Goal: Information Seeking & Learning: Learn about a topic

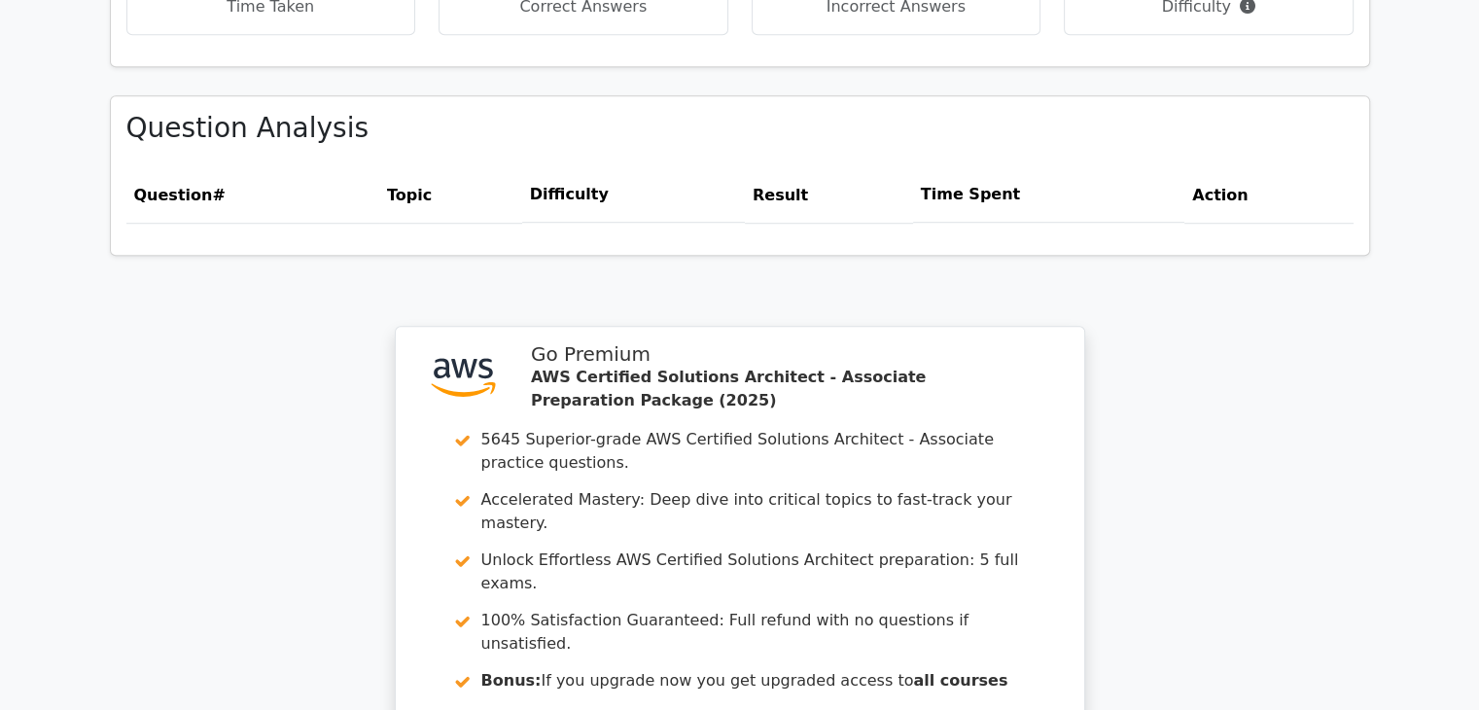
scroll to position [1689, 0]
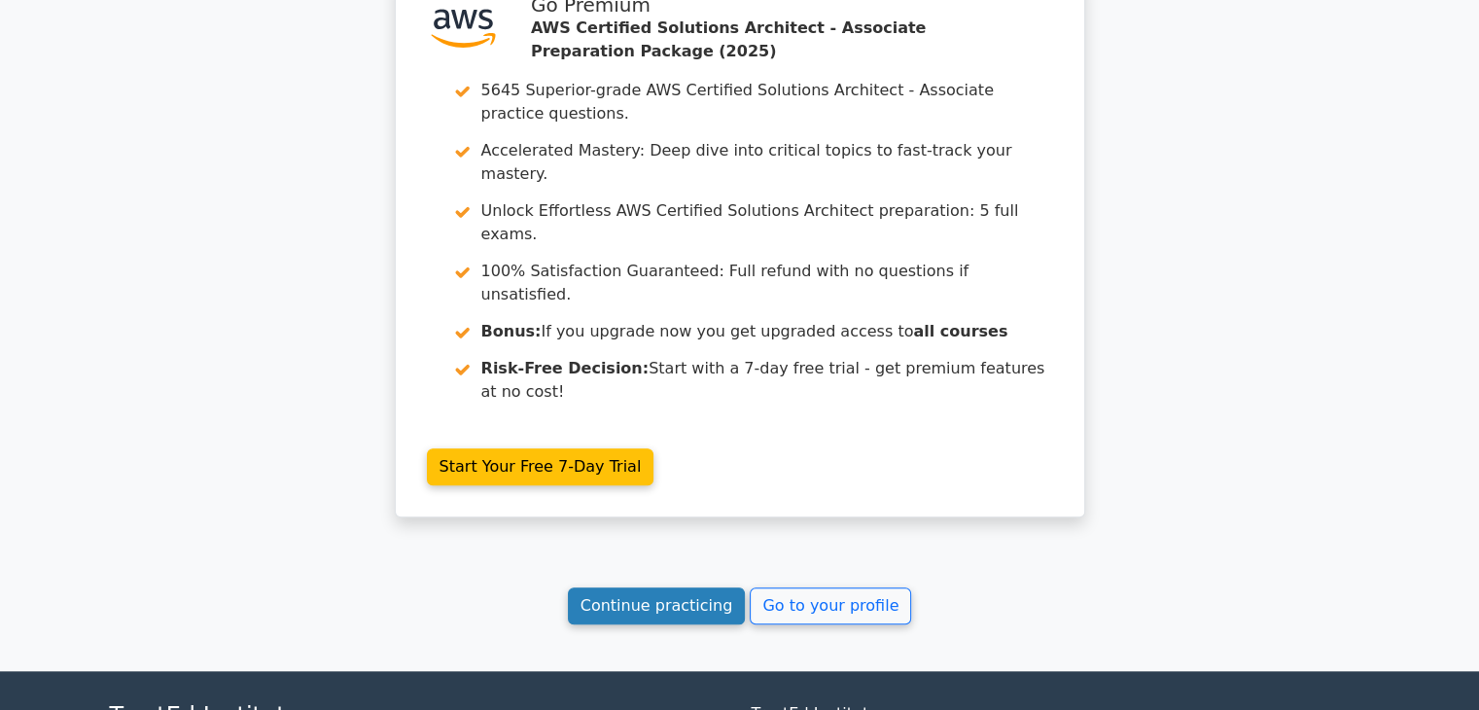
click at [687, 587] on link "Continue practicing" at bounding box center [657, 605] width 178 height 37
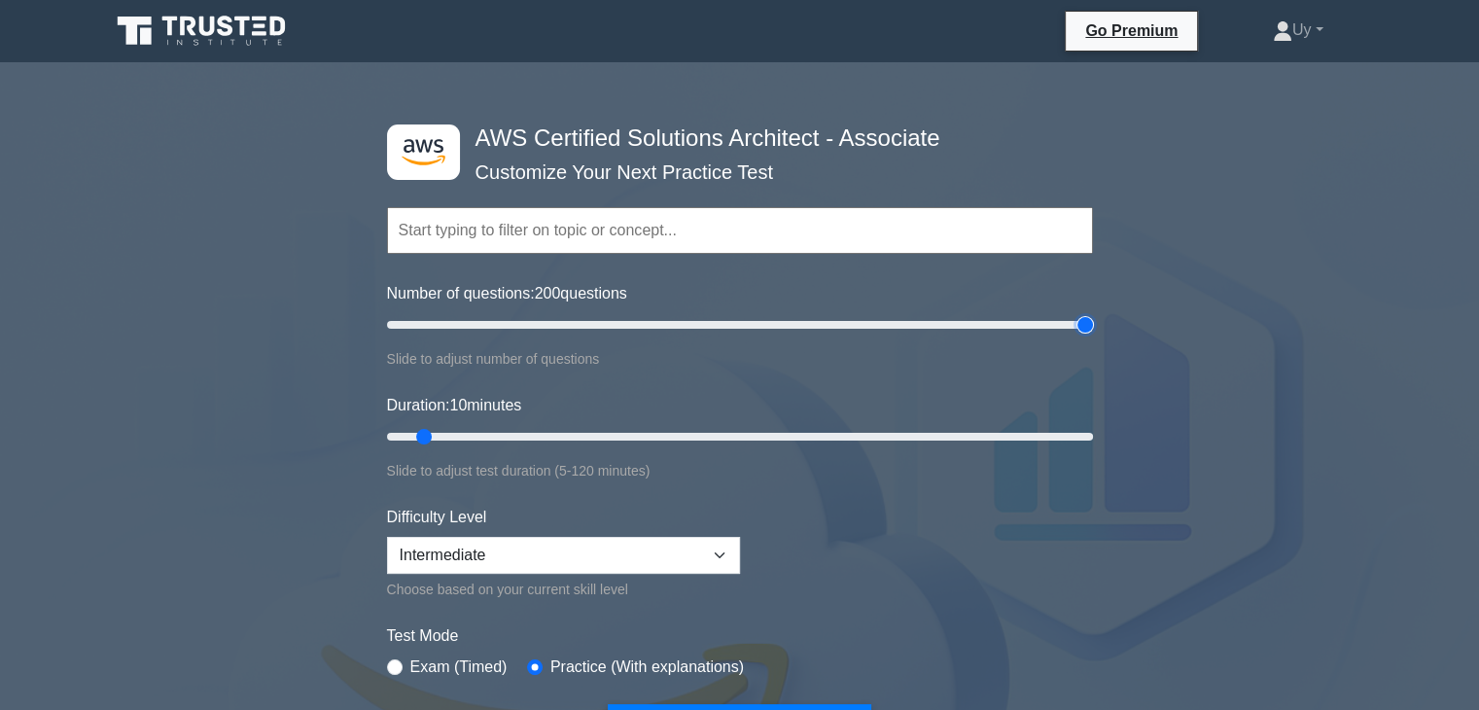
drag, startPoint x: 413, startPoint y: 327, endPoint x: 1134, endPoint y: 325, distance: 720.5
type input "200"
click at [1093, 325] on input "Number of questions: 200 questions" at bounding box center [740, 324] width 706 height 23
drag, startPoint x: 427, startPoint y: 440, endPoint x: 1084, endPoint y: 442, distance: 657.3
click at [1065, 443] on input "Duration: 115 minutes" at bounding box center [740, 436] width 706 height 23
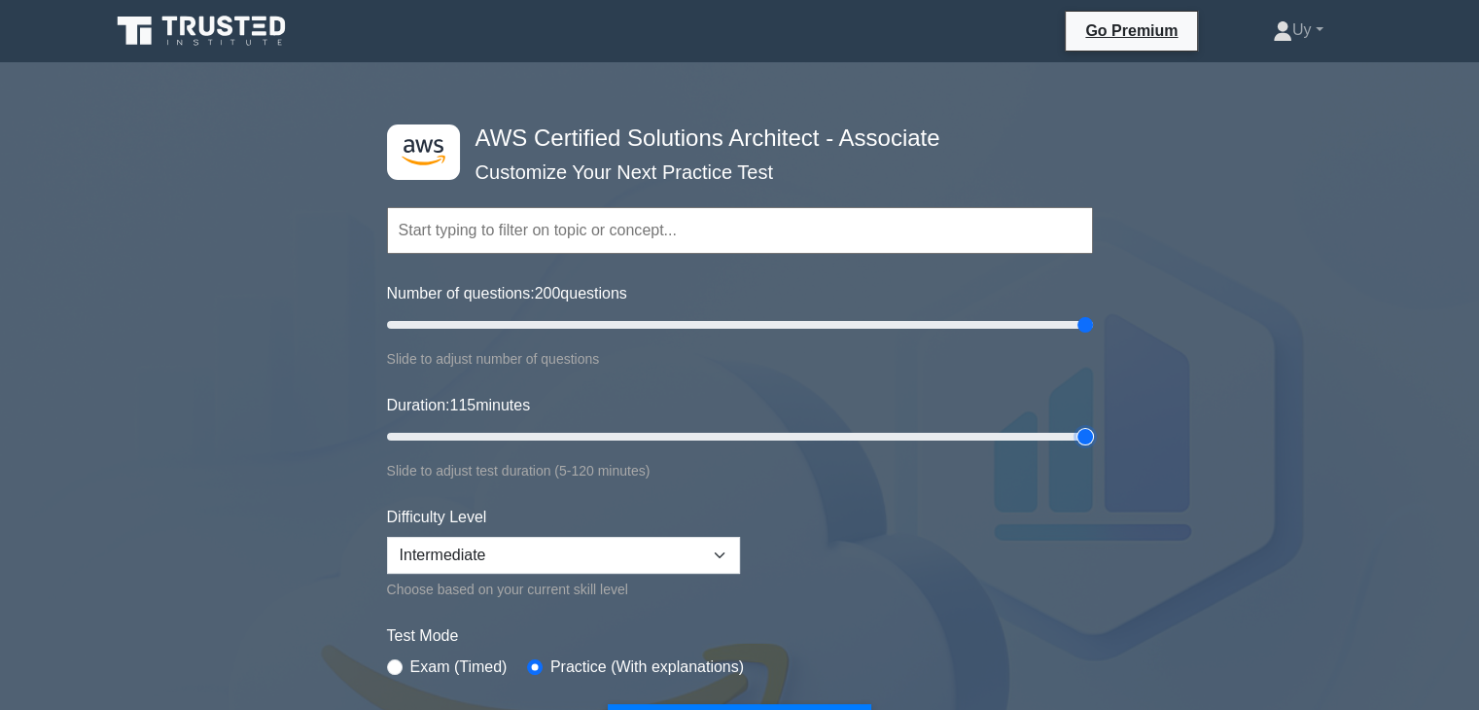
drag, startPoint x: 1084, startPoint y: 442, endPoint x: 1109, endPoint y: 441, distance: 25.3
type input "120"
click at [1093, 441] on input "Duration: 115 minutes" at bounding box center [740, 436] width 706 height 23
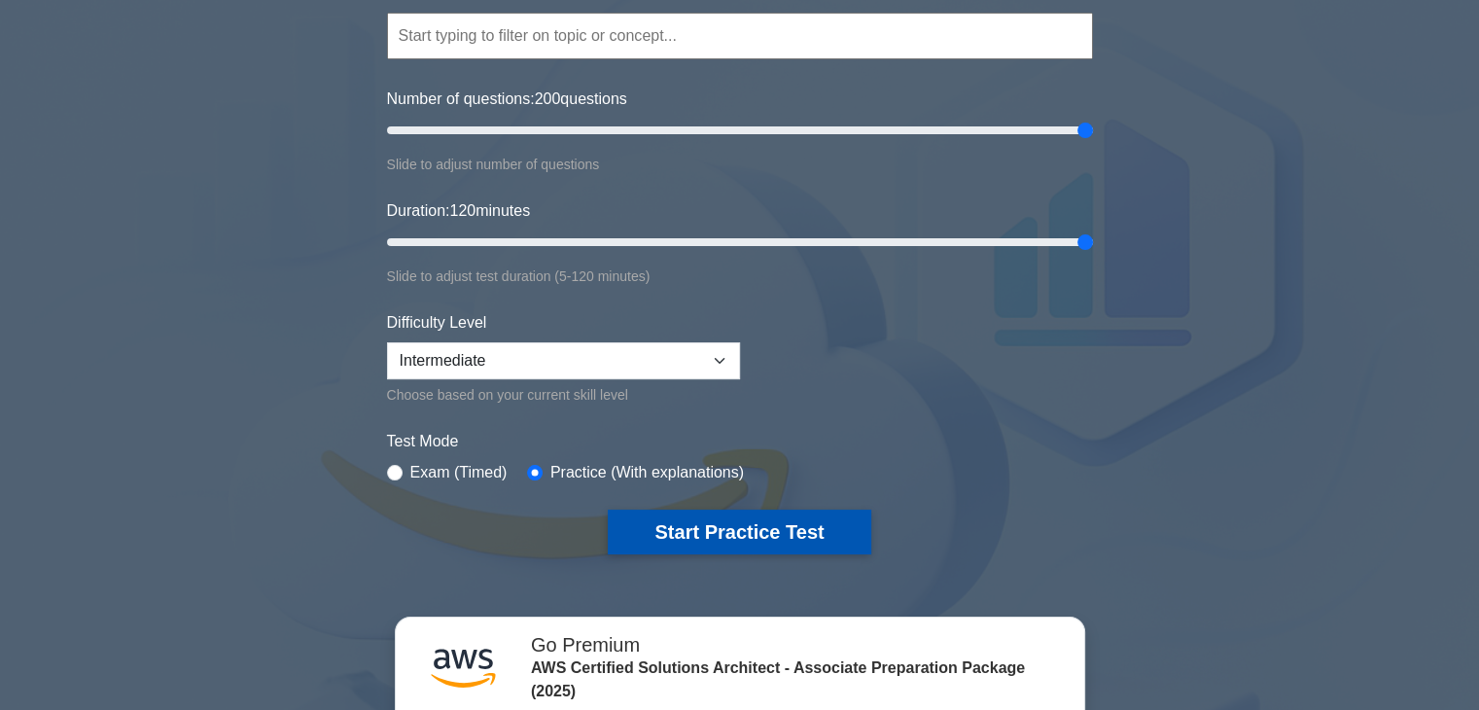
click at [719, 532] on button "Start Practice Test" at bounding box center [739, 531] width 263 height 45
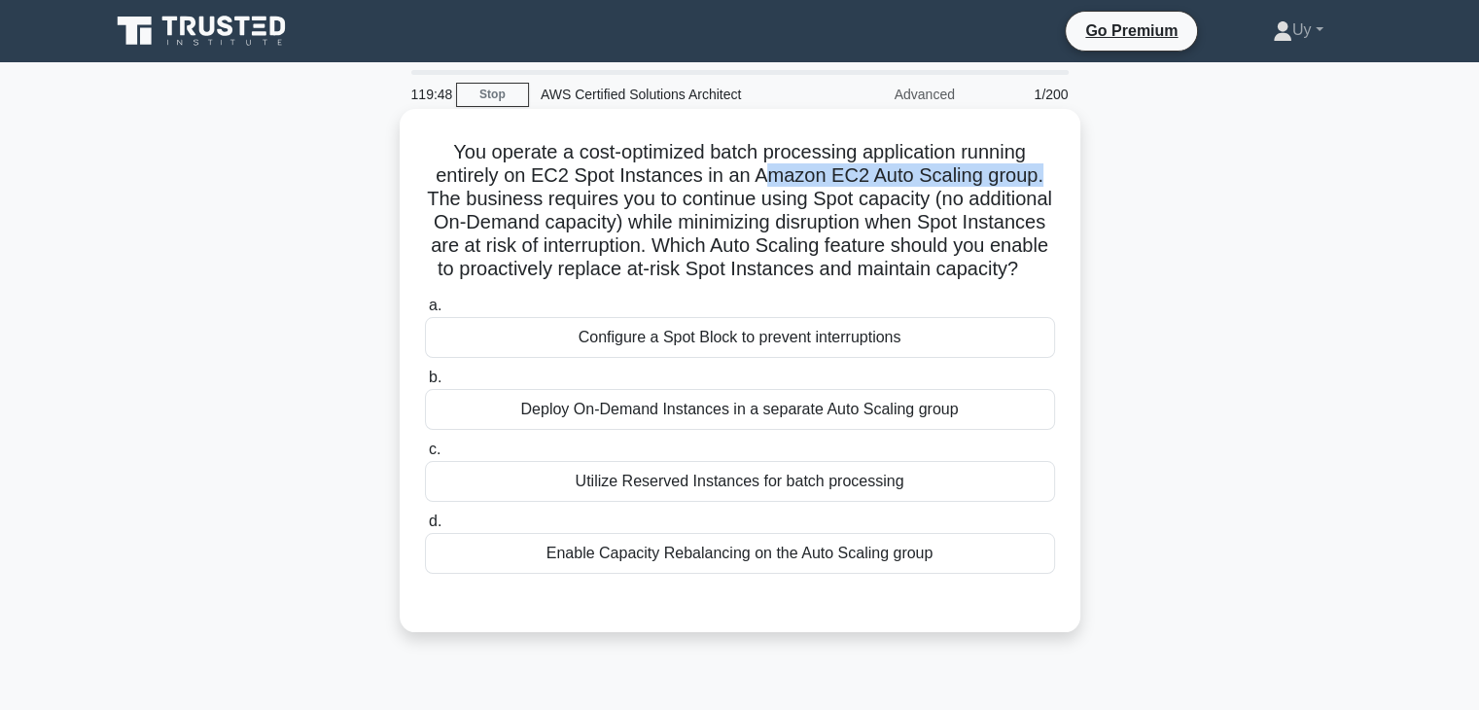
drag, startPoint x: 771, startPoint y: 177, endPoint x: 1044, endPoint y: 176, distance: 273.2
click at [1044, 176] on h5 "You operate a cost-optimized batch processing application running entirely on E…" at bounding box center [740, 211] width 634 height 142
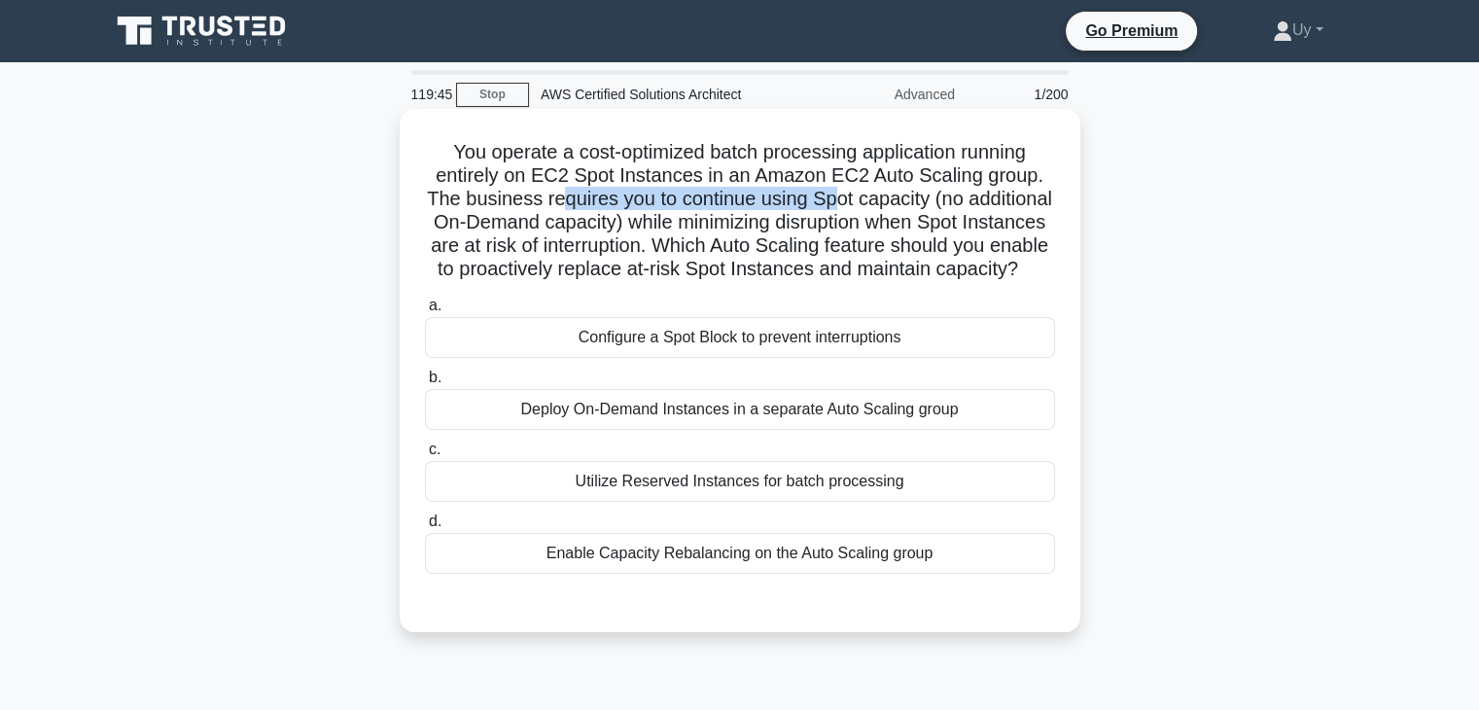
drag, startPoint x: 653, startPoint y: 199, endPoint x: 885, endPoint y: 196, distance: 231.4
click at [885, 196] on h5 "You operate a cost-optimized batch processing application running entirely on E…" at bounding box center [740, 211] width 634 height 142
drag, startPoint x: 885, startPoint y: 196, endPoint x: 950, endPoint y: 195, distance: 65.2
click at [950, 195] on h5 "You operate a cost-optimized batch processing application running entirely on E…" at bounding box center [740, 211] width 634 height 142
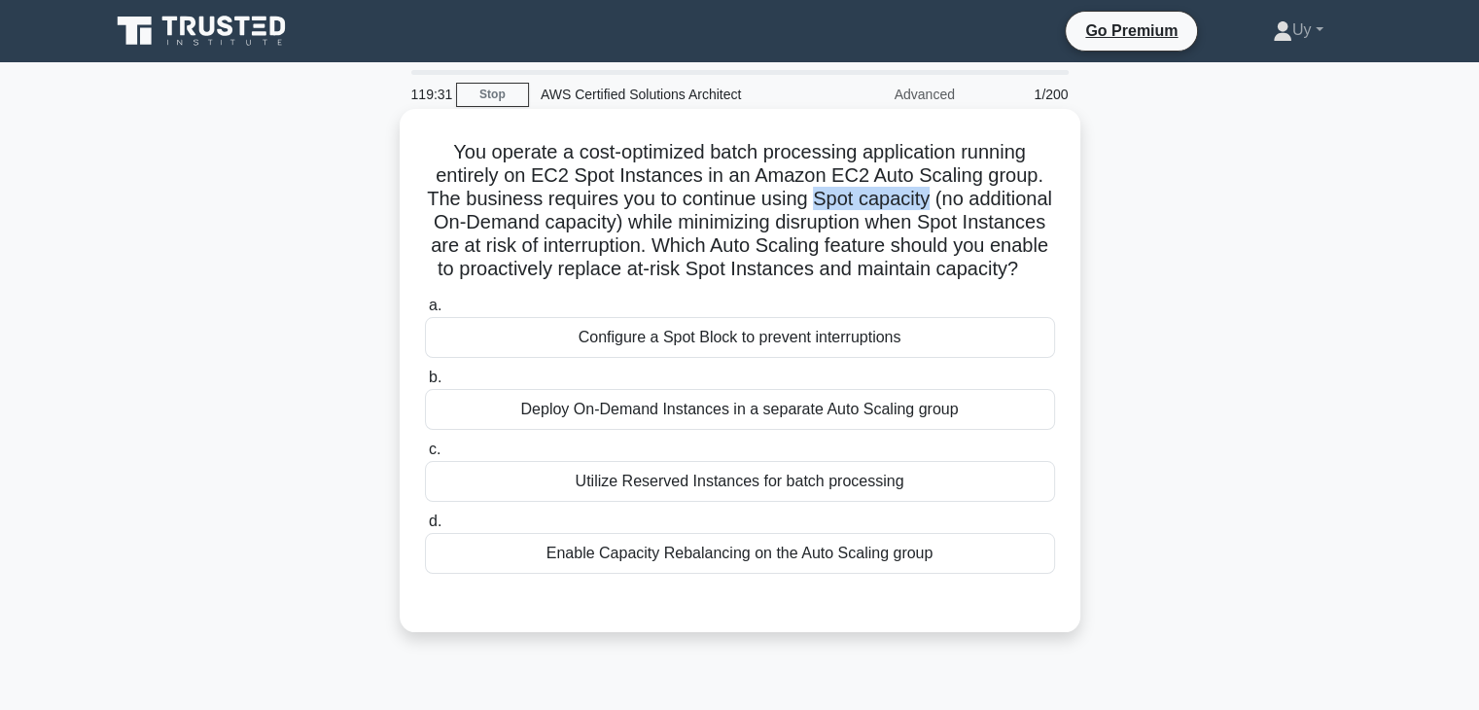
click at [712, 247] on h5 "You operate a cost-optimized batch processing application running entirely on E…" at bounding box center [740, 211] width 634 height 142
click at [689, 272] on h5 "You operate a cost-optimized batch processing application running entirely on E…" at bounding box center [740, 211] width 634 height 142
drag, startPoint x: 808, startPoint y: 248, endPoint x: 820, endPoint y: 285, distance: 38.7
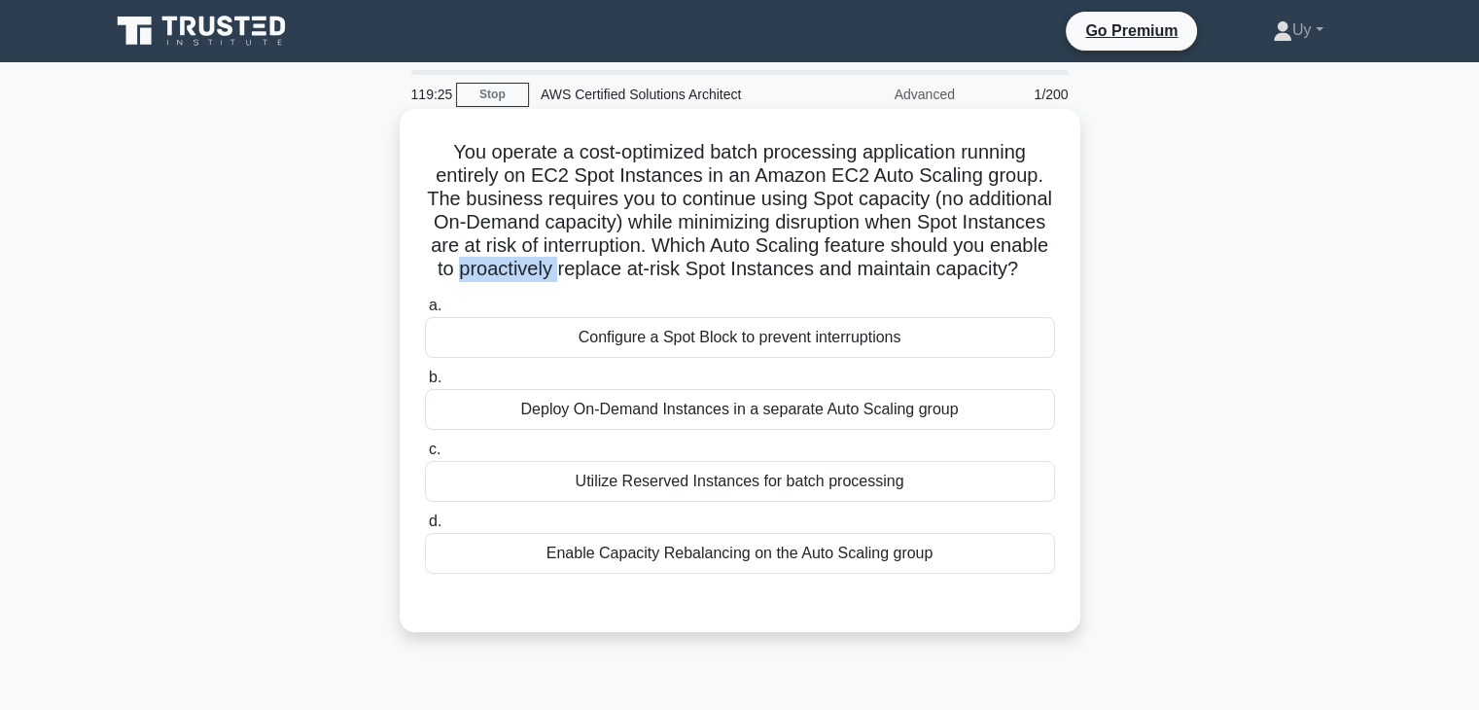
click at [820, 282] on h5 "You operate a cost-optimized batch processing application running entirely on E…" at bounding box center [740, 211] width 634 height 142
click at [860, 321] on label "a. Configure a Spot Block to prevent interruptions" at bounding box center [740, 326] width 630 height 64
click at [425, 312] on input "a. Configure a Spot Block to prevent interruptions" at bounding box center [425, 305] width 0 height 13
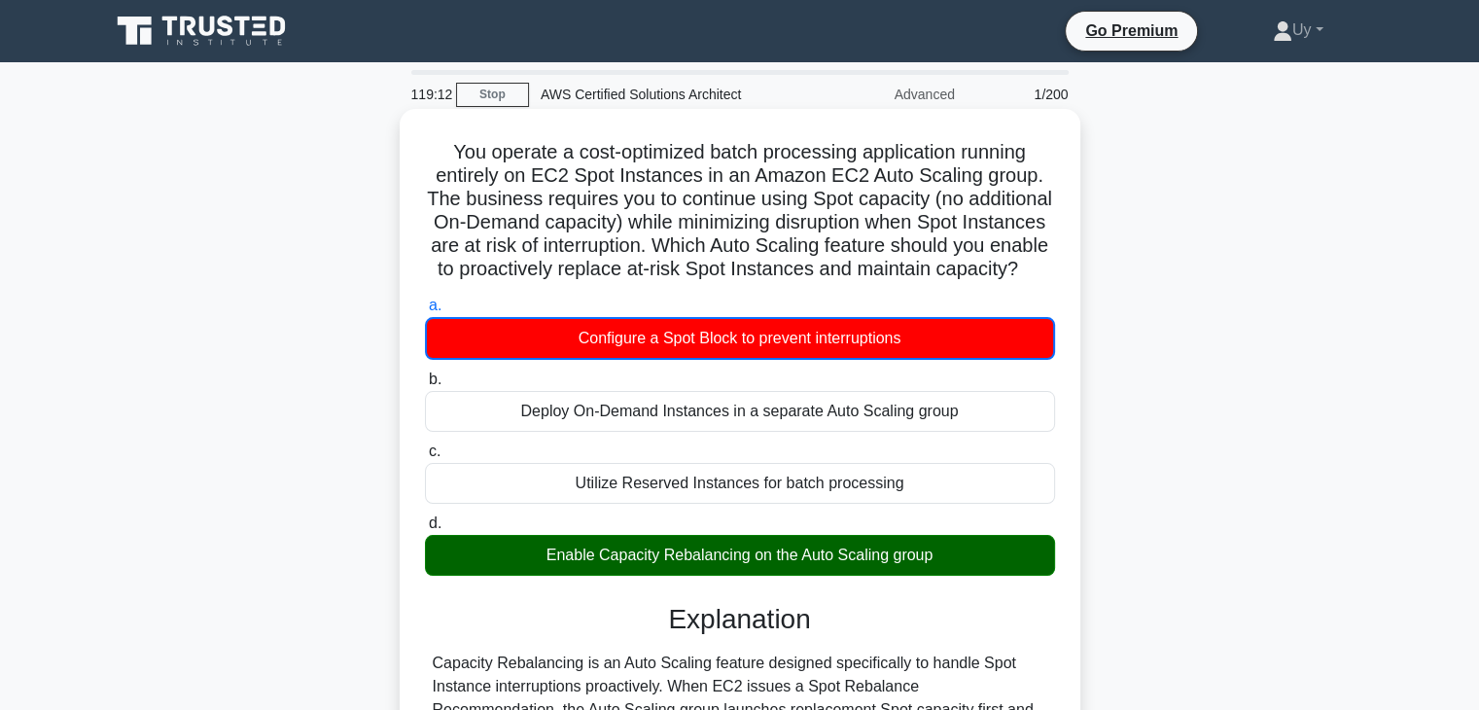
click at [851, 316] on div "a. Configure a Spot Block to prevent interruptions b. Deploy On-Demand Instance…" at bounding box center [739, 435] width 653 height 290
drag, startPoint x: 544, startPoint y: 575, endPoint x: 738, endPoint y: 576, distance: 194.5
click at [738, 576] on div "Enable Capacity Rebalancing on the Auto Scaling group" at bounding box center [740, 555] width 630 height 41
click at [602, 576] on div "Enable Capacity Rebalancing on the Auto Scaling group" at bounding box center [740, 555] width 630 height 41
click at [425, 530] on input "d. Enable Capacity Rebalancing on the Auto Scaling group" at bounding box center [425, 523] width 0 height 13
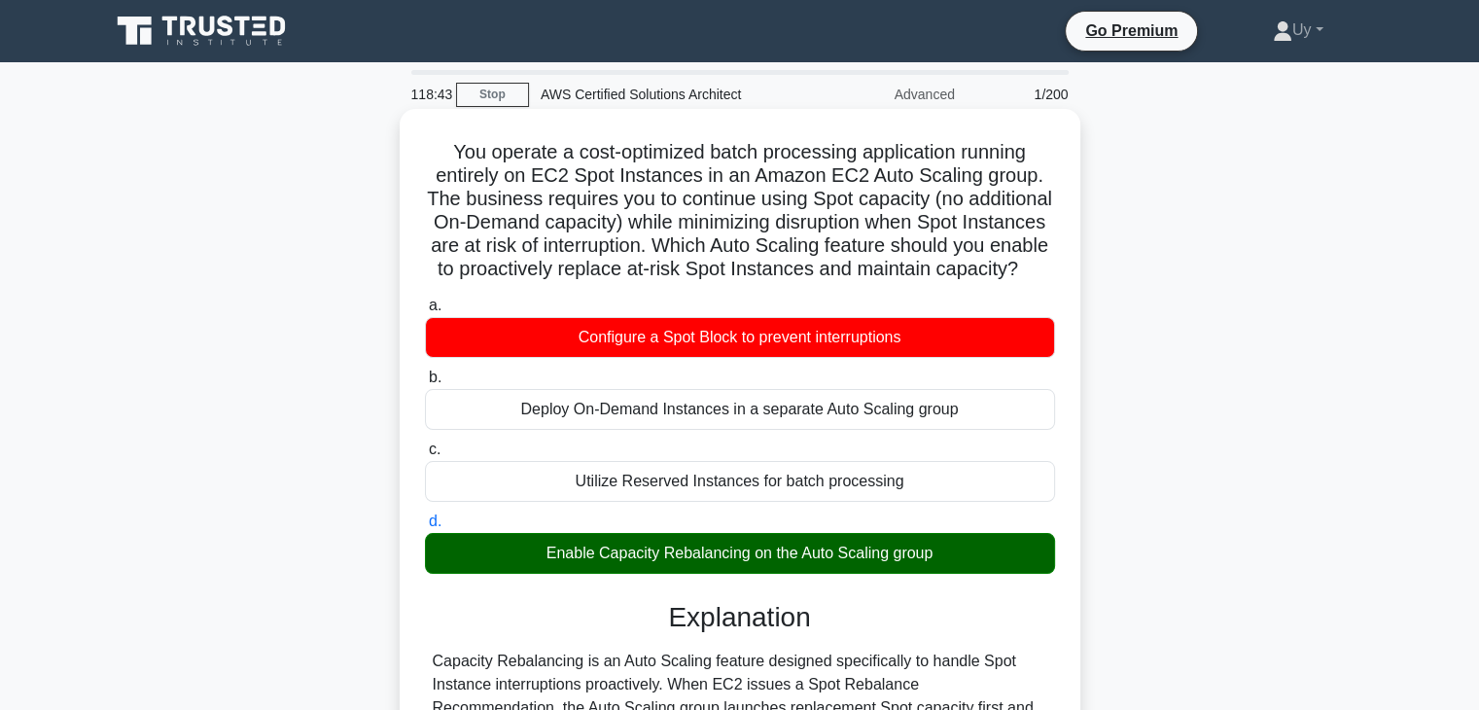
drag, startPoint x: 596, startPoint y: 579, endPoint x: 932, endPoint y: 574, distance: 336.5
click at [932, 574] on div "Enable Capacity Rebalancing on the Auto Scaling group" at bounding box center [740, 553] width 630 height 41
drag, startPoint x: 912, startPoint y: 578, endPoint x: 850, endPoint y: 538, distance: 73.9
click at [850, 538] on label "d. Enable Capacity Rebalancing on the Auto Scaling group" at bounding box center [740, 541] width 630 height 64
click at [425, 528] on input "d. Enable Capacity Rebalancing on the Auto Scaling group" at bounding box center [425, 521] width 0 height 13
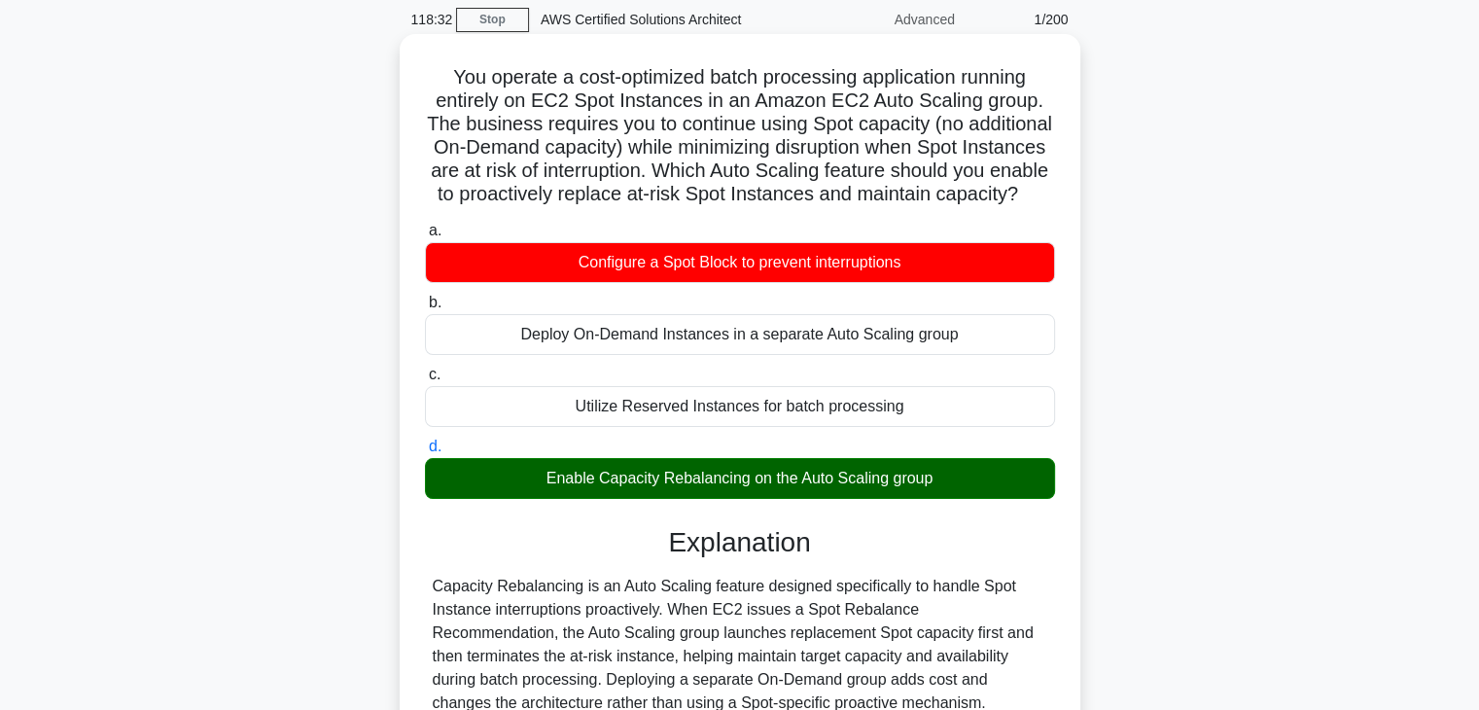
scroll to position [194, 0]
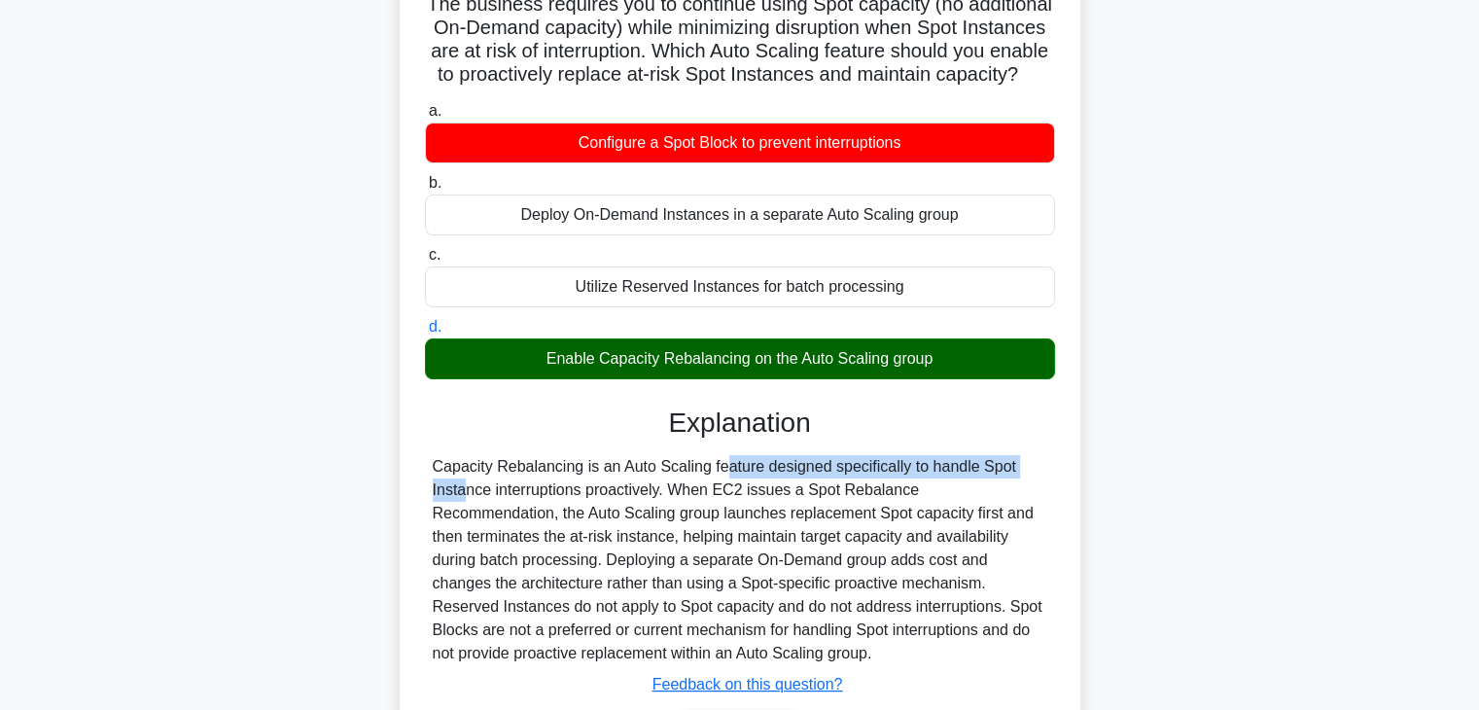
drag, startPoint x: 606, startPoint y: 492, endPoint x: 923, endPoint y: 492, distance: 317.0
click at [923, 492] on div "Capacity Rebalancing is an Auto Scaling feature designed specifically to handle…" at bounding box center [740, 560] width 614 height 210
click at [649, 514] on div "Capacity Rebalancing is an Auto Scaling feature designed specifically to handle…" at bounding box center [740, 560] width 614 height 210
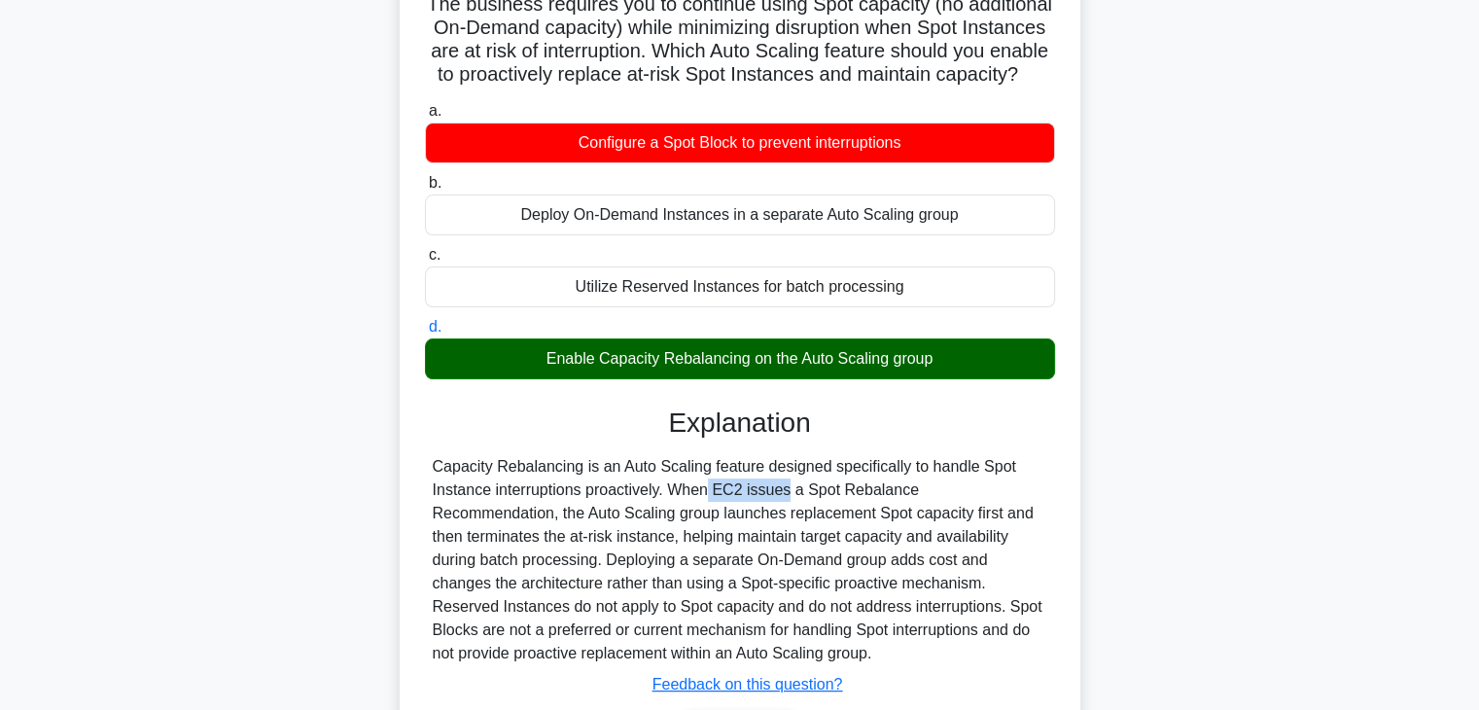
click at [649, 514] on div "Capacity Rebalancing is an Auto Scaling feature designed specifically to handle…" at bounding box center [740, 560] width 614 height 210
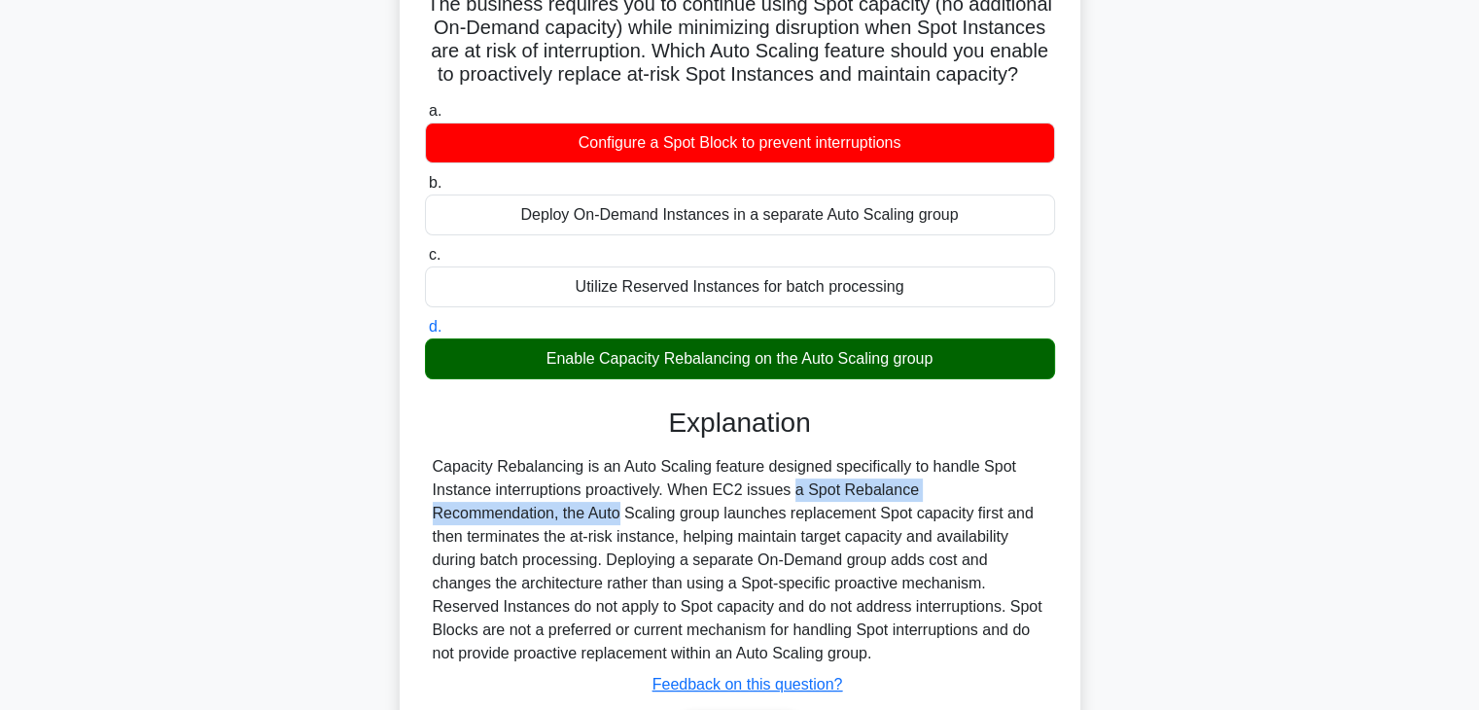
drag, startPoint x: 665, startPoint y: 513, endPoint x: 977, endPoint y: 513, distance: 312.1
click at [977, 513] on div "Capacity Rebalancing is an Auto Scaling feature designed specifically to handle…" at bounding box center [740, 560] width 614 height 210
click at [698, 538] on div "Capacity Rebalancing is an Auto Scaling feature designed specifically to handle…" at bounding box center [740, 560] width 614 height 210
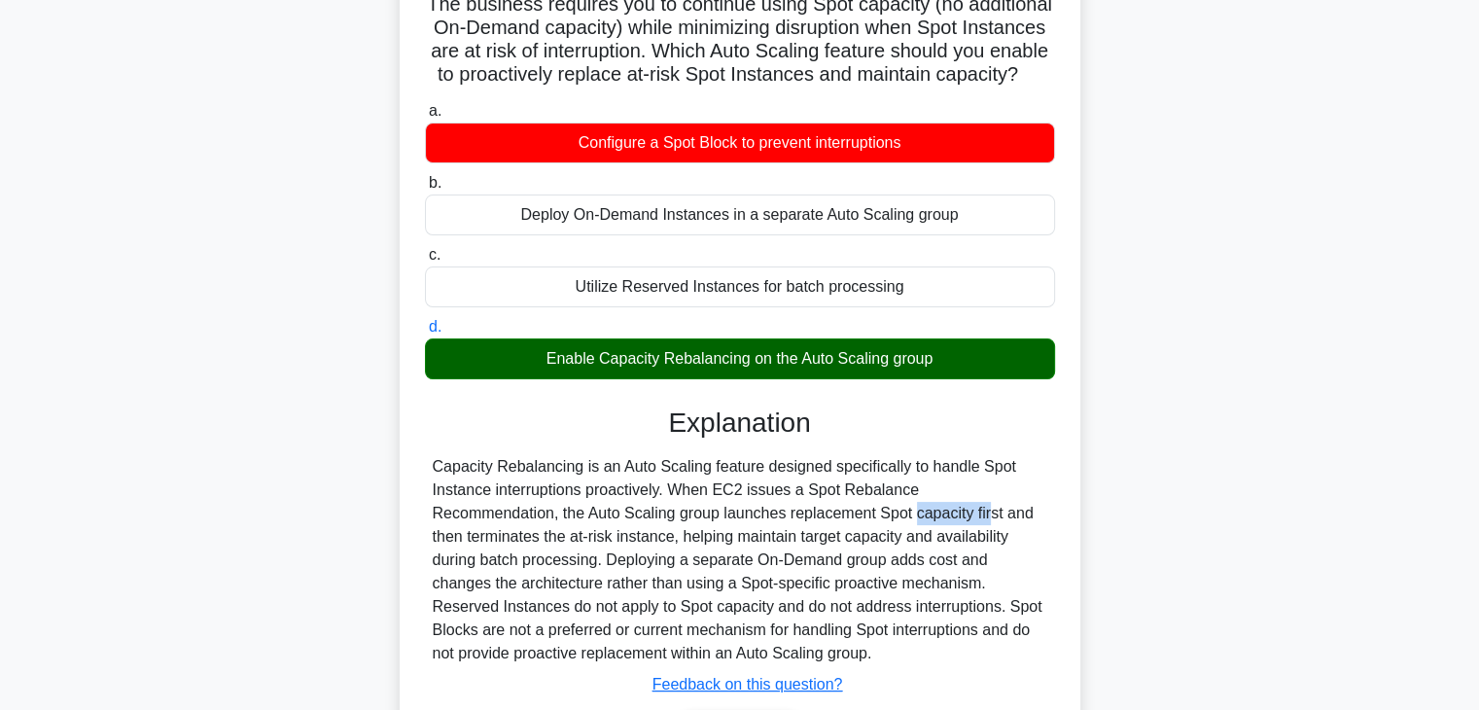
click at [698, 538] on div "Capacity Rebalancing is an Auto Scaling feature designed specifically to handle…" at bounding box center [740, 560] width 614 height 210
drag, startPoint x: 805, startPoint y: 534, endPoint x: 1019, endPoint y: 536, distance: 213.9
click at [1019, 536] on div "Capacity Rebalancing is an Auto Scaling feature designed specifically to handle…" at bounding box center [740, 560] width 614 height 210
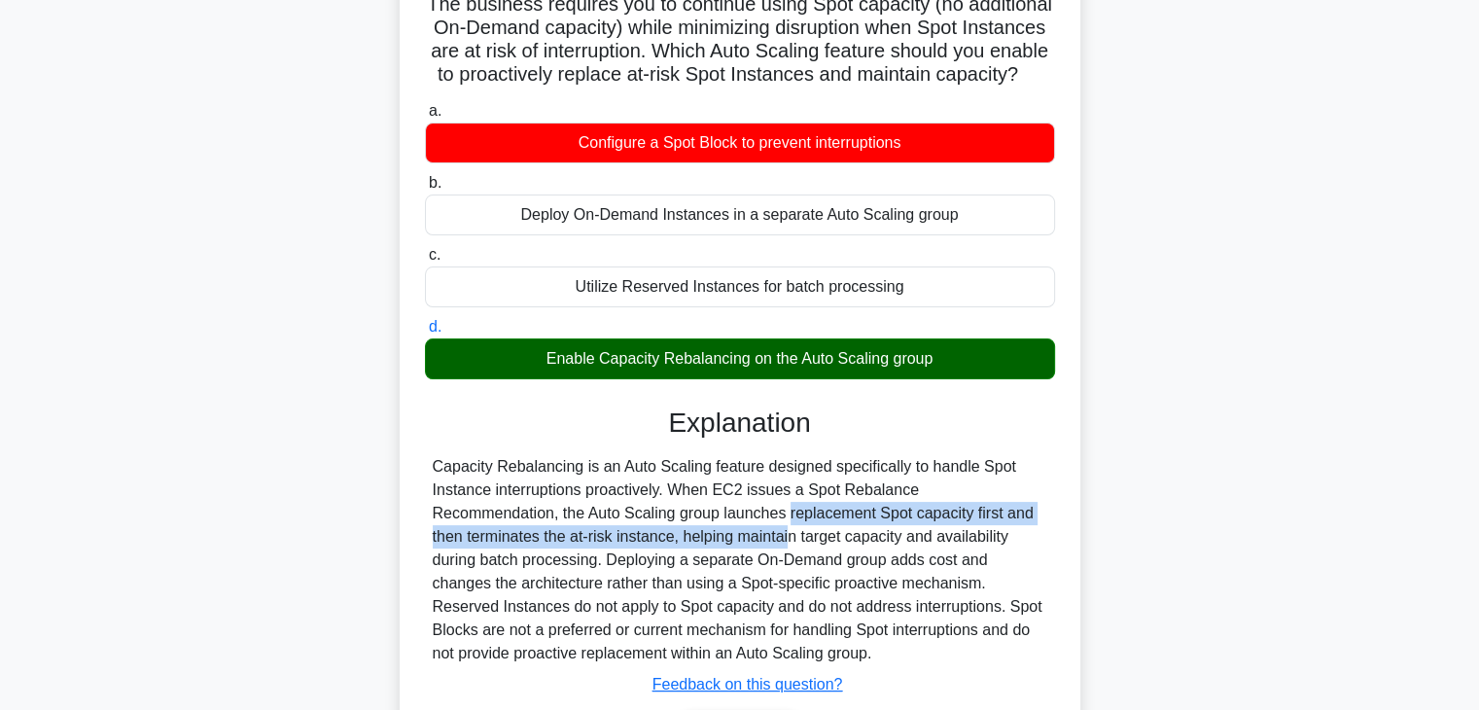
drag, startPoint x: 533, startPoint y: 558, endPoint x: 533, endPoint y: 546, distance: 11.7
click at [533, 546] on div "Capacity Rebalancing is an Auto Scaling feature designed specifically to handle…" at bounding box center [740, 560] width 614 height 210
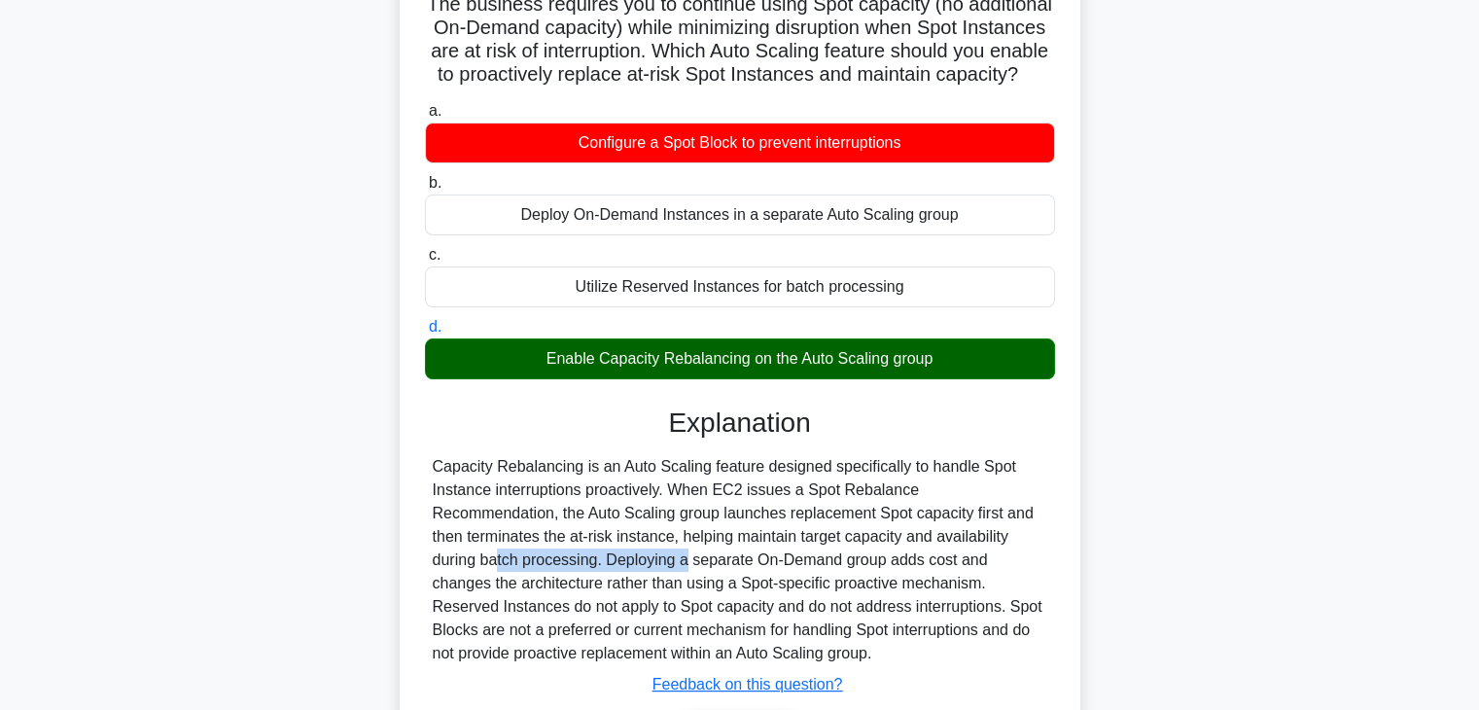
drag, startPoint x: 831, startPoint y: 561, endPoint x: 1014, endPoint y: 559, distance: 182.8
click at [1014, 559] on div "Capacity Rebalancing is an Auto Scaling feature designed specifically to handle…" at bounding box center [740, 560] width 614 height 210
click at [454, 588] on div "Capacity Rebalancing is an Auto Scaling feature designed specifically to handle…" at bounding box center [740, 560] width 614 height 210
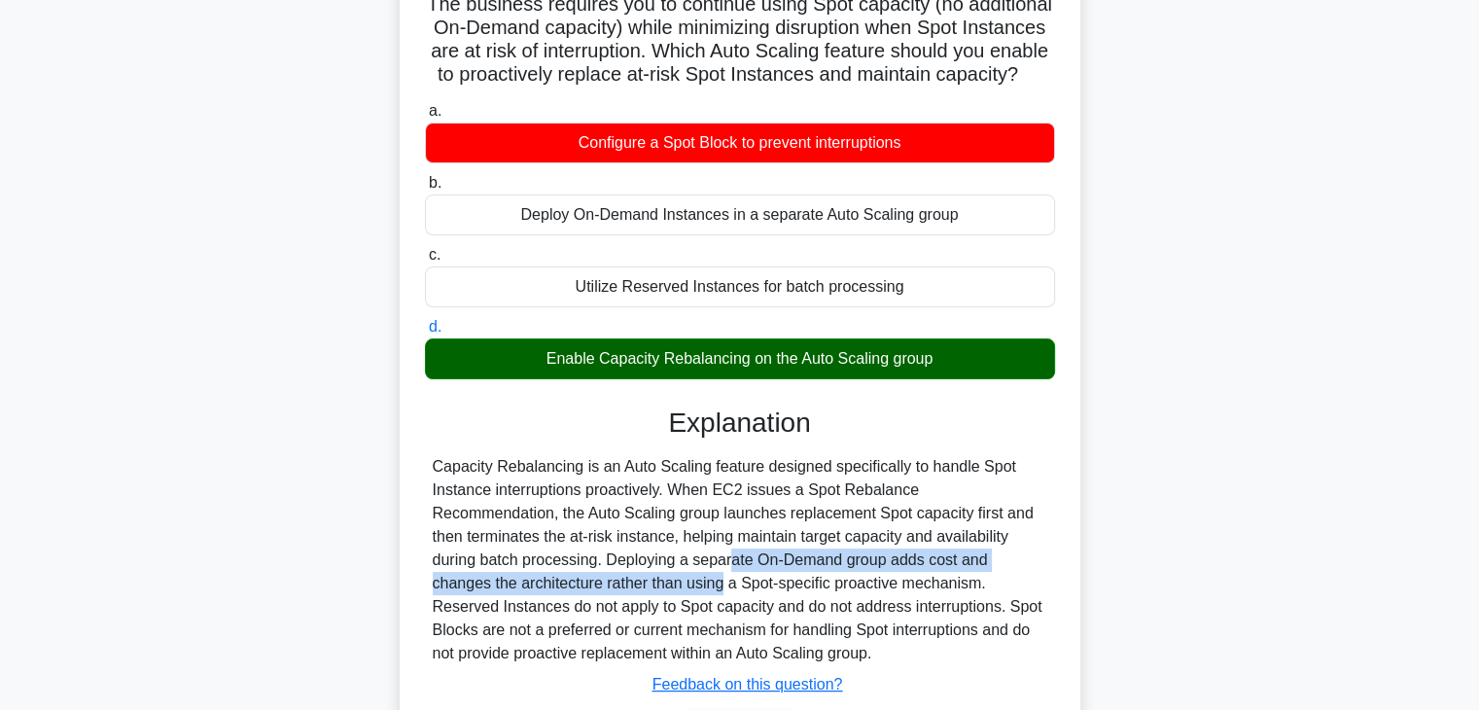
drag, startPoint x: 454, startPoint y: 588, endPoint x: 987, endPoint y: 573, distance: 533.0
click at [987, 573] on div "Capacity Rebalancing is an Auto Scaling feature designed specifically to handle…" at bounding box center [740, 560] width 614 height 210
click at [587, 584] on div "Capacity Rebalancing is an Auto Scaling feature designed specifically to handle…" at bounding box center [740, 560] width 614 height 210
drag, startPoint x: 587, startPoint y: 584, endPoint x: 1005, endPoint y: 580, distance: 418.1
click at [1005, 580] on div "Capacity Rebalancing is an Auto Scaling feature designed specifically to handle…" at bounding box center [740, 560] width 614 height 210
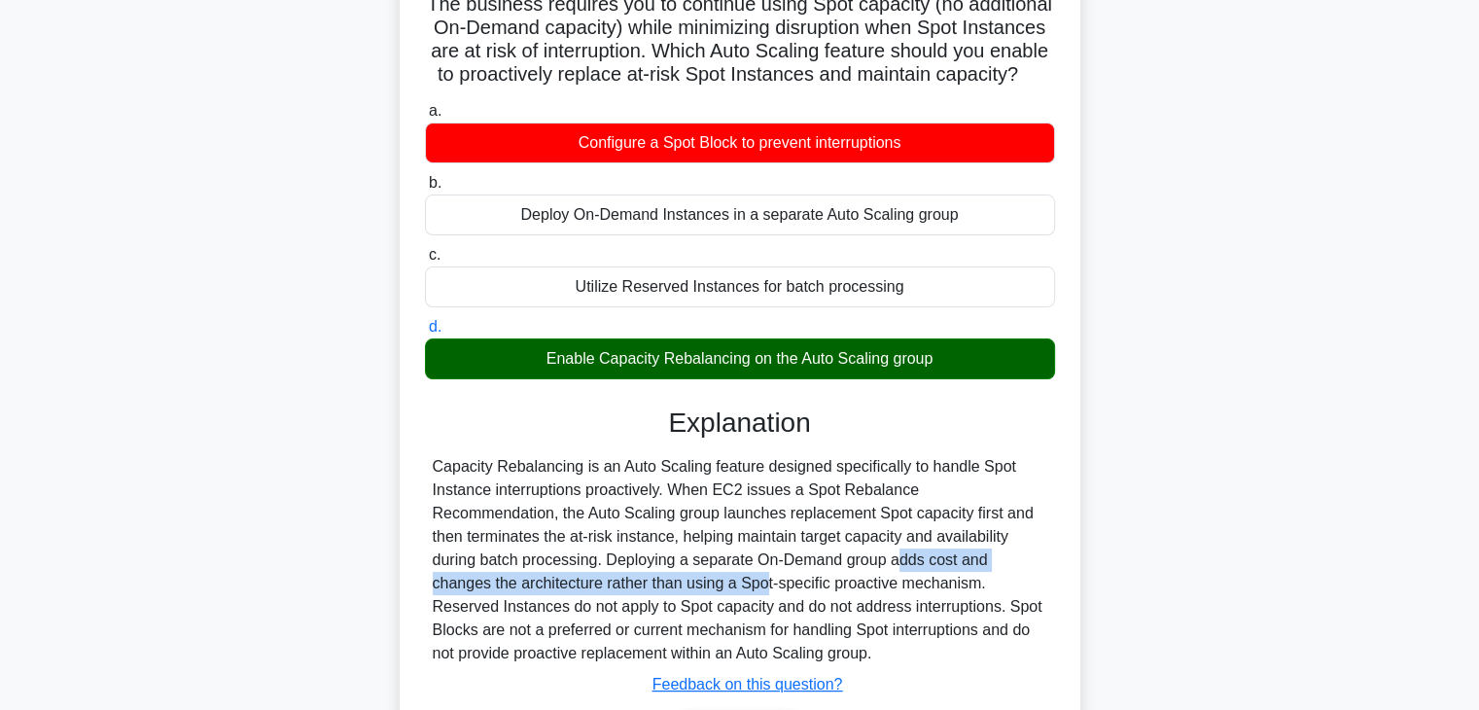
click at [931, 581] on div "Capacity Rebalancing is an Auto Scaling feature designed specifically to handle…" at bounding box center [740, 560] width 614 height 210
click at [1003, 581] on div "Capacity Rebalancing is an Auto Scaling feature designed specifically to handle…" at bounding box center [740, 560] width 614 height 210
click at [440, 611] on div "Capacity Rebalancing is an Auto Scaling feature designed specifically to handle…" at bounding box center [740, 560] width 614 height 210
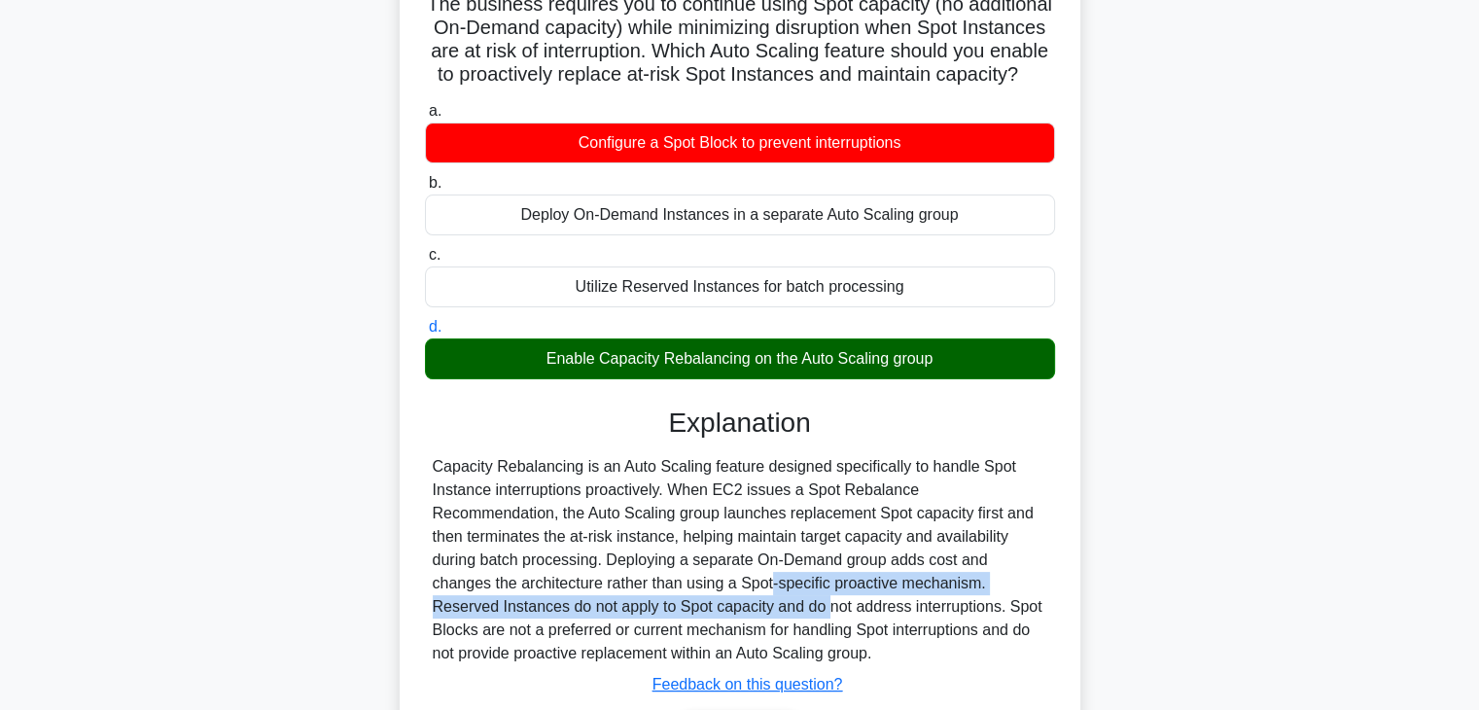
drag, startPoint x: 440, startPoint y: 611, endPoint x: 1016, endPoint y: 600, distance: 575.7
click at [1016, 600] on div "Capacity Rebalancing is an Auto Scaling feature designed specifically to handle…" at bounding box center [740, 560] width 614 height 210
click at [779, 612] on div "Capacity Rebalancing is an Auto Scaling feature designed specifically to handle…" at bounding box center [740, 560] width 614 height 210
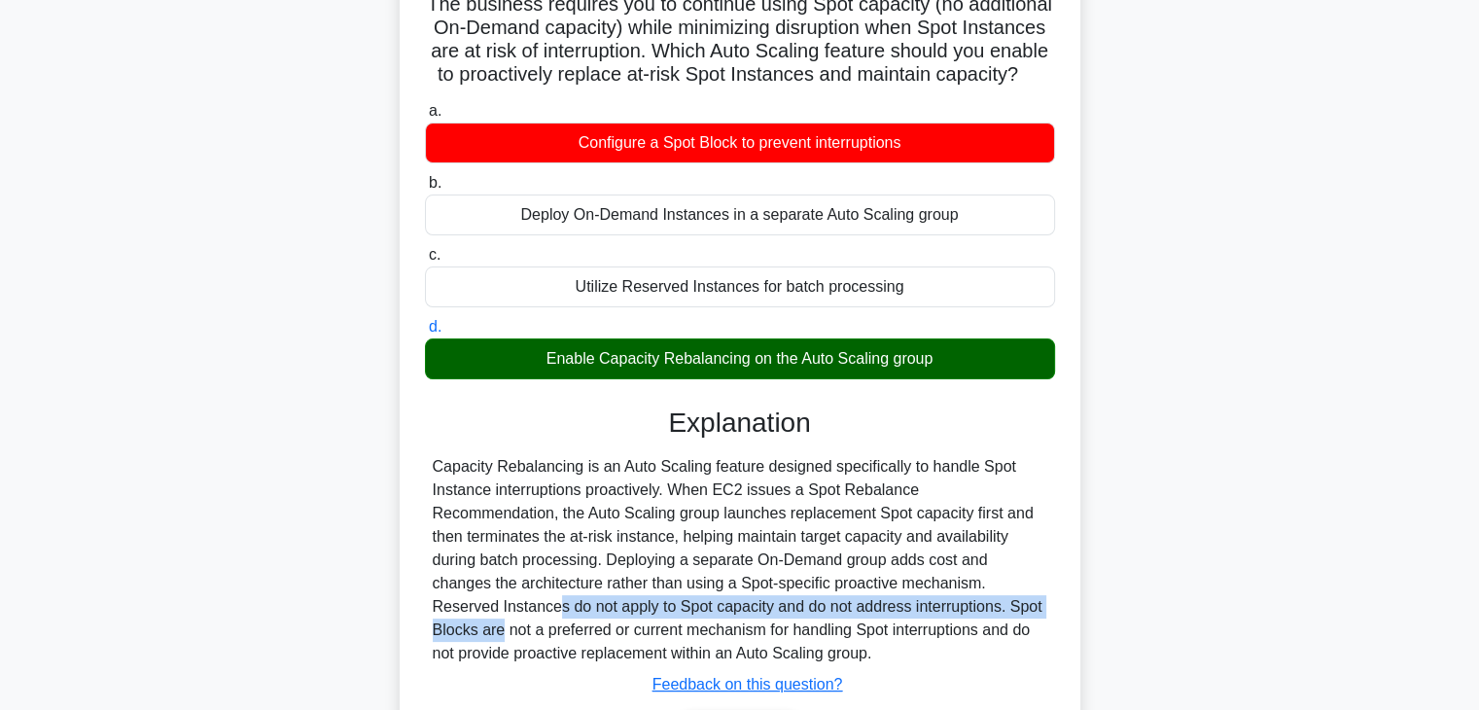
drag, startPoint x: 779, startPoint y: 612, endPoint x: 691, endPoint y: 627, distance: 88.9
click at [691, 627] on div "Capacity Rebalancing is an Auto Scaling feature designed specifically to handle…" at bounding box center [740, 560] width 614 height 210
click at [1025, 608] on div "Capacity Rebalancing is an Auto Scaling feature designed specifically to handle…" at bounding box center [740, 560] width 614 height 210
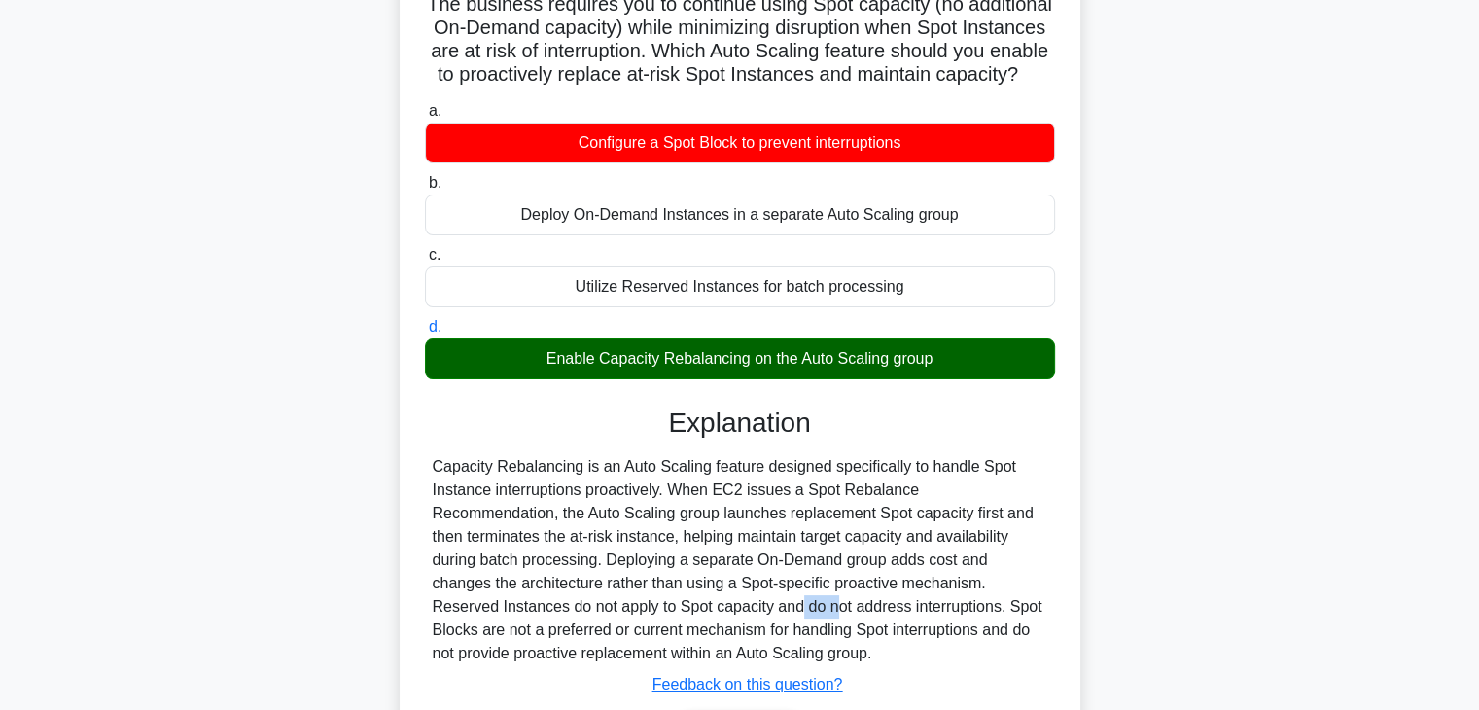
click at [1025, 608] on div "Capacity Rebalancing is an Auto Scaling feature designed specifically to handle…" at bounding box center [740, 560] width 614 height 210
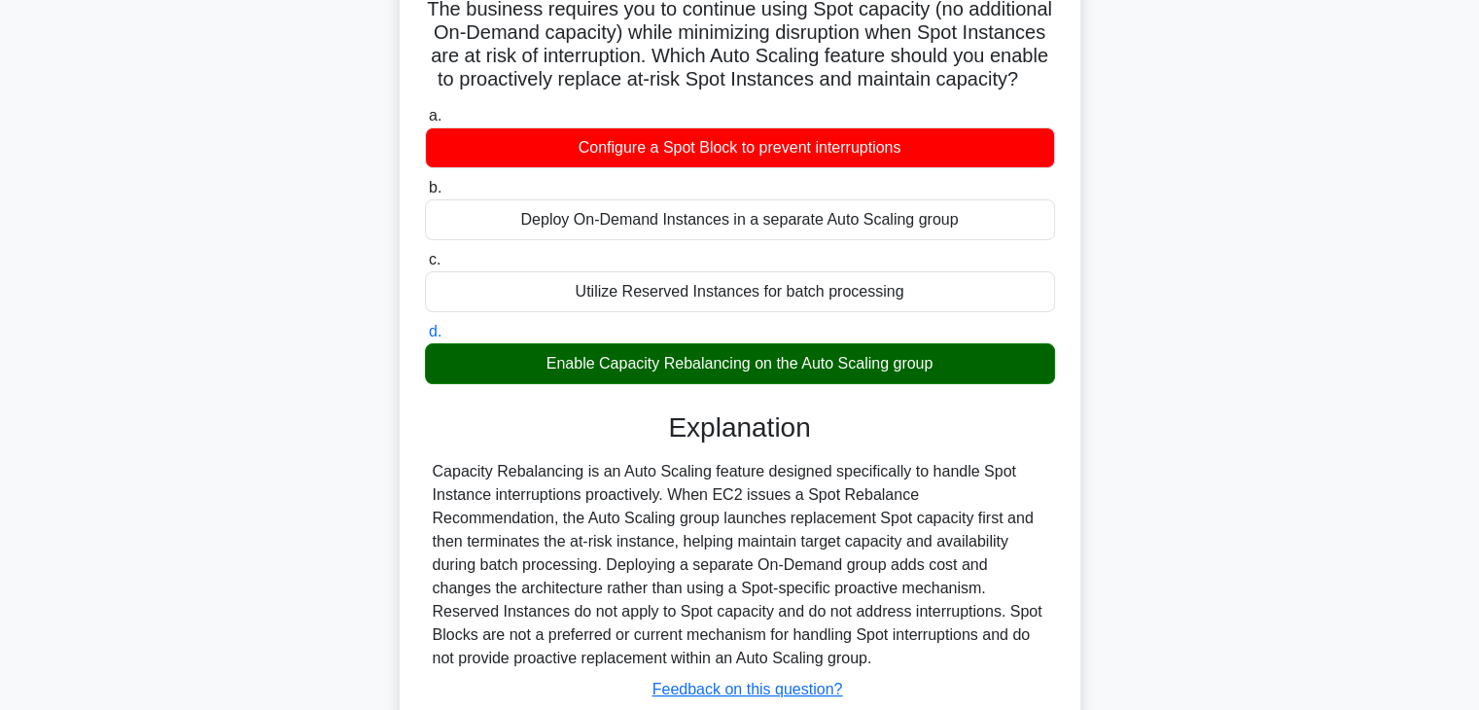
click at [1165, 436] on div "You operate a cost-optimized batch processing application running entirely on E…" at bounding box center [739, 375] width 1283 height 913
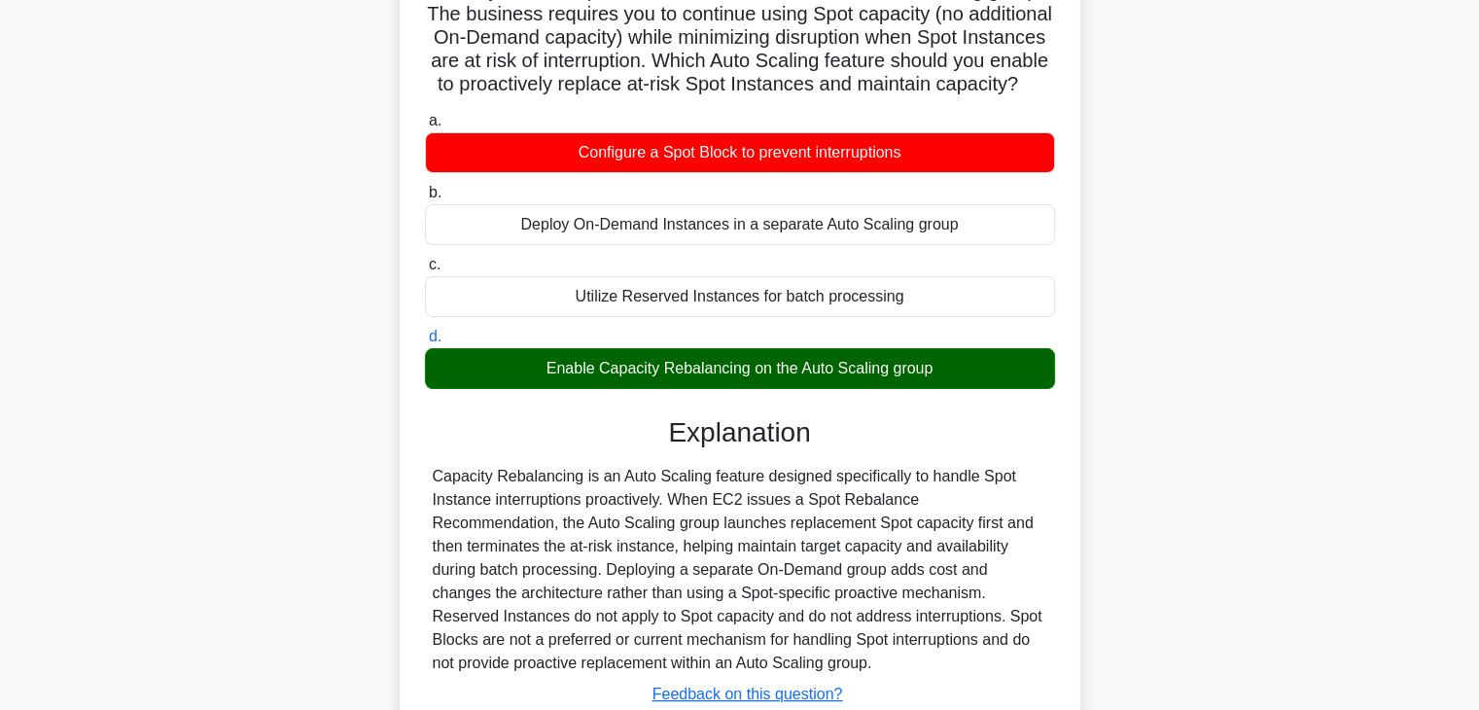
scroll to position [56, 0]
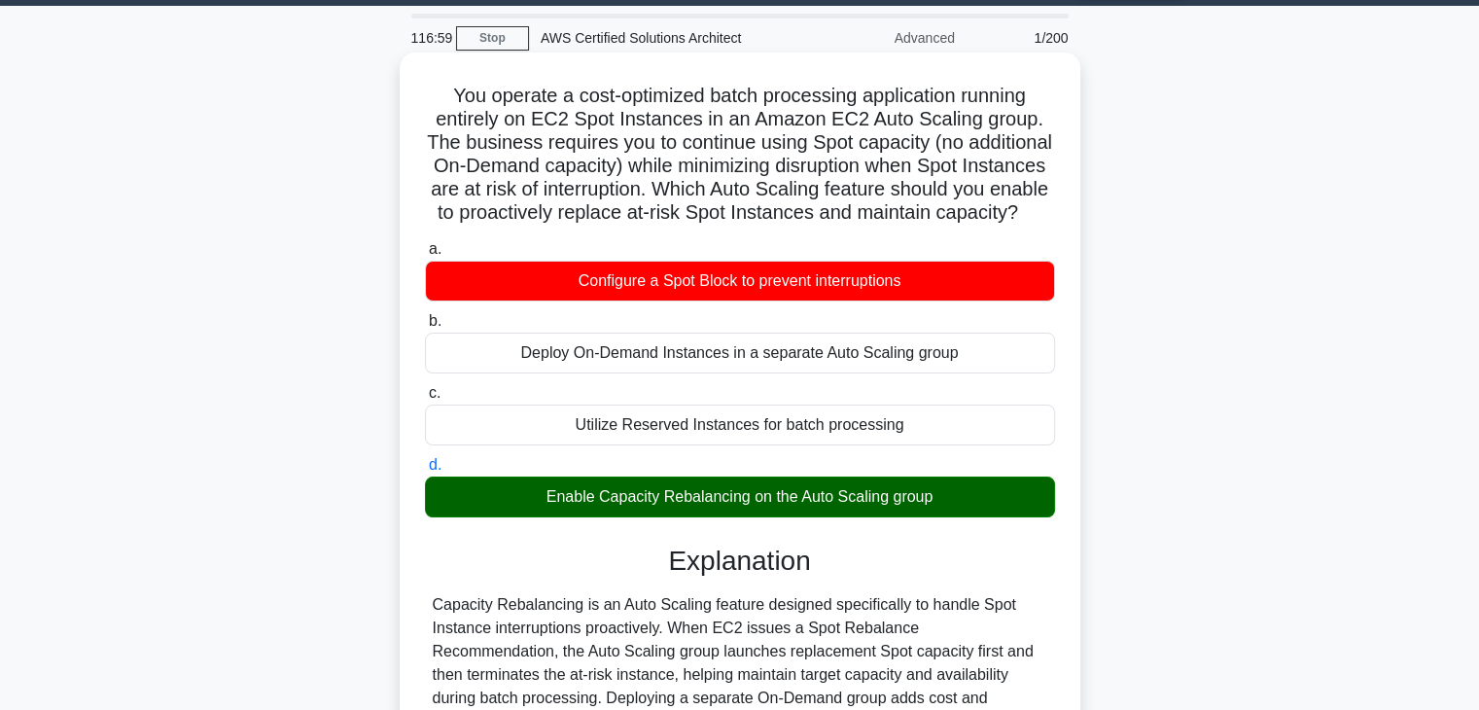
click at [451, 93] on h5 "You operate a cost-optimized batch processing application running entirely on E…" at bounding box center [740, 155] width 634 height 142
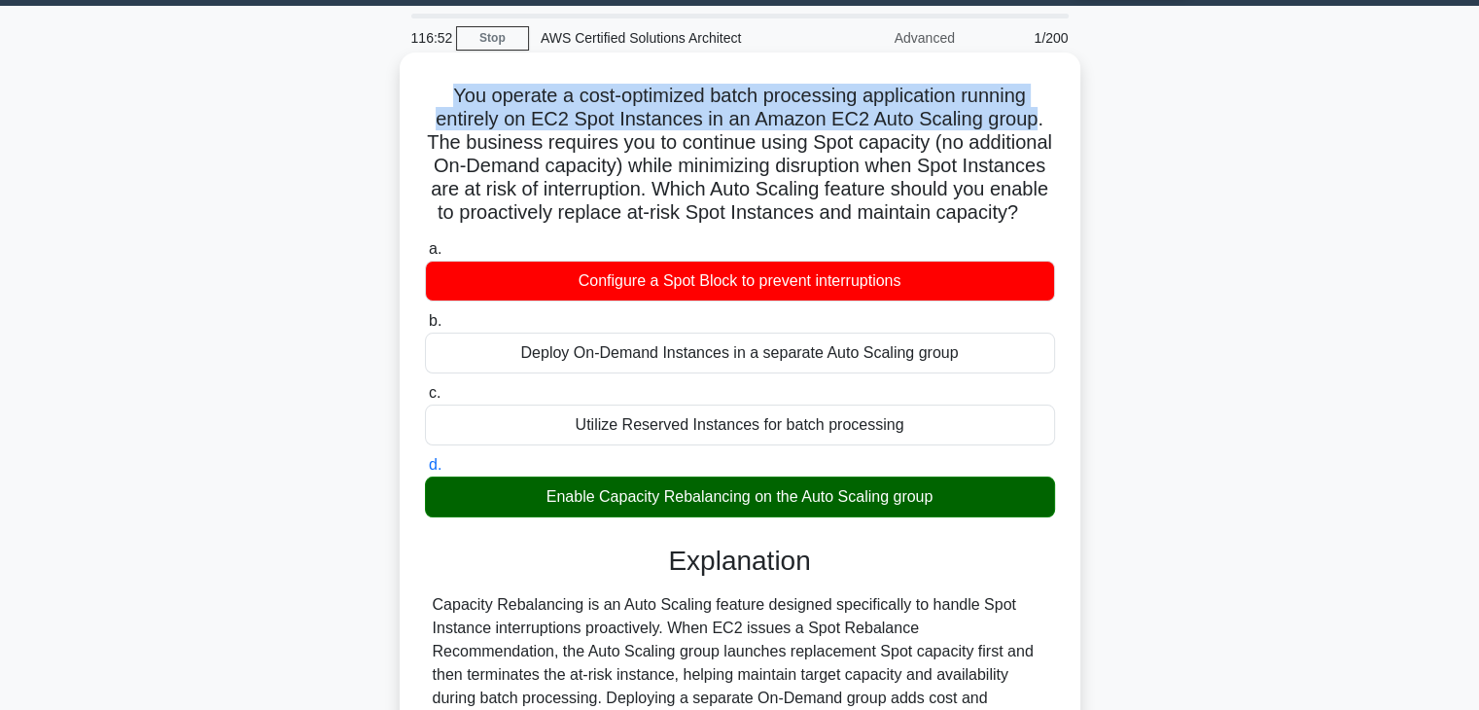
drag, startPoint x: 451, startPoint y: 93, endPoint x: 1007, endPoint y: 114, distance: 556.5
click at [1007, 114] on h5 "You operate a cost-optimized batch processing application running entirely on E…" at bounding box center [740, 155] width 634 height 142
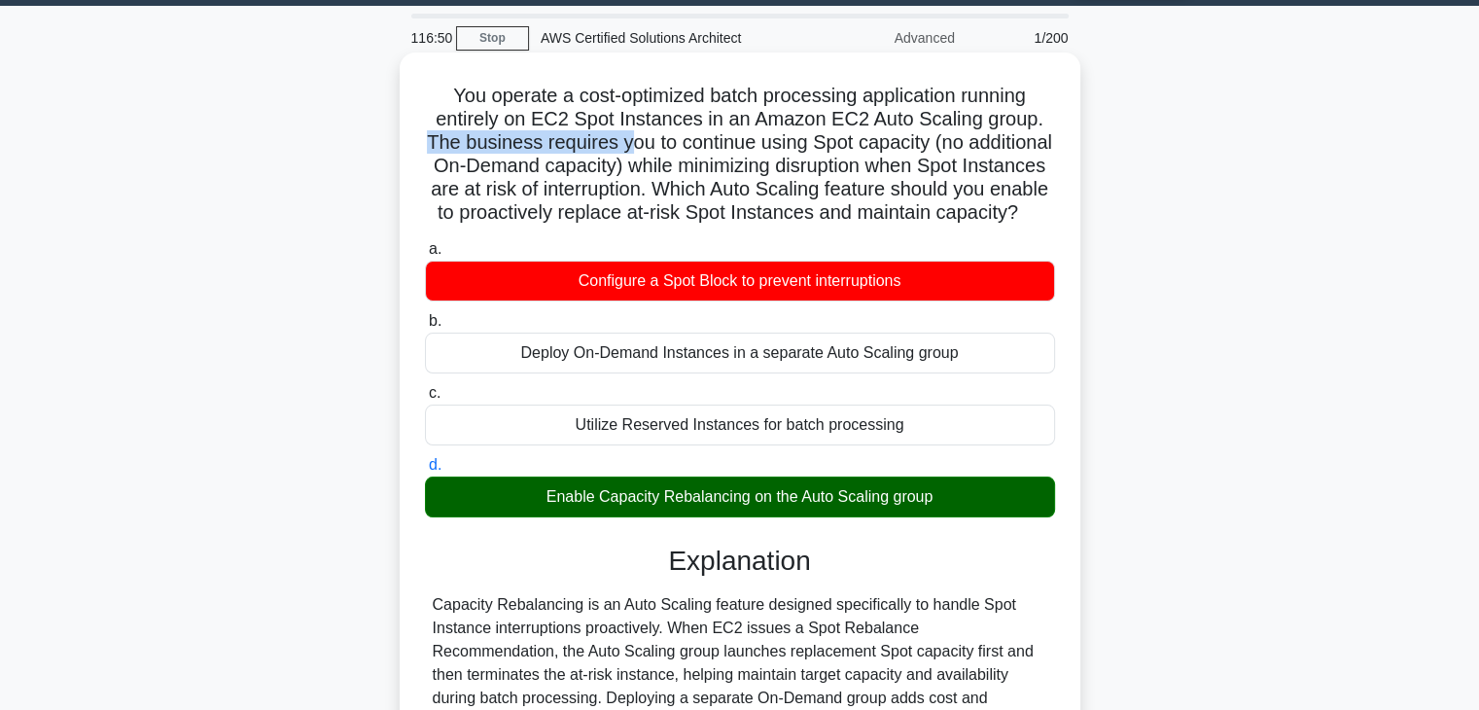
drag, startPoint x: 470, startPoint y: 145, endPoint x: 669, endPoint y: 136, distance: 199.5
click at [669, 136] on h5 "You operate a cost-optimized batch processing application running entirely on E…" at bounding box center [740, 155] width 634 height 142
click at [474, 153] on h5 "You operate a cost-optimized batch processing application running entirely on E…" at bounding box center [740, 155] width 634 height 142
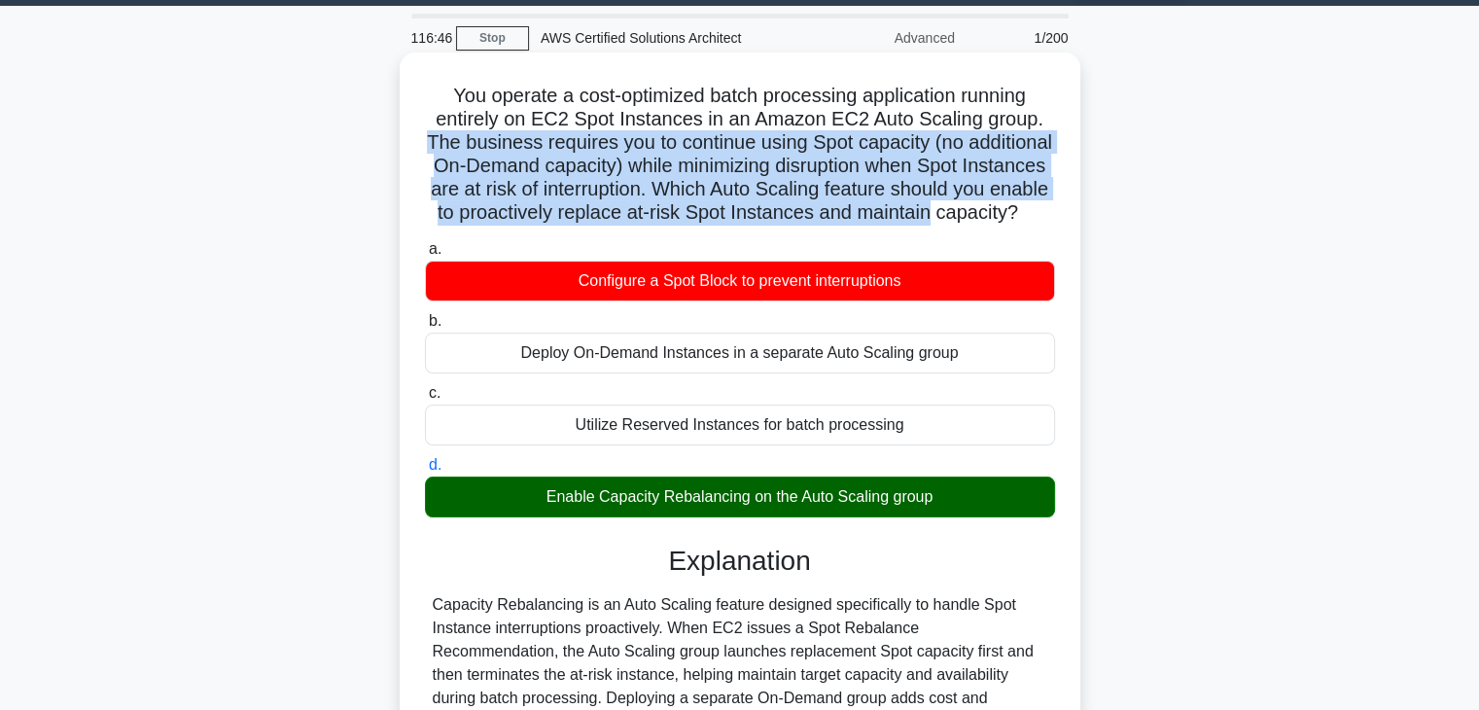
drag, startPoint x: 474, startPoint y: 153, endPoint x: 710, endPoint y: 241, distance: 251.4
click at [710, 226] on h5 "You operate a cost-optimized batch processing application running entirely on E…" at bounding box center [740, 155] width 634 height 142
click at [732, 148] on h5 "You operate a cost-optimized batch processing application running entirely on E…" at bounding box center [740, 155] width 634 height 142
drag, startPoint x: 723, startPoint y: 143, endPoint x: 723, endPoint y: 234, distance: 91.4
click at [723, 226] on h5 "You operate a cost-optimized batch processing application running entirely on E…" at bounding box center [740, 155] width 634 height 142
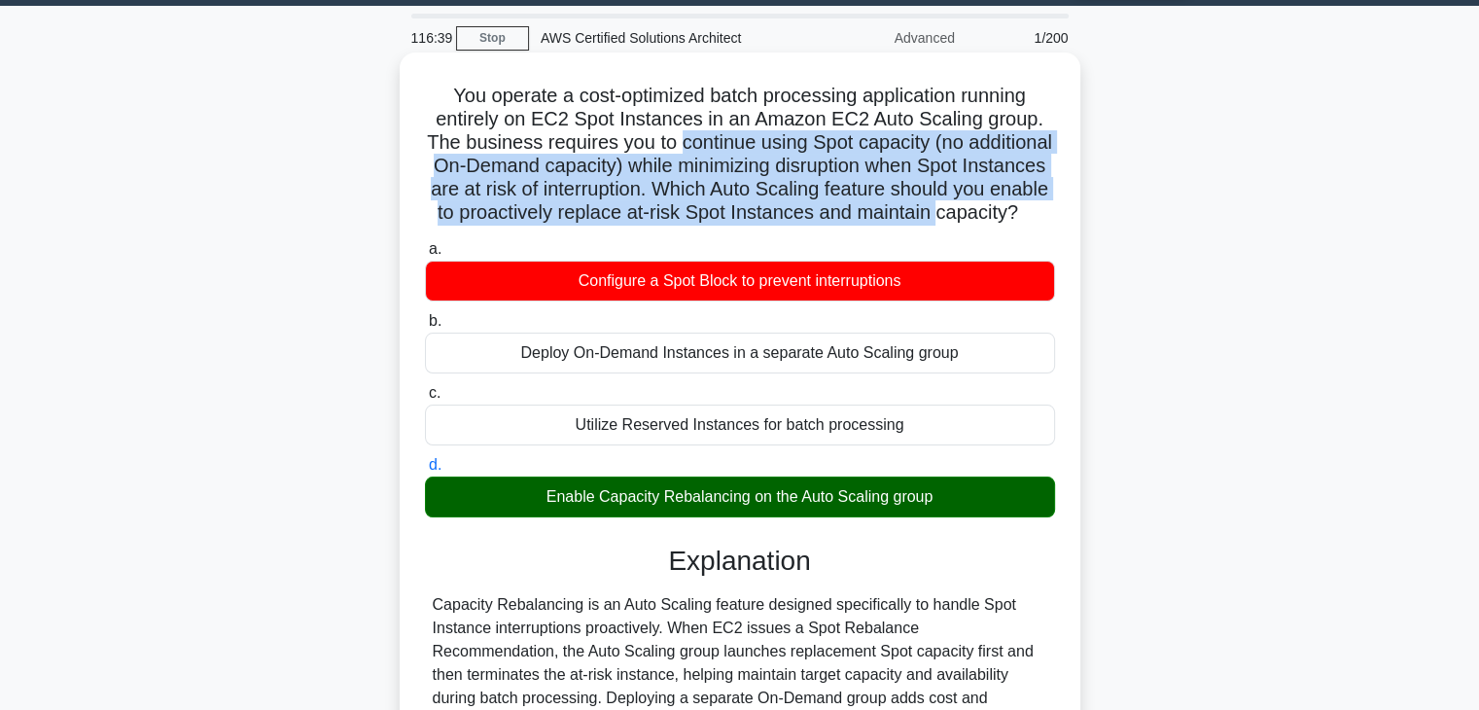
click at [727, 136] on h5 "You operate a cost-optimized batch processing application running entirely on E…" at bounding box center [740, 155] width 634 height 142
drag, startPoint x: 726, startPoint y: 138, endPoint x: 727, endPoint y: 234, distance: 96.3
click at [727, 226] on h5 "You operate a cost-optimized batch processing application running entirely on E…" at bounding box center [740, 155] width 634 height 142
drag, startPoint x: 727, startPoint y: 234, endPoint x: 1024, endPoint y: 136, distance: 312.4
click at [1024, 136] on h5 "You operate a cost-optimized batch processing application running entirely on E…" at bounding box center [740, 155] width 634 height 142
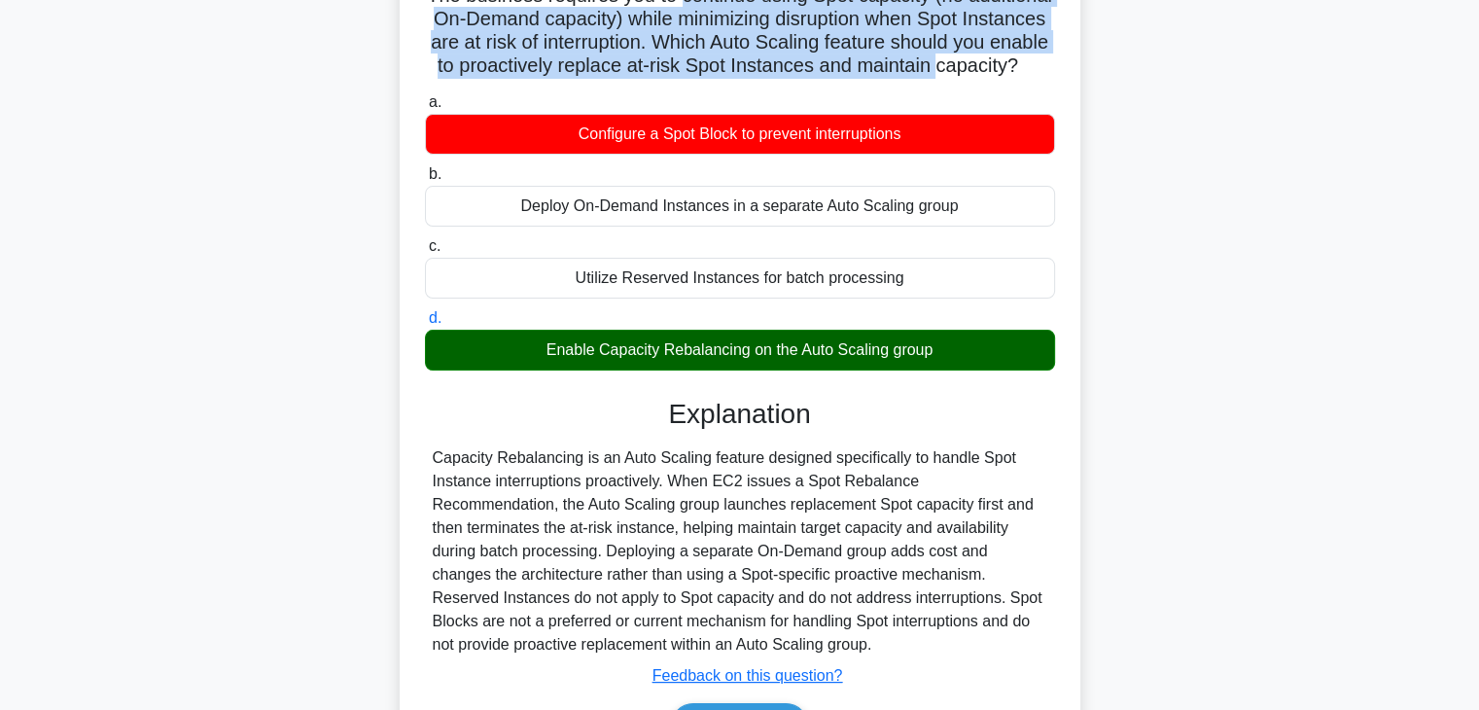
scroll to position [251, 0]
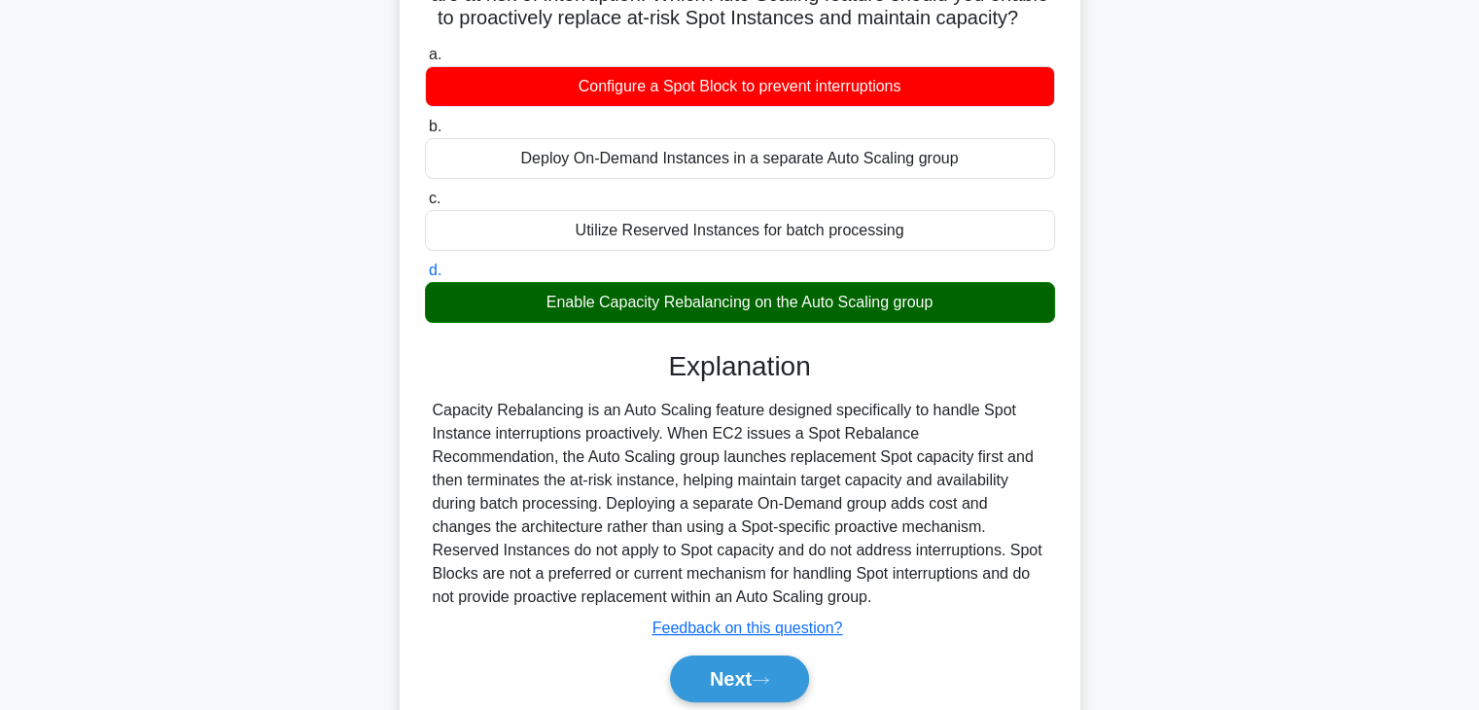
click at [532, 554] on div "Capacity Rebalancing is an Auto Scaling feature designed specifically to handle…" at bounding box center [740, 504] width 614 height 210
drag, startPoint x: 532, startPoint y: 554, endPoint x: 704, endPoint y: 544, distance: 172.4
click at [704, 544] on div "Capacity Rebalancing is an Auto Scaling feature designed specifically to handle…" at bounding box center [740, 504] width 614 height 210
click at [802, 548] on div "Capacity Rebalancing is an Auto Scaling feature designed specifically to handle…" at bounding box center [740, 504] width 614 height 210
drag, startPoint x: 625, startPoint y: 579, endPoint x: 605, endPoint y: 578, distance: 20.5
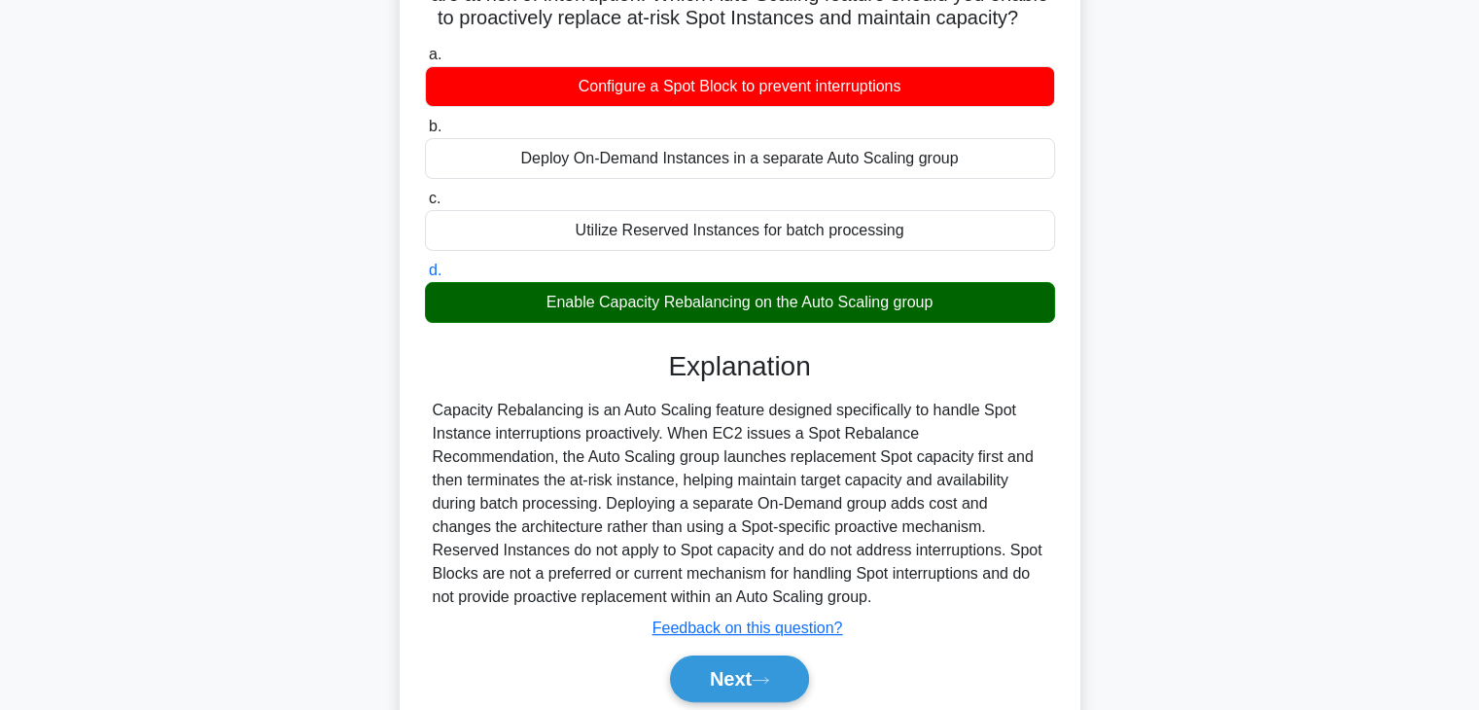
click at [605, 578] on div "Capacity Rebalancing is an Auto Scaling feature designed specifically to handle…" at bounding box center [740, 504] width 614 height 210
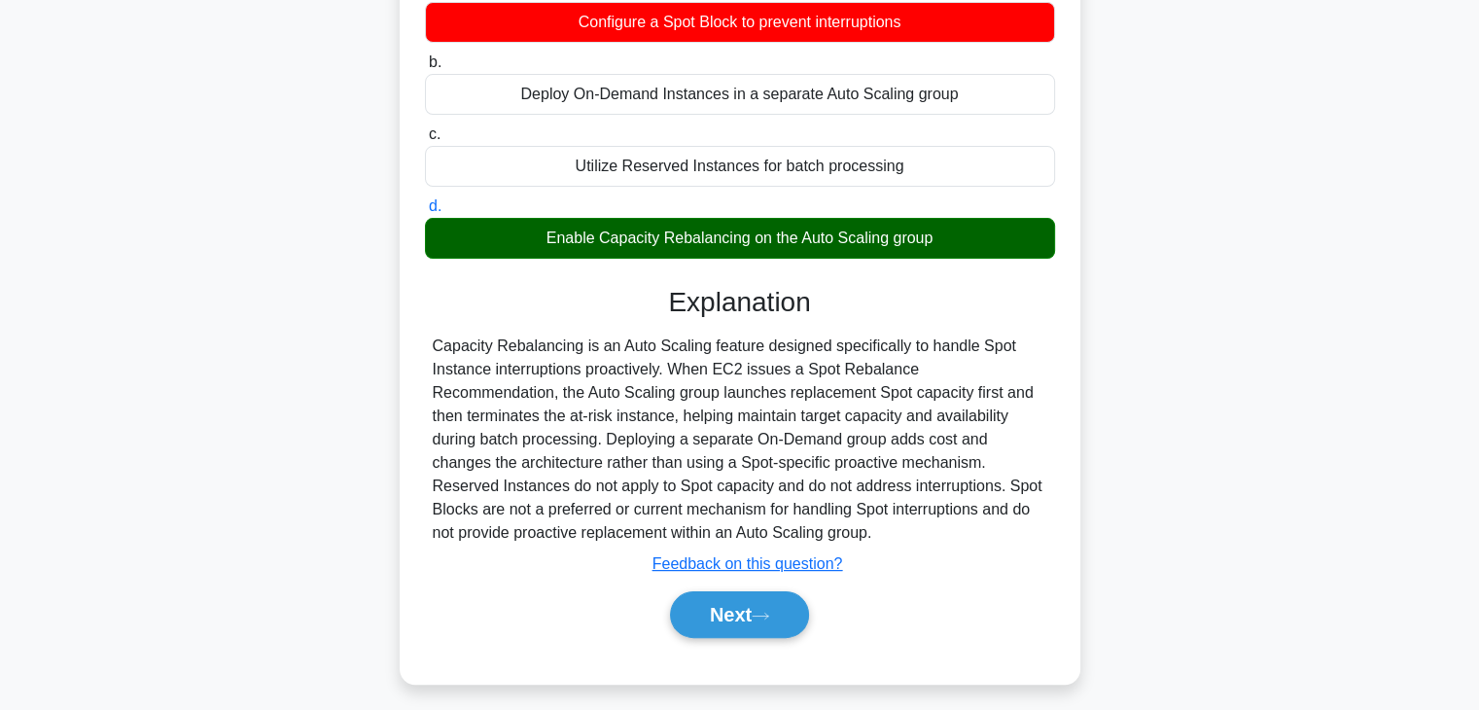
scroll to position [348, 0]
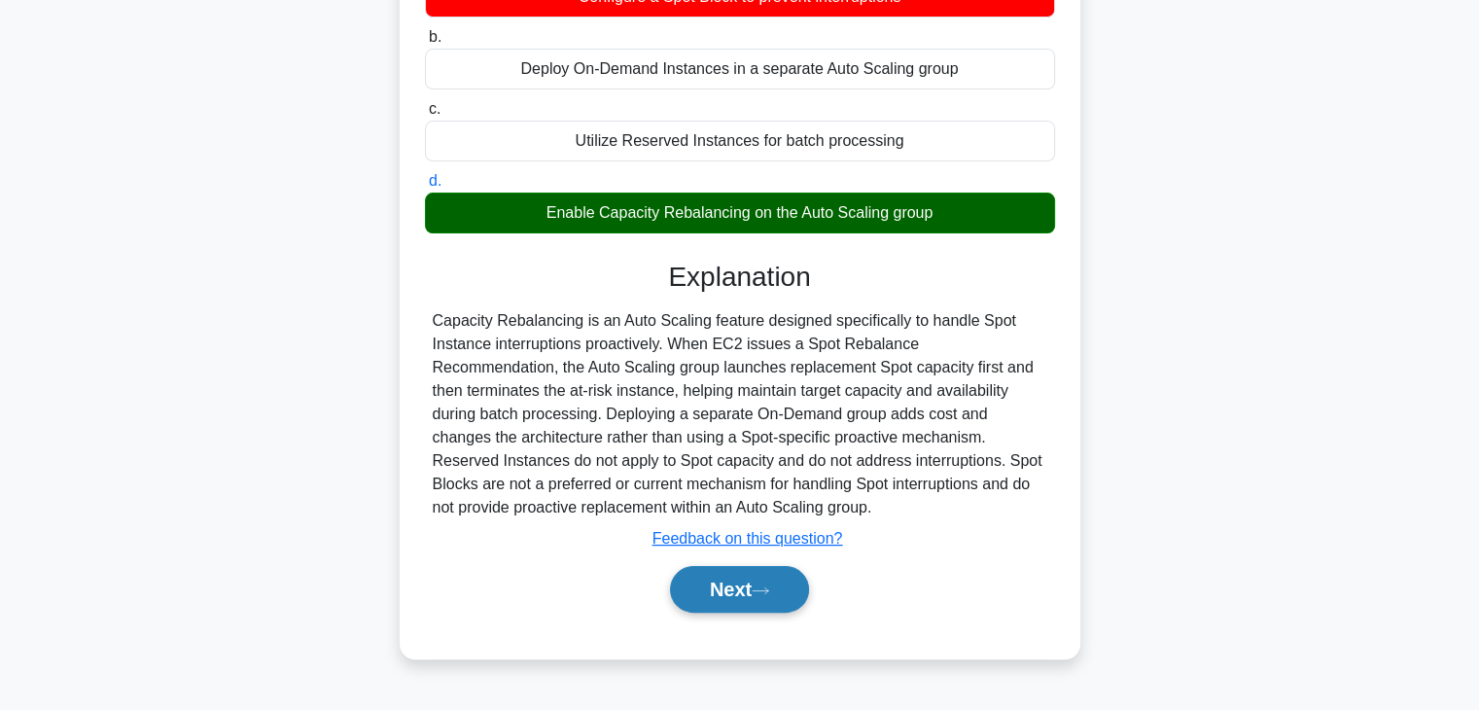
click at [762, 588] on button "Next" at bounding box center [739, 589] width 139 height 47
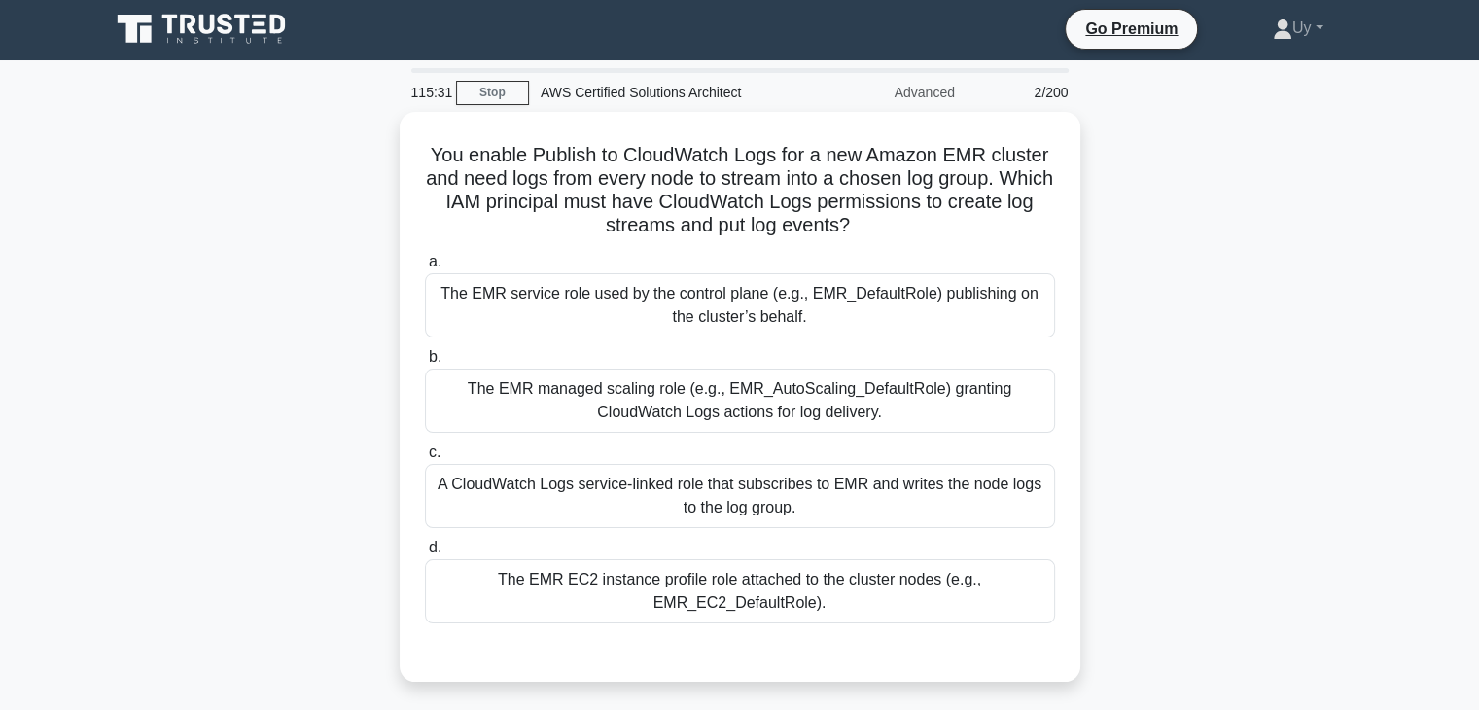
scroll to position [0, 0]
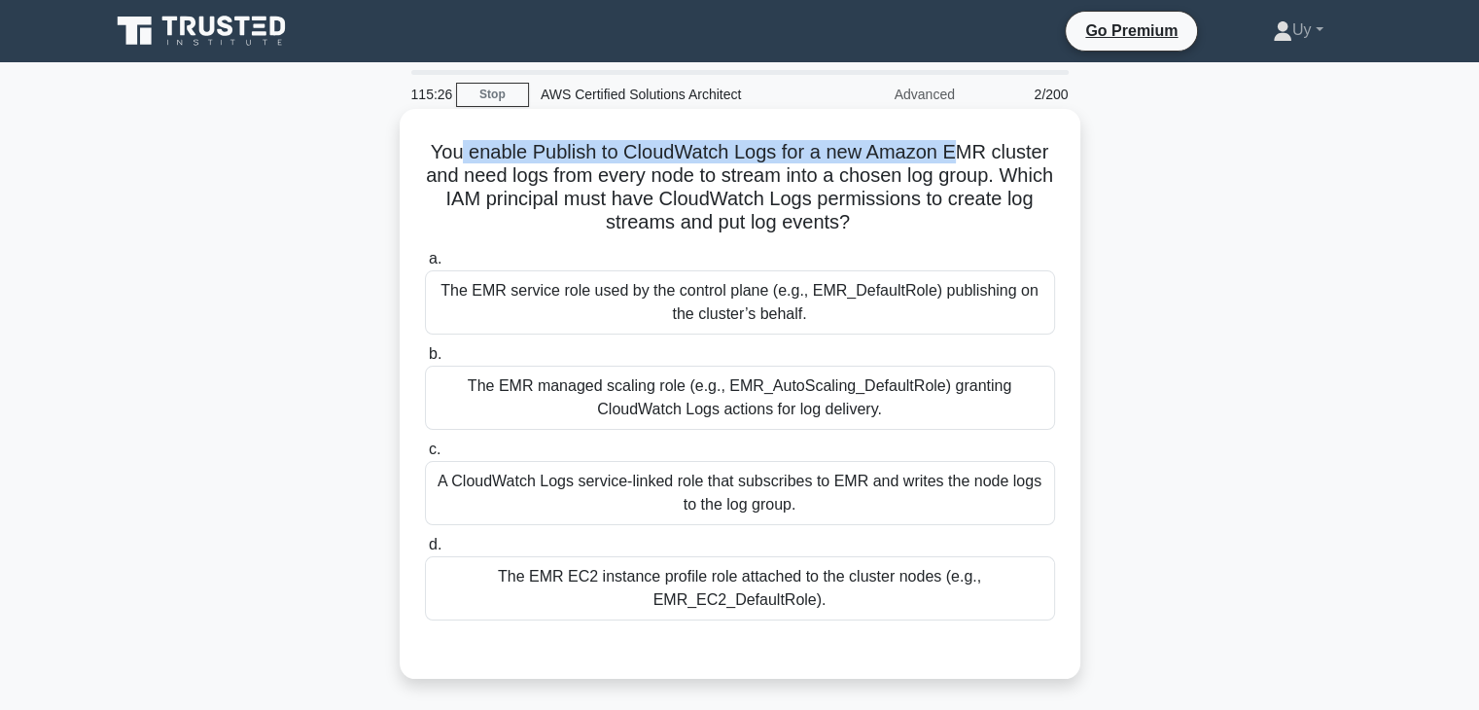
drag, startPoint x: 455, startPoint y: 154, endPoint x: 964, endPoint y: 148, distance: 508.5
click at [964, 148] on h5 "You enable Publish to CloudWatch Logs for a new Amazon EMR cluster and need log…" at bounding box center [740, 187] width 634 height 95
click at [568, 150] on h5 "You enable Publish to CloudWatch Logs for a new Amazon EMR cluster and need log…" at bounding box center [740, 187] width 634 height 95
drag, startPoint x: 568, startPoint y: 150, endPoint x: 758, endPoint y: 150, distance: 190.6
click at [758, 150] on h5 "You enable Publish to CloudWatch Logs for a new Amazon EMR cluster and need log…" at bounding box center [740, 187] width 634 height 95
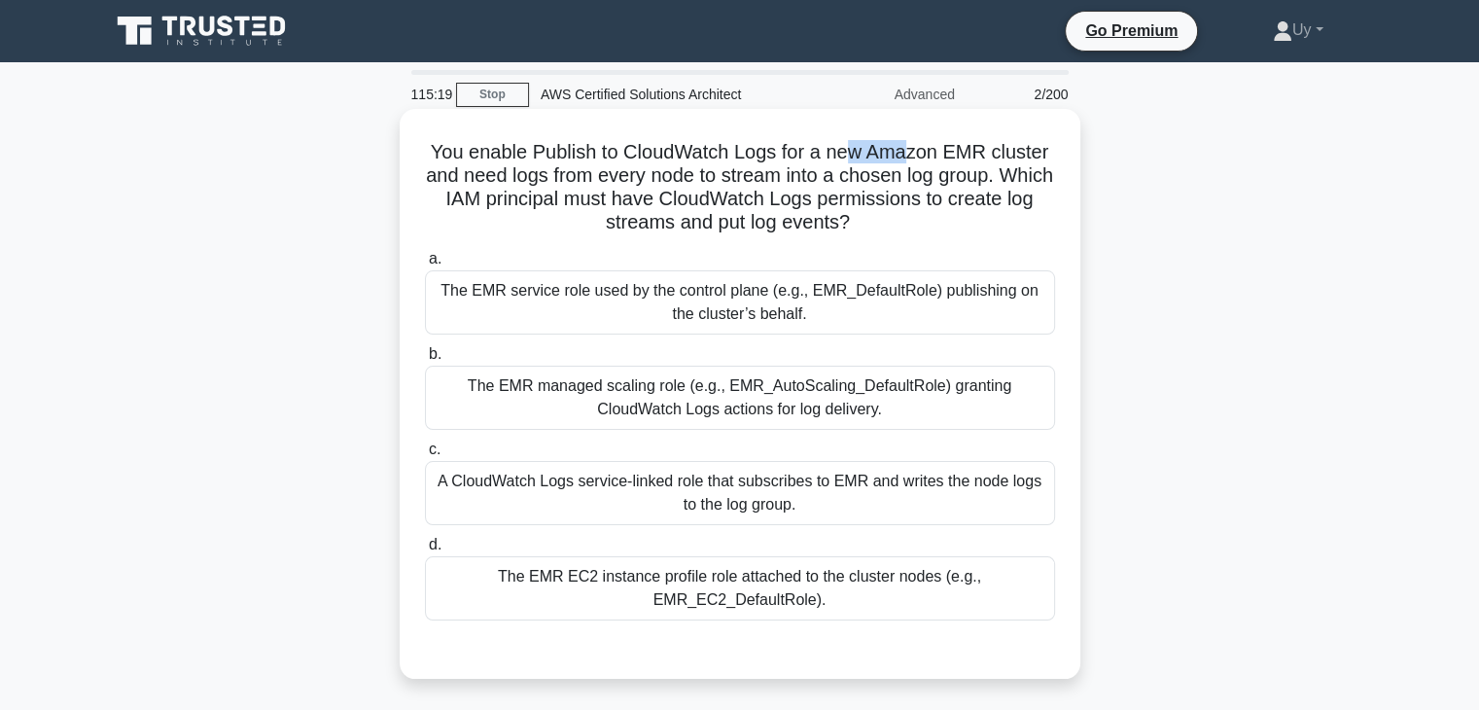
drag, startPoint x: 859, startPoint y: 151, endPoint x: 920, endPoint y: 153, distance: 60.3
click at [910, 153] on h5 "You enable Publish to CloudWatch Logs for a new Amazon EMR cluster and need log…" at bounding box center [740, 187] width 634 height 95
click at [920, 153] on h5 "You enable Publish to CloudWatch Logs for a new Amazon EMR cluster and need log…" at bounding box center [740, 187] width 634 height 95
drag, startPoint x: 920, startPoint y: 153, endPoint x: 959, endPoint y: 155, distance: 38.9
click at [959, 155] on h5 "You enable Publish to CloudWatch Logs for a new Amazon EMR cluster and need log…" at bounding box center [740, 187] width 634 height 95
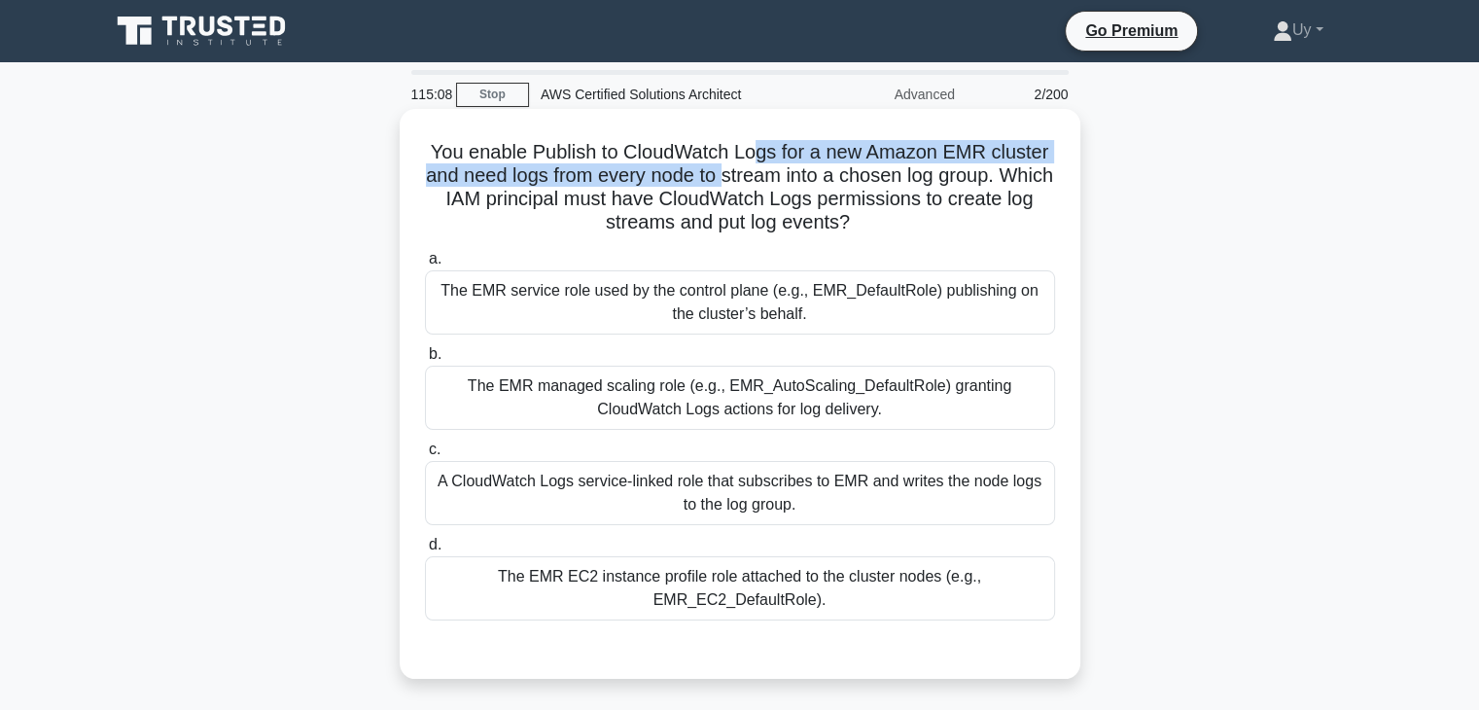
drag, startPoint x: 755, startPoint y: 152, endPoint x: 754, endPoint y: 185, distance: 33.1
click at [754, 185] on h5 "You enable Publish to CloudWatch Logs for a new Amazon EMR cluster and need log…" at bounding box center [740, 187] width 634 height 95
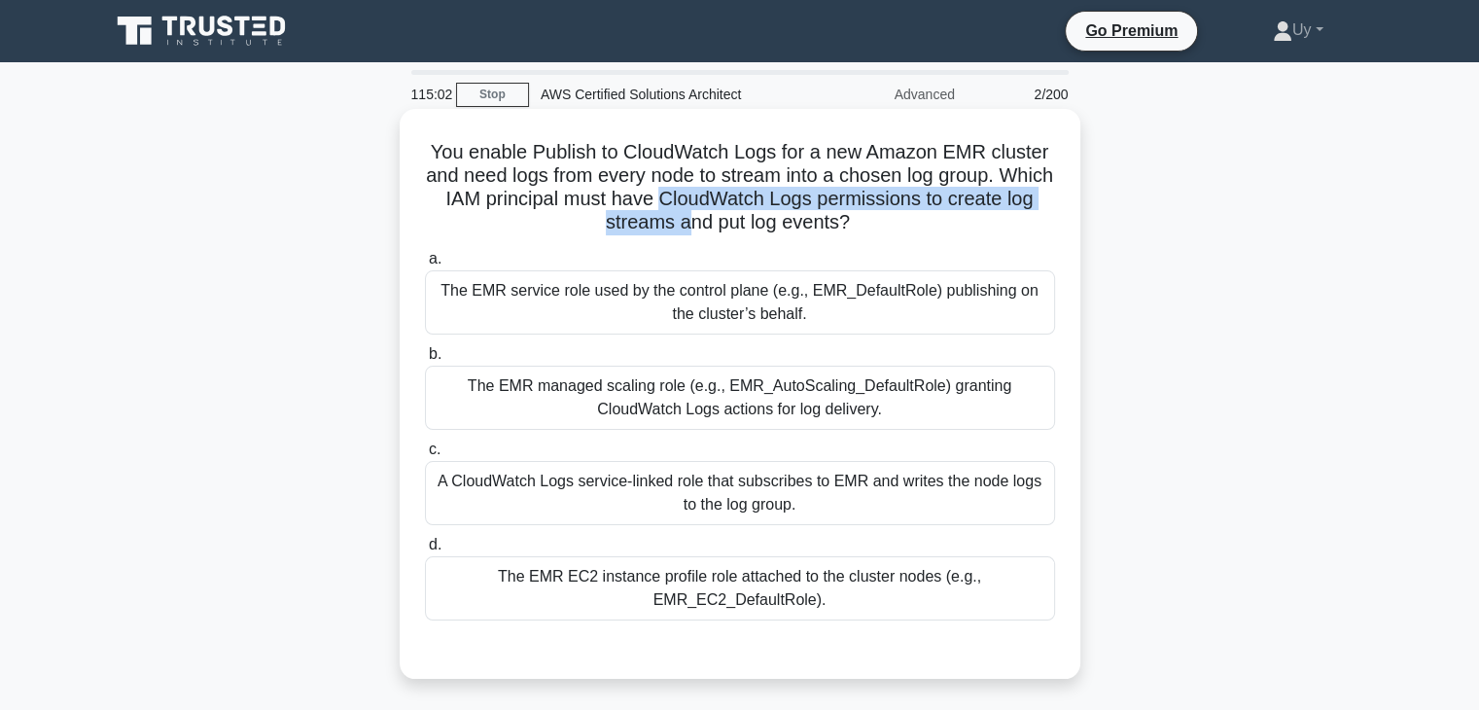
drag, startPoint x: 704, startPoint y: 199, endPoint x: 706, endPoint y: 215, distance: 15.7
click at [706, 215] on h5 "You enable Publish to CloudWatch Logs for a new Amazon EMR cluster and need log…" at bounding box center [740, 187] width 634 height 95
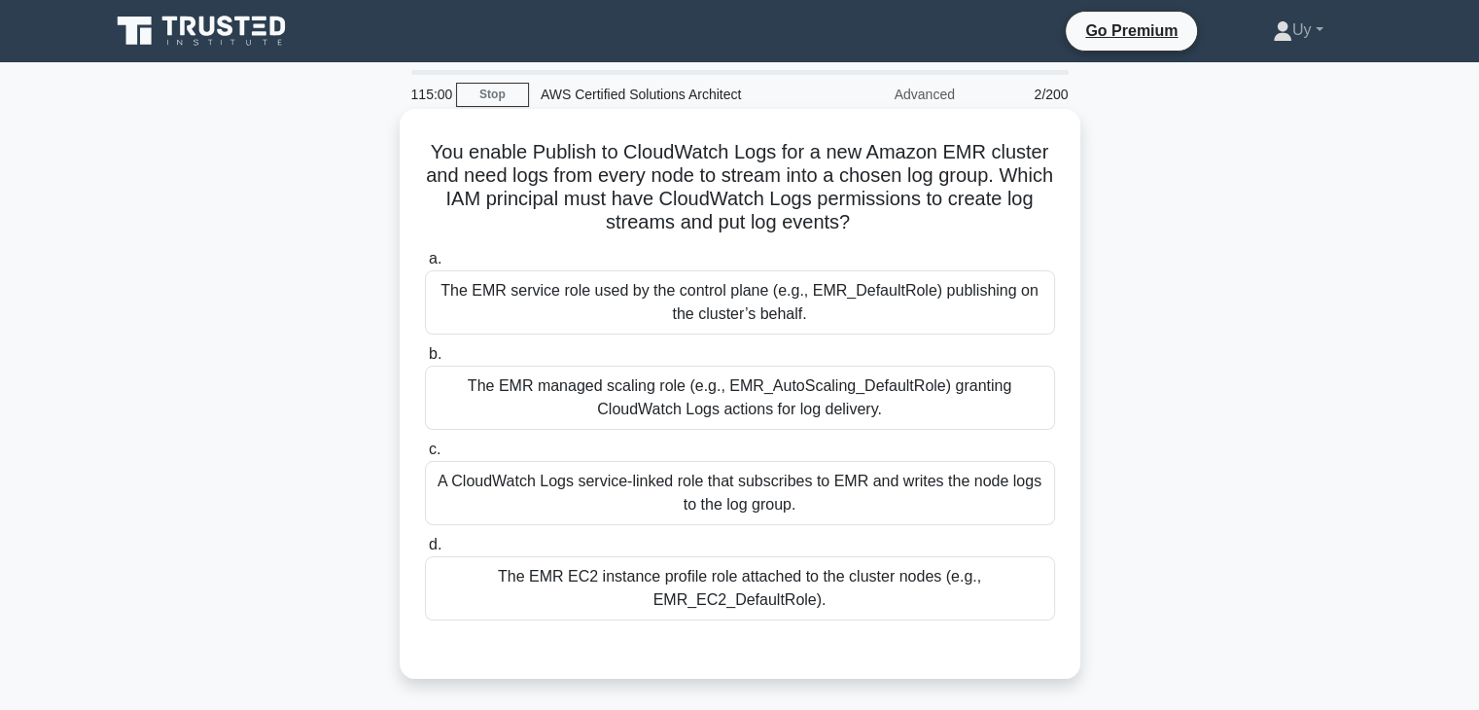
click at [809, 220] on h5 "You enable Publish to CloudWatch Logs for a new Amazon EMR cluster and need log…" at bounding box center [740, 187] width 634 height 95
click at [817, 176] on h5 "You enable Publish to CloudWatch Logs for a new Amazon EMR cluster and need log…" at bounding box center [740, 187] width 634 height 95
click at [791, 590] on div "The EMR EC2 instance profile role attached to the cluster nodes (e.g., EMR_EC2_…" at bounding box center [740, 588] width 630 height 64
click at [425, 551] on input "d. The EMR EC2 instance profile role attached to the cluster nodes (e.g., EMR_E…" at bounding box center [425, 545] width 0 height 13
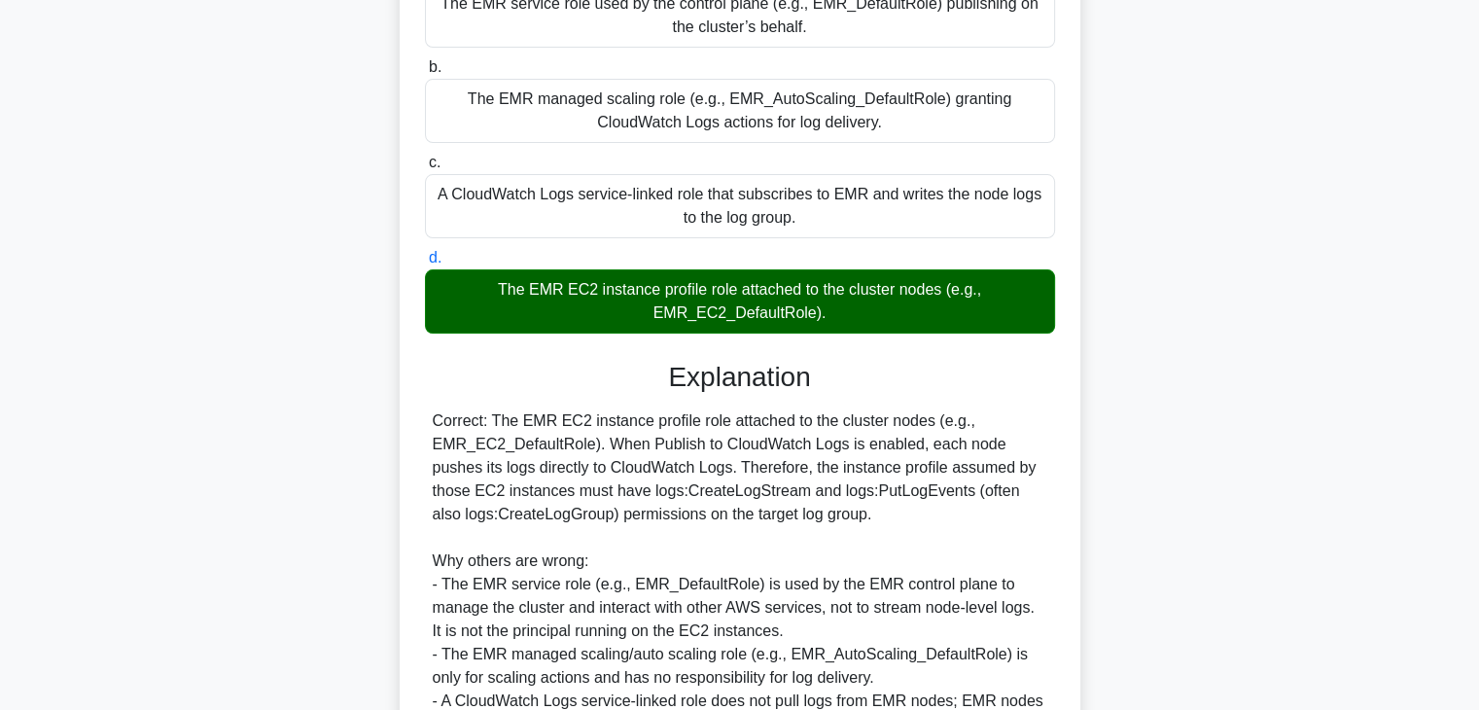
scroll to position [389, 0]
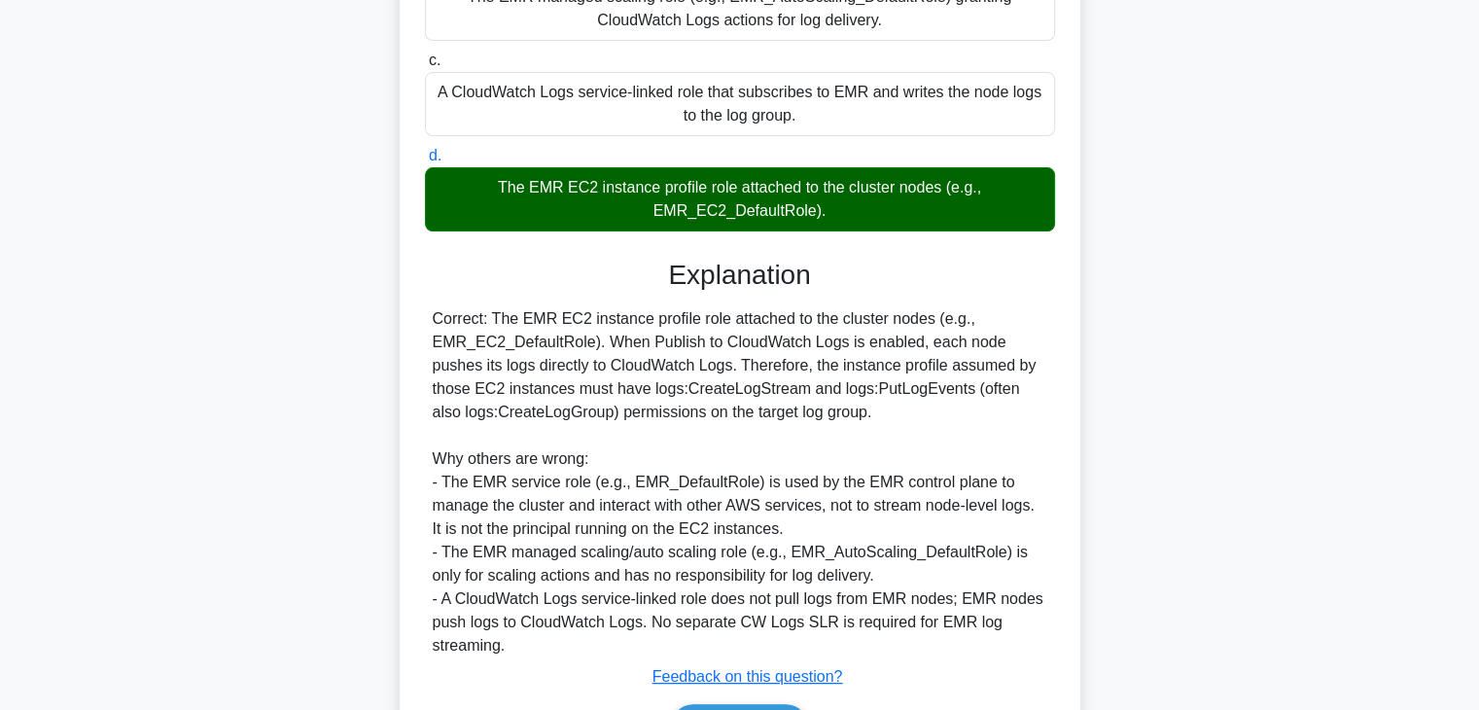
drag, startPoint x: 685, startPoint y: 367, endPoint x: 844, endPoint y: 412, distance: 164.9
click at [844, 412] on div "Correct: The EMR EC2 instance profile role attached to the cluster nodes (e.g.,…" at bounding box center [740, 482] width 614 height 350
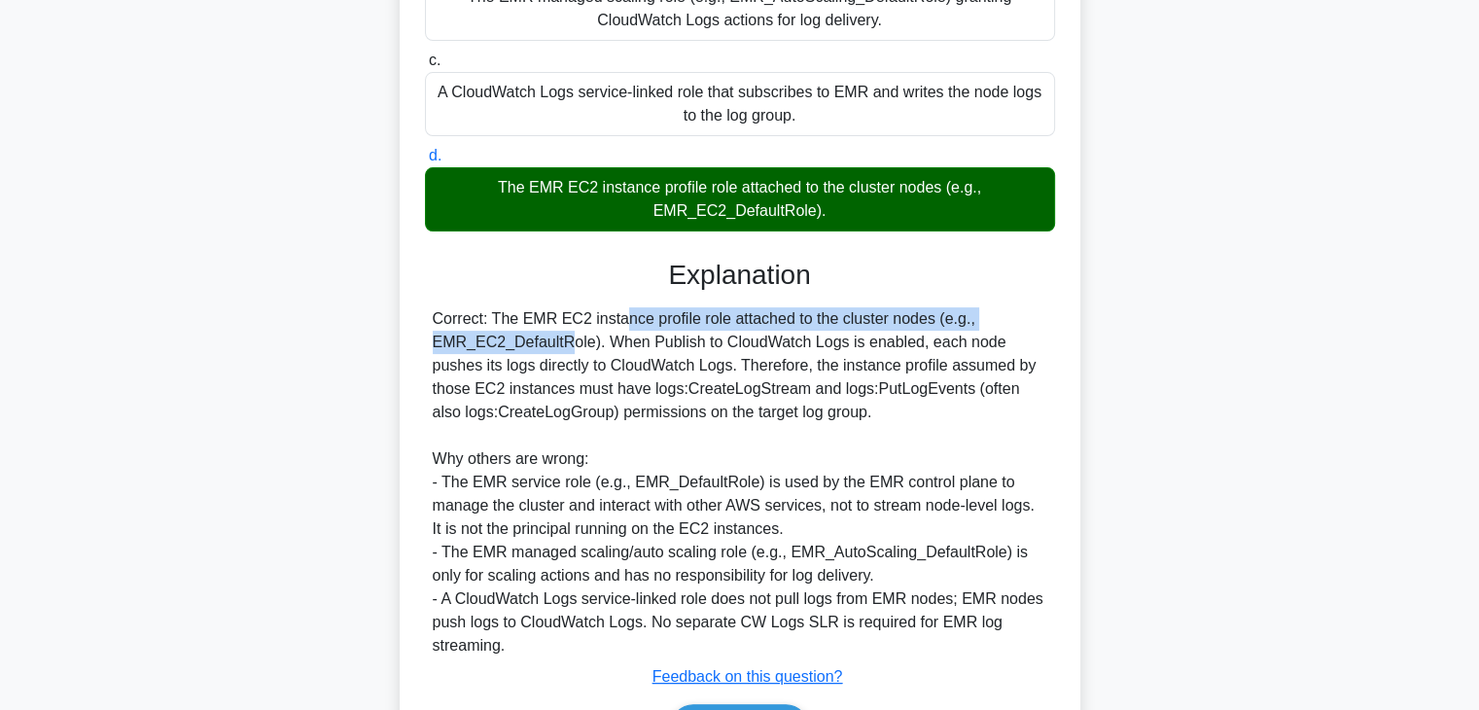
drag, startPoint x: 492, startPoint y: 324, endPoint x: 984, endPoint y: 315, distance: 492.1
click at [984, 315] on div "Correct: The EMR EC2 instance profile role attached to the cluster nodes (e.g.,…" at bounding box center [740, 482] width 614 height 350
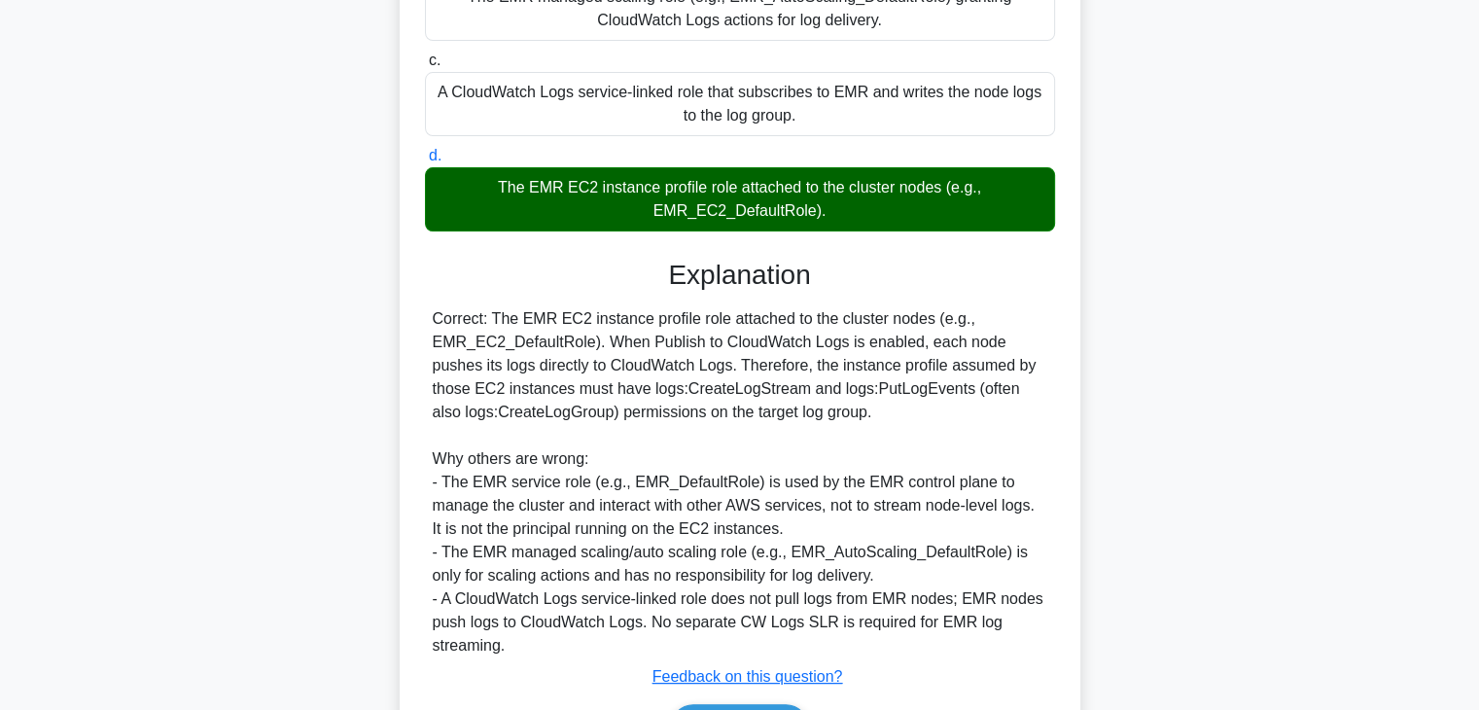
click at [447, 487] on div "Correct: The EMR EC2 instance profile role attached to the cluster nodes (e.g.,…" at bounding box center [740, 482] width 614 height 350
drag, startPoint x: 447, startPoint y: 487, endPoint x: 635, endPoint y: 483, distance: 187.7
click at [635, 483] on div "Correct: The EMR EC2 instance profile role attached to the cluster nodes (e.g.,…" at bounding box center [740, 482] width 614 height 350
drag, startPoint x: 902, startPoint y: 479, endPoint x: 821, endPoint y: 483, distance: 81.8
click at [821, 483] on div "Correct: The EMR EC2 instance profile role attached to the cluster nodes (e.g.,…" at bounding box center [740, 482] width 614 height 350
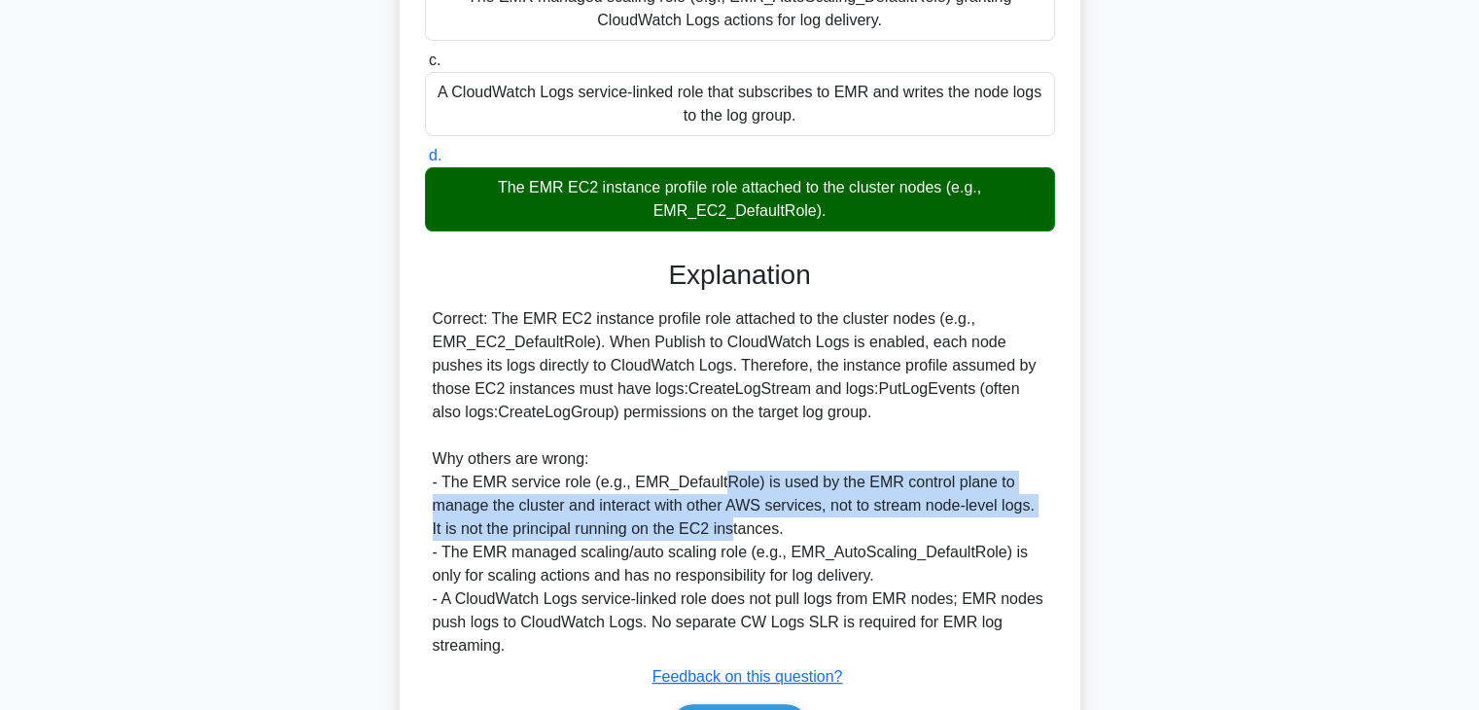
drag, startPoint x: 716, startPoint y: 483, endPoint x: 720, endPoint y: 523, distance: 40.2
click at [720, 523] on div "Correct: The EMR EC2 instance profile role attached to the cluster nodes (e.g.,…" at bounding box center [740, 482] width 614 height 350
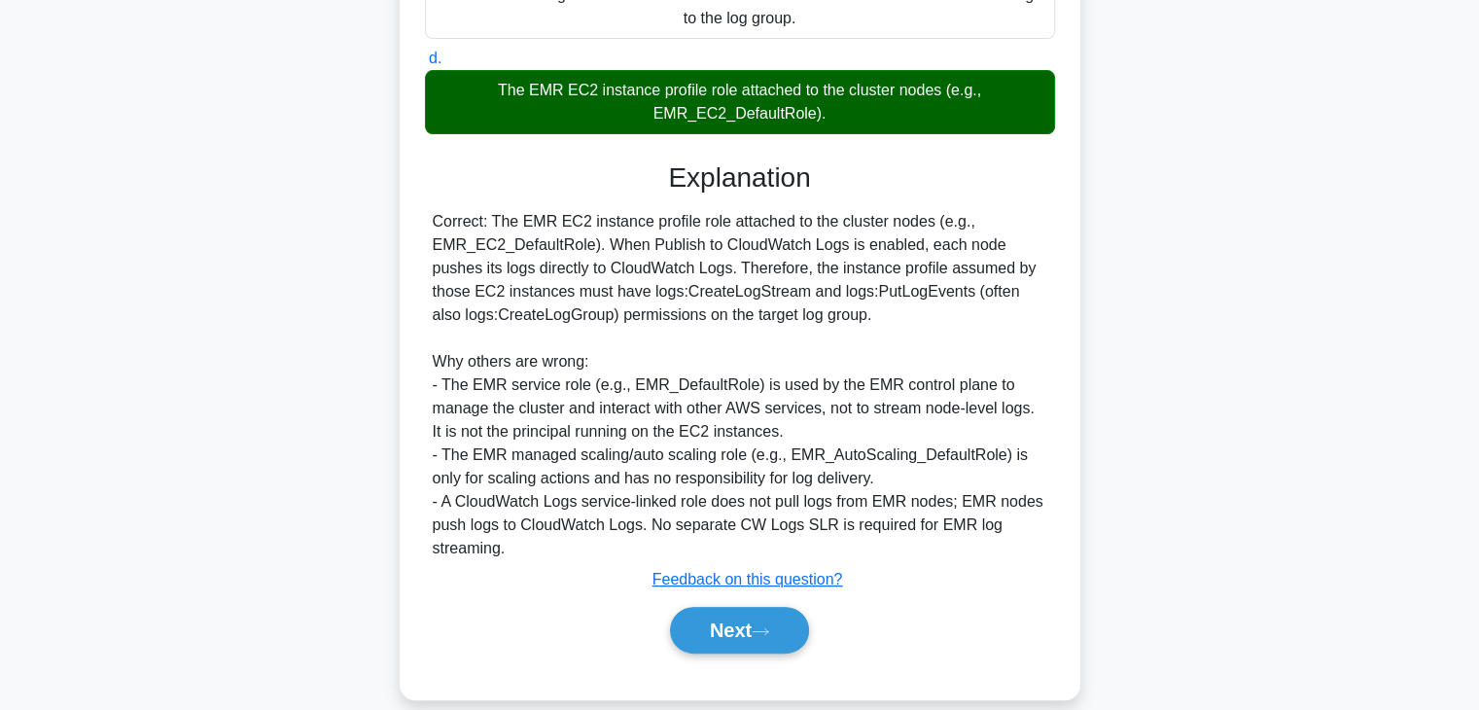
click at [729, 429] on div "Correct: The EMR EC2 instance profile role attached to the cluster nodes (e.g.,…" at bounding box center [740, 385] width 614 height 350
drag, startPoint x: 476, startPoint y: 461, endPoint x: 751, endPoint y: 457, distance: 274.2
click at [751, 457] on div "Correct: The EMR EC2 instance profile role attached to the cluster nodes (e.g.,…" at bounding box center [740, 385] width 614 height 350
click at [469, 507] on div "Correct: The EMR EC2 instance profile role attached to the cluster nodes (e.g.,…" at bounding box center [740, 385] width 614 height 350
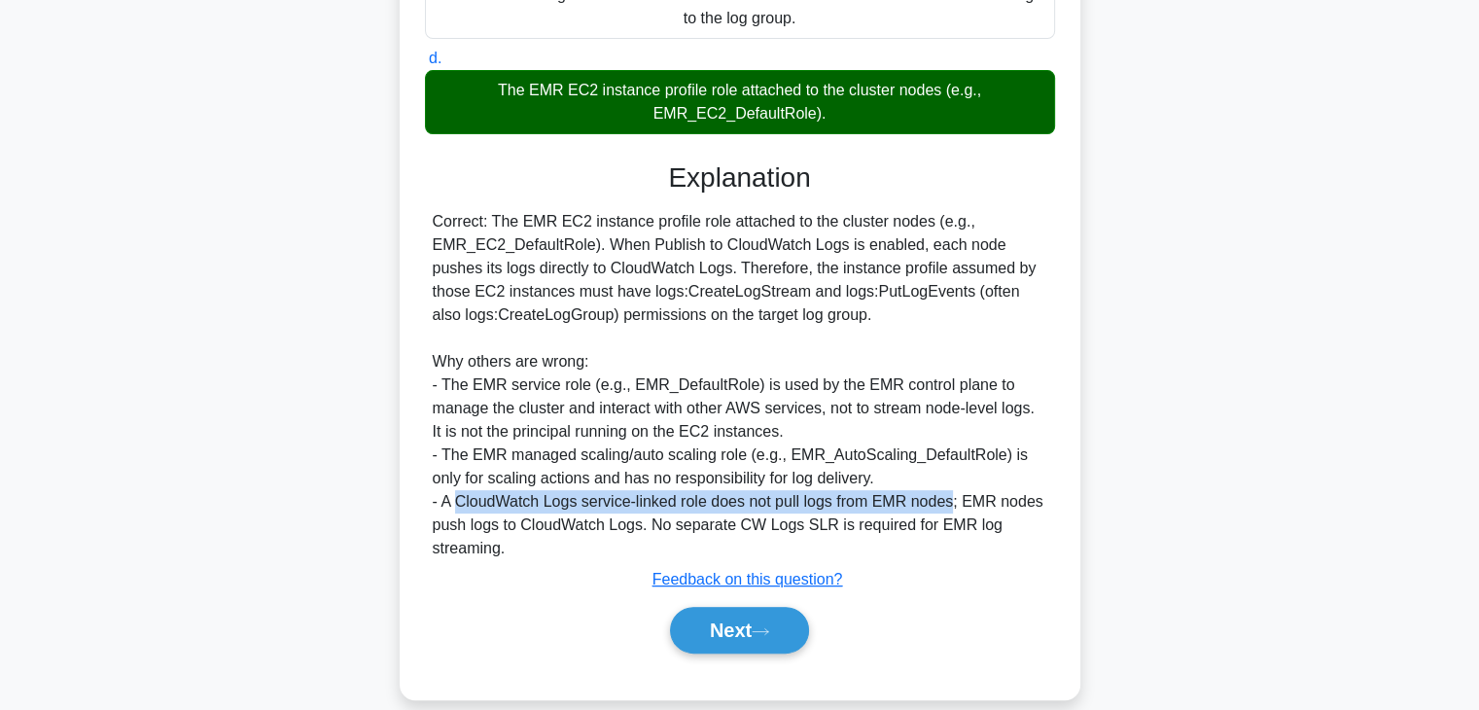
drag, startPoint x: 469, startPoint y: 507, endPoint x: 936, endPoint y: 510, distance: 467.7
click at [936, 510] on div "Correct: The EMR EC2 instance profile role attached to the cluster nodes (e.g.,…" at bounding box center [740, 385] width 614 height 350
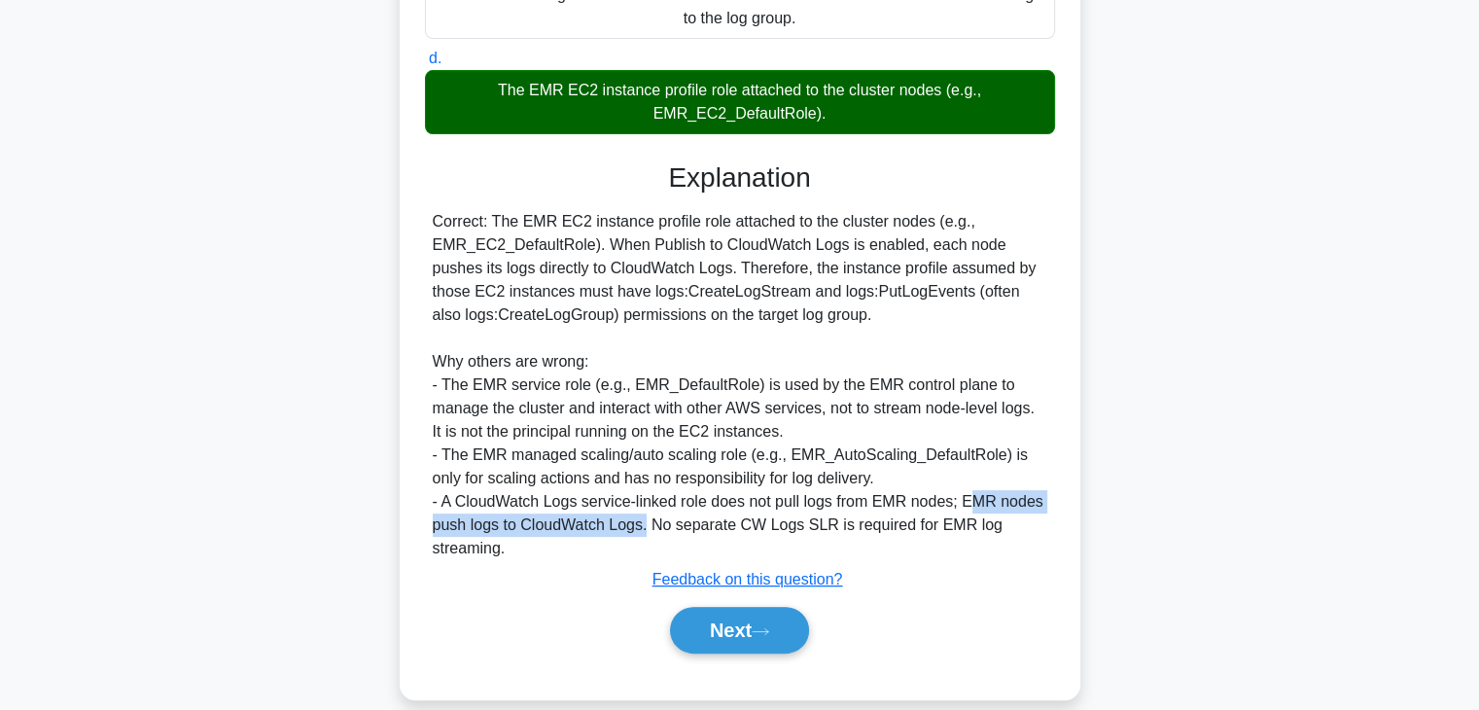
drag, startPoint x: 965, startPoint y: 505, endPoint x: 646, endPoint y: 534, distance: 321.2
click at [646, 534] on div "Correct: The EMR EC2 instance profile role attached to the cluster nodes (e.g.,…" at bounding box center [740, 385] width 614 height 350
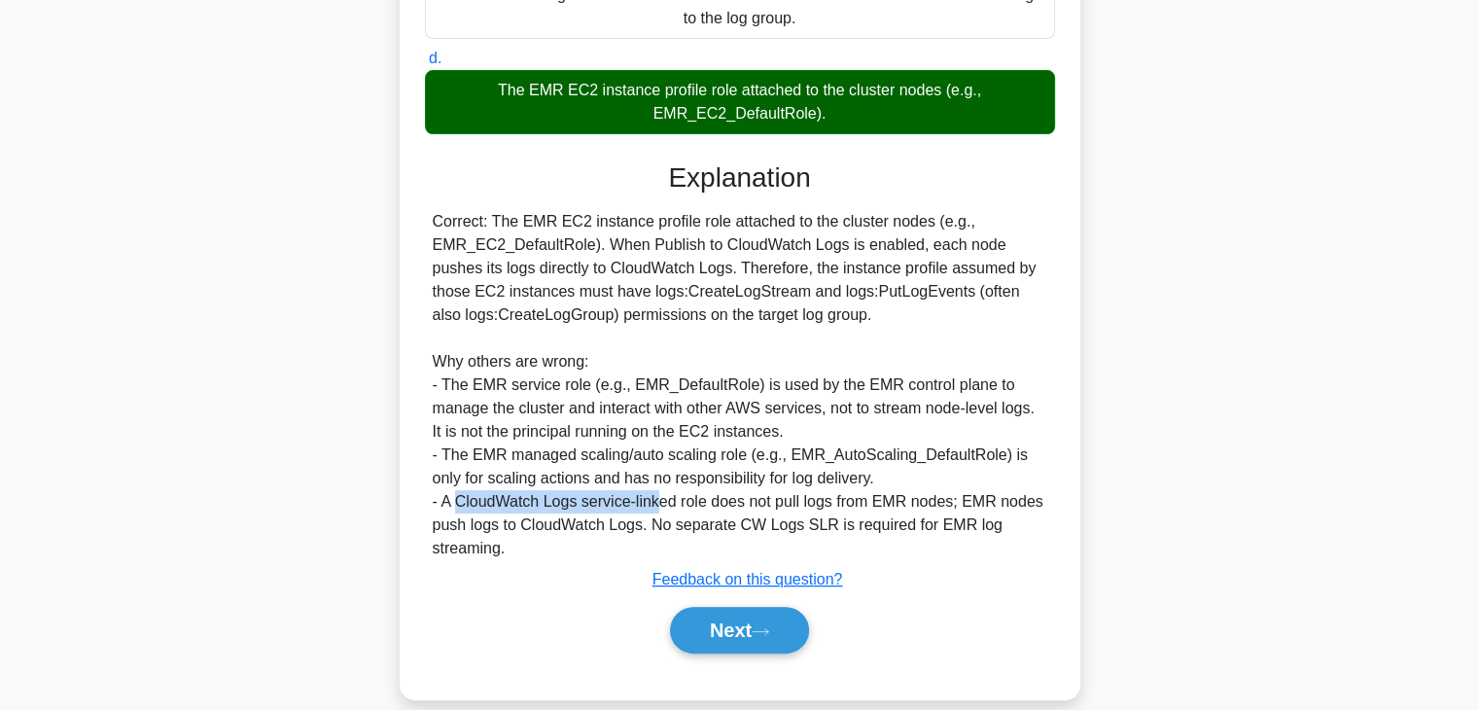
drag, startPoint x: 456, startPoint y: 505, endPoint x: 659, endPoint y: 500, distance: 203.3
click at [659, 500] on div "Correct: The EMR EC2 instance profile role attached to the cluster nodes (e.g.,…" at bounding box center [740, 385] width 614 height 350
click at [456, 506] on div "Correct: The EMR EC2 instance profile role attached to the cluster nodes (e.g.,…" at bounding box center [740, 385] width 614 height 350
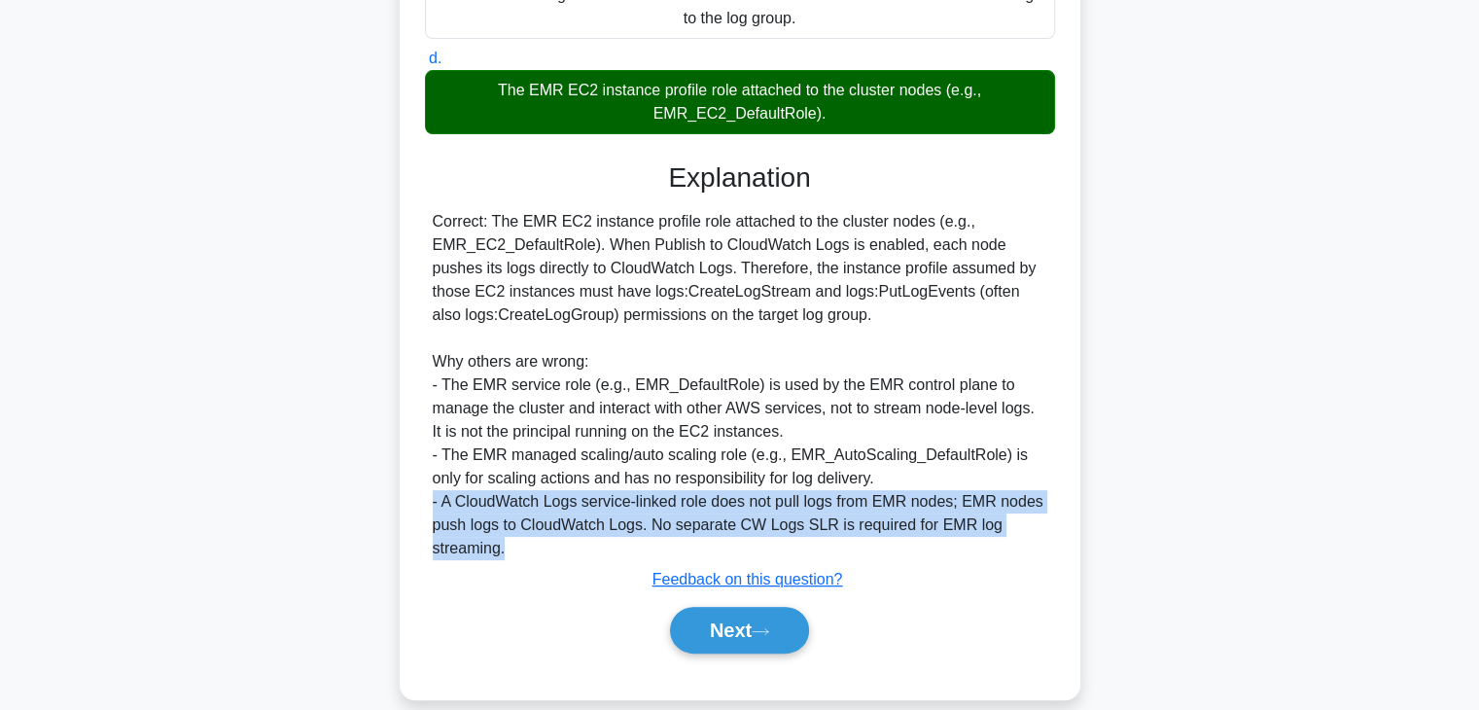
click at [456, 506] on div "Correct: The EMR EC2 instance profile role attached to the cluster nodes (e.g.,…" at bounding box center [740, 385] width 614 height 350
click at [653, 532] on div "Correct: The EMR EC2 instance profile role attached to the cluster nodes (e.g.,…" at bounding box center [740, 385] width 614 height 350
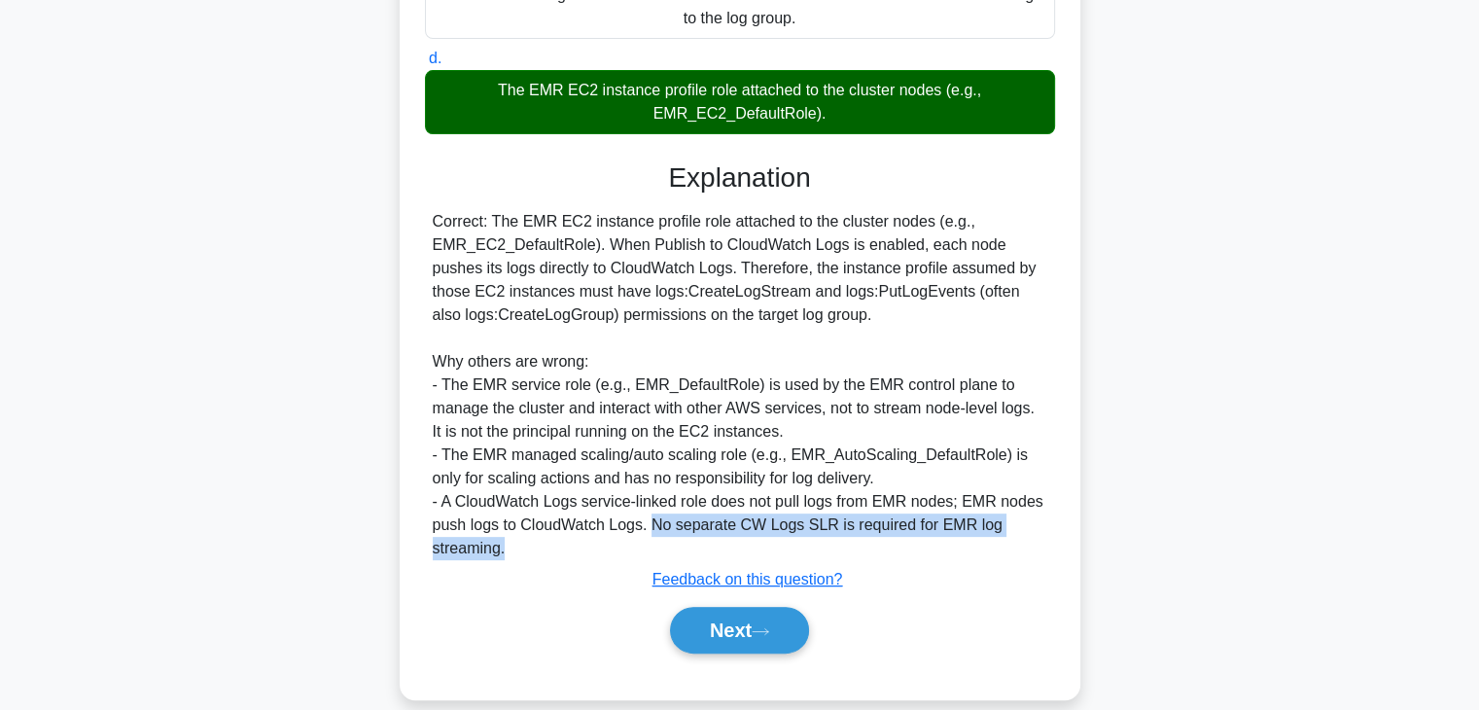
drag, startPoint x: 653, startPoint y: 532, endPoint x: 699, endPoint y: 538, distance: 46.1
click at [699, 538] on div "Correct: The EMR EC2 instance profile role attached to the cluster nodes (e.g.,…" at bounding box center [740, 385] width 614 height 350
click at [755, 623] on button "Next" at bounding box center [739, 630] width 139 height 47
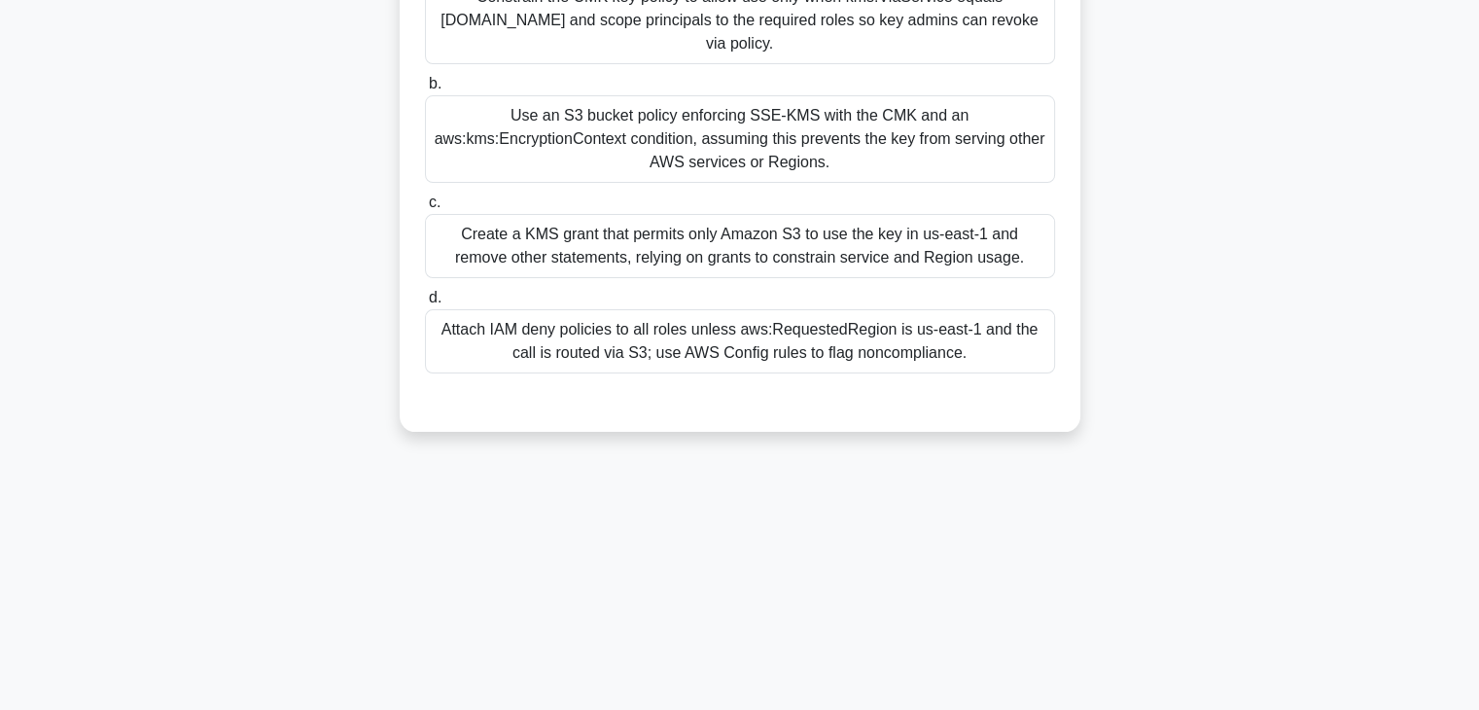
scroll to position [50, 0]
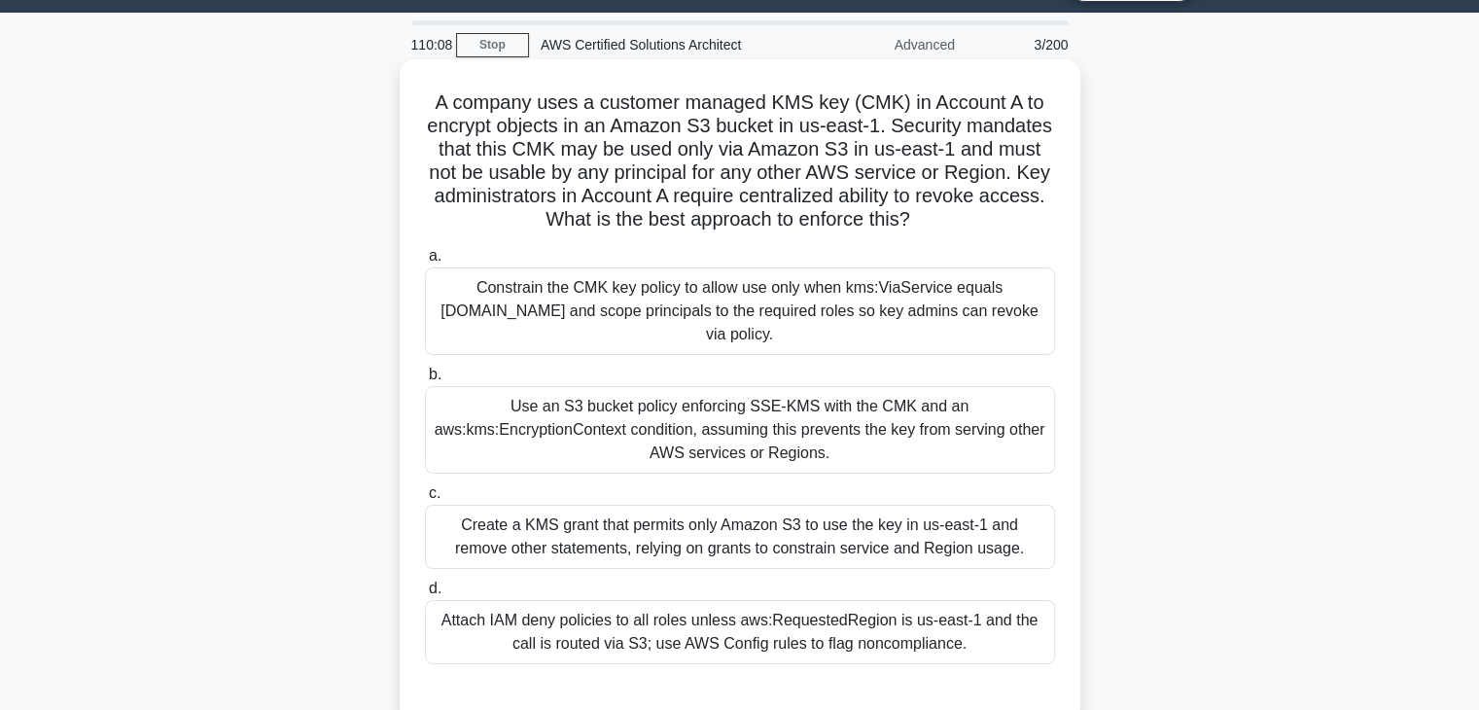
click at [478, 102] on h5 "A company uses a customer managed KMS key (CMK) in Account A to encrypt objects…" at bounding box center [740, 161] width 634 height 142
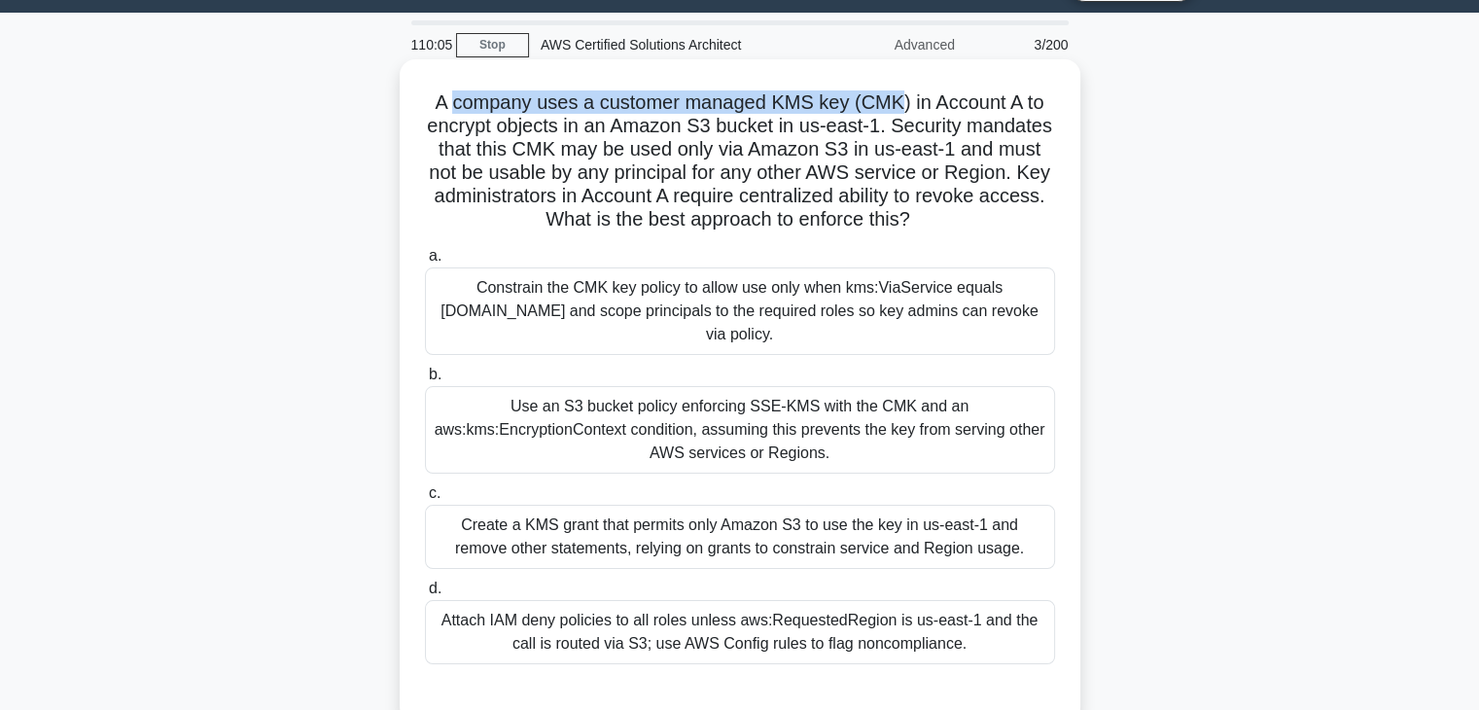
drag, startPoint x: 478, startPoint y: 102, endPoint x: 856, endPoint y: 105, distance: 377.3
click at [856, 105] on h5 "A company uses a customer managed KMS key (CMK) in Account A to encrypt objects…" at bounding box center [740, 161] width 634 height 142
click at [885, 105] on h5 "A company uses a customer managed KMS key (CMK) in Account A to encrypt objects…" at bounding box center [740, 161] width 634 height 142
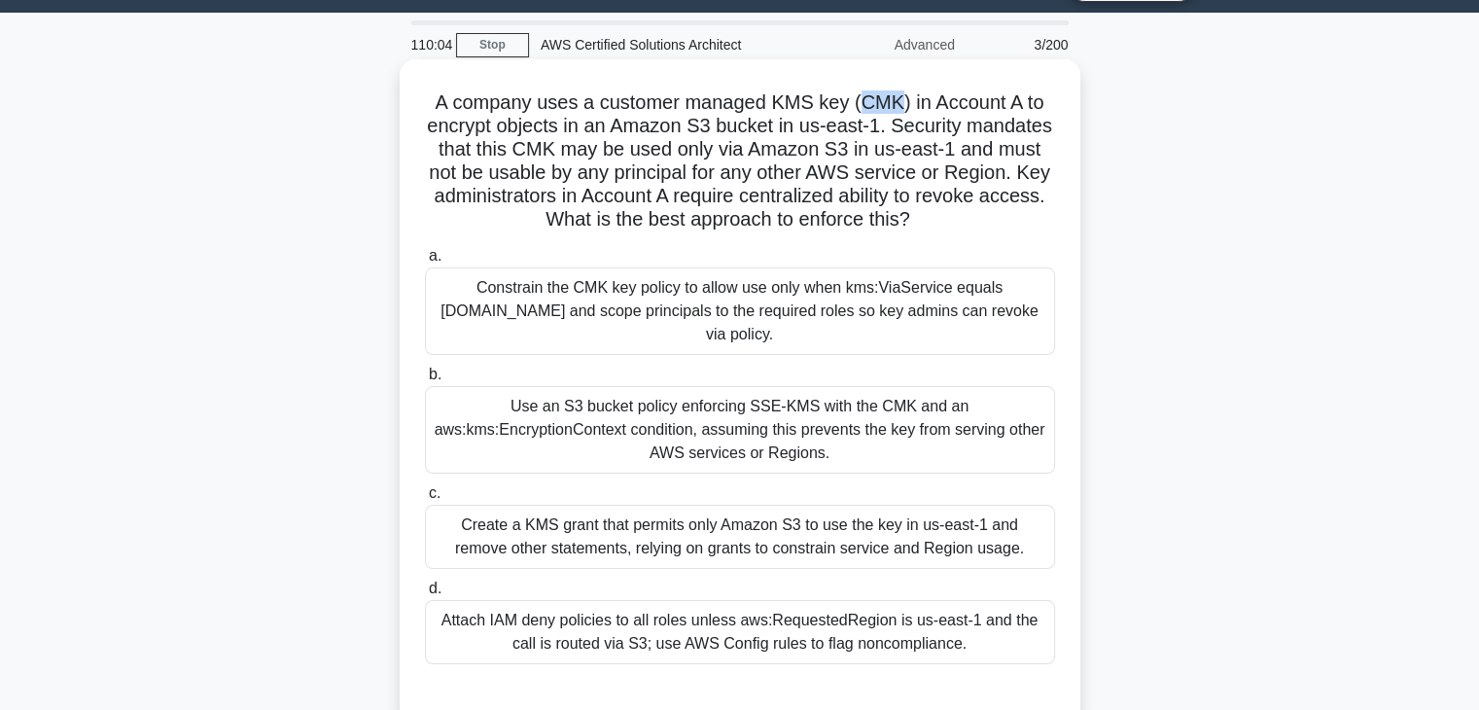
click at [885, 105] on h5 "A company uses a customer managed KMS key (CMK) in Account A to encrypt objects…" at bounding box center [740, 161] width 634 height 142
click at [939, 105] on h5 "A company uses a customer managed KMS key (CMK) in Account A to encrypt objects…" at bounding box center [740, 161] width 634 height 142
drag, startPoint x: 939, startPoint y: 105, endPoint x: 1012, endPoint y: 106, distance: 72.9
click at [1012, 106] on h5 "A company uses a customer managed KMS key (CMK) in Account A to encrypt objects…" at bounding box center [740, 161] width 634 height 142
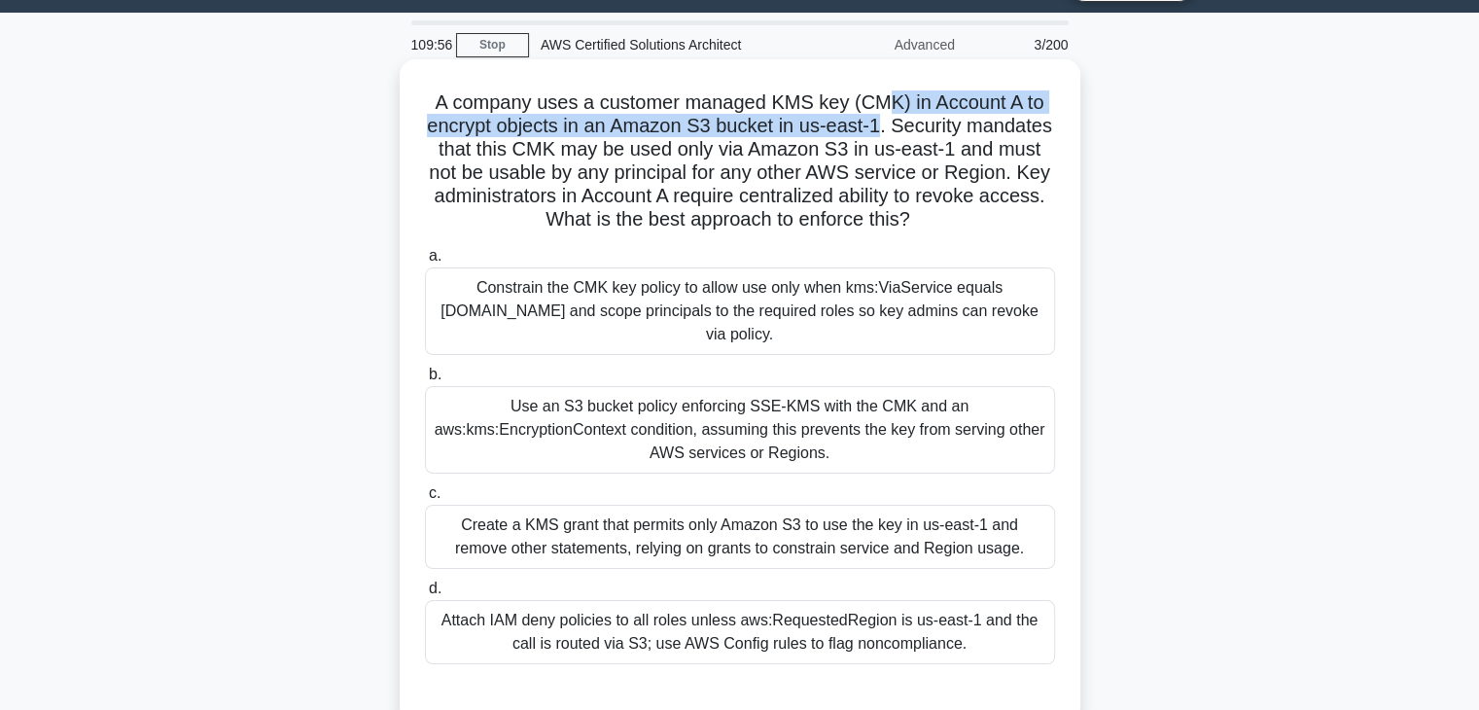
drag, startPoint x: 884, startPoint y: 128, endPoint x: 884, endPoint y: 108, distance: 20.4
click at [884, 108] on h5 "A company uses a customer managed KMS key (CMK) in Account A to encrypt objects…" at bounding box center [740, 161] width 634 height 142
click at [895, 127] on h5 "A company uses a customer managed KMS key (CMK) in Account A to encrypt objects…" at bounding box center [740, 161] width 634 height 142
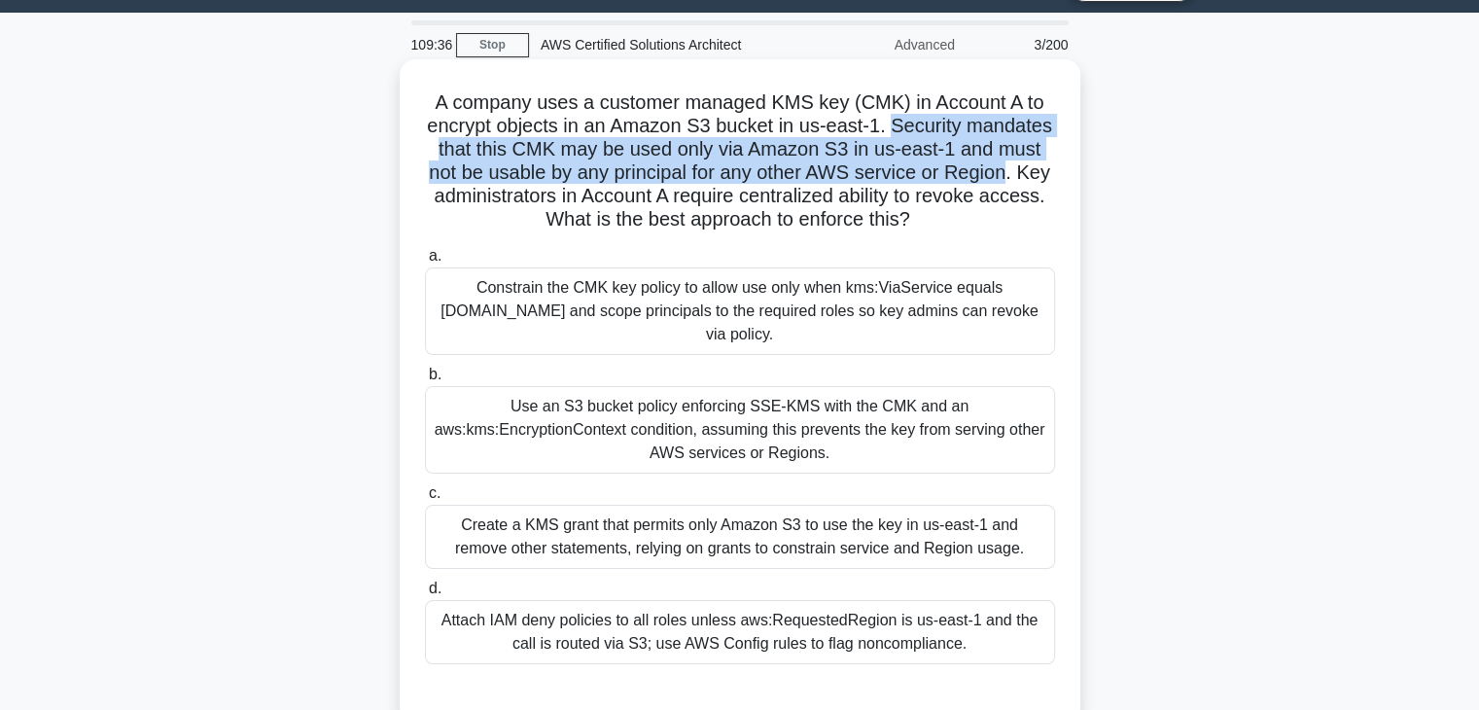
drag, startPoint x: 895, startPoint y: 127, endPoint x: 981, endPoint y: 167, distance: 94.4
click at [981, 167] on h5 "A company uses a customer managed KMS key (CMK) in Account A to encrypt objects…" at bounding box center [740, 161] width 634 height 142
drag, startPoint x: 1026, startPoint y: 177, endPoint x: 1023, endPoint y: 211, distance: 34.2
click at [1023, 211] on h5 "A company uses a customer managed KMS key (CMK) in Account A to encrypt objects…" at bounding box center [740, 161] width 634 height 142
click at [559, 200] on h5 "A company uses a customer managed KMS key (CMK) in Account A to encrypt objects…" at bounding box center [740, 161] width 634 height 142
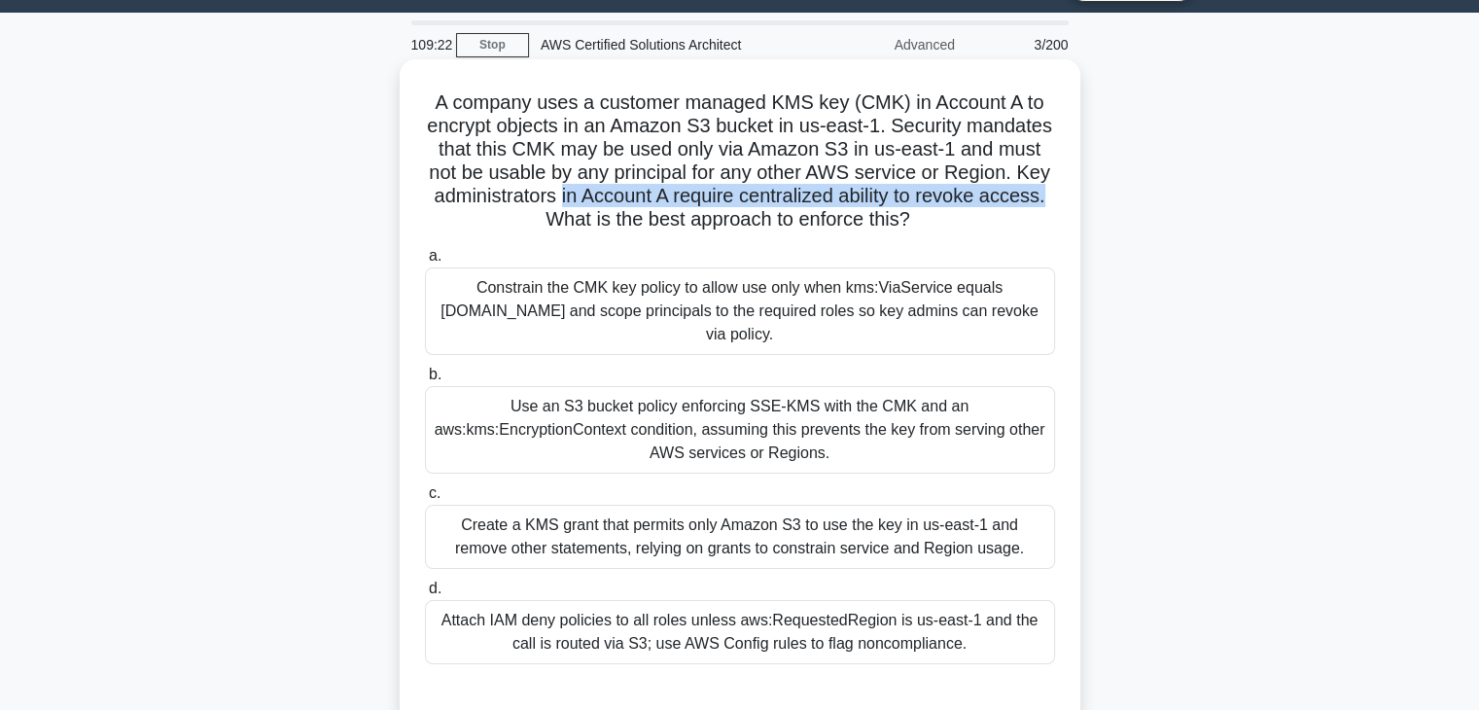
drag, startPoint x: 559, startPoint y: 200, endPoint x: 1062, endPoint y: 194, distance: 502.7
click at [1062, 194] on div "A company uses a customer managed KMS key (CMK) in Account A to encrypt objects…" at bounding box center [739, 391] width 665 height 648
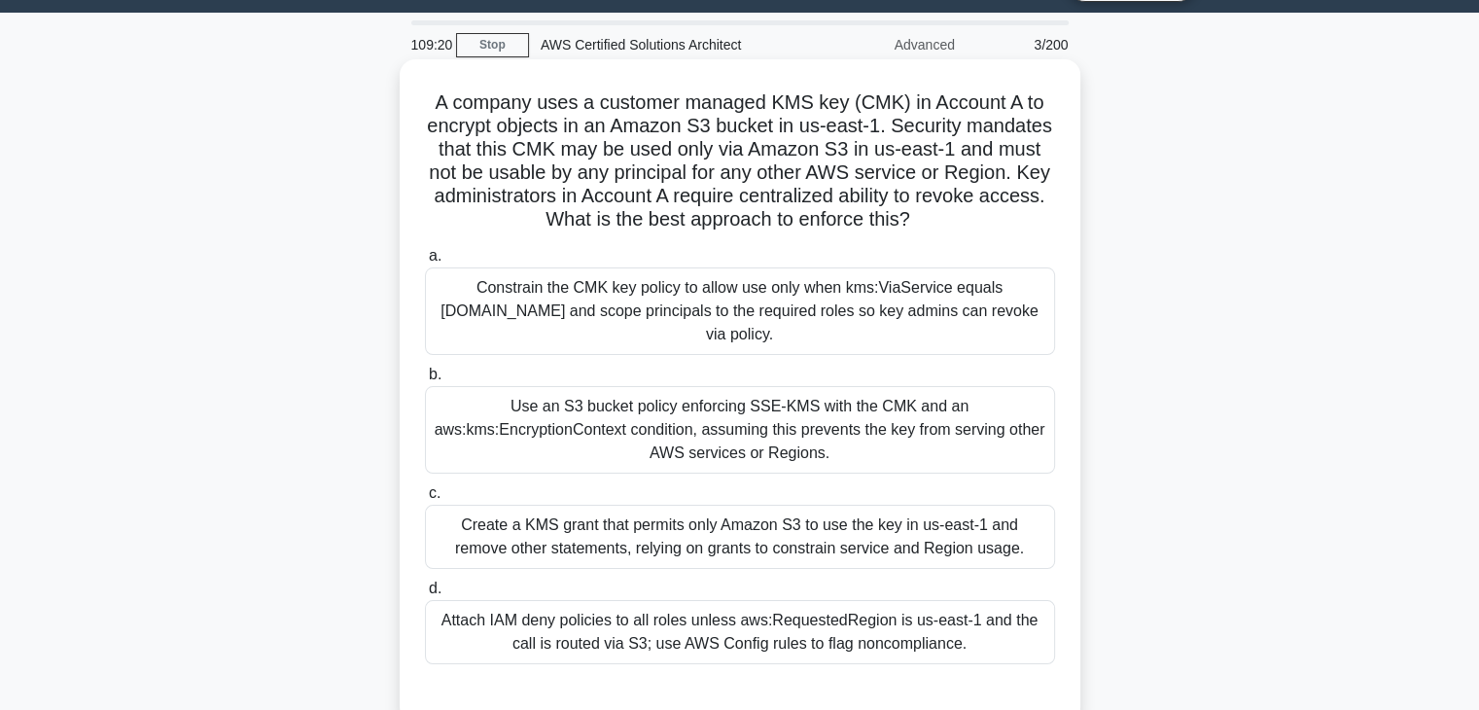
click at [580, 228] on h5 "A company uses a customer managed KMS key (CMK) in Account A to encrypt objects…" at bounding box center [740, 161] width 634 height 142
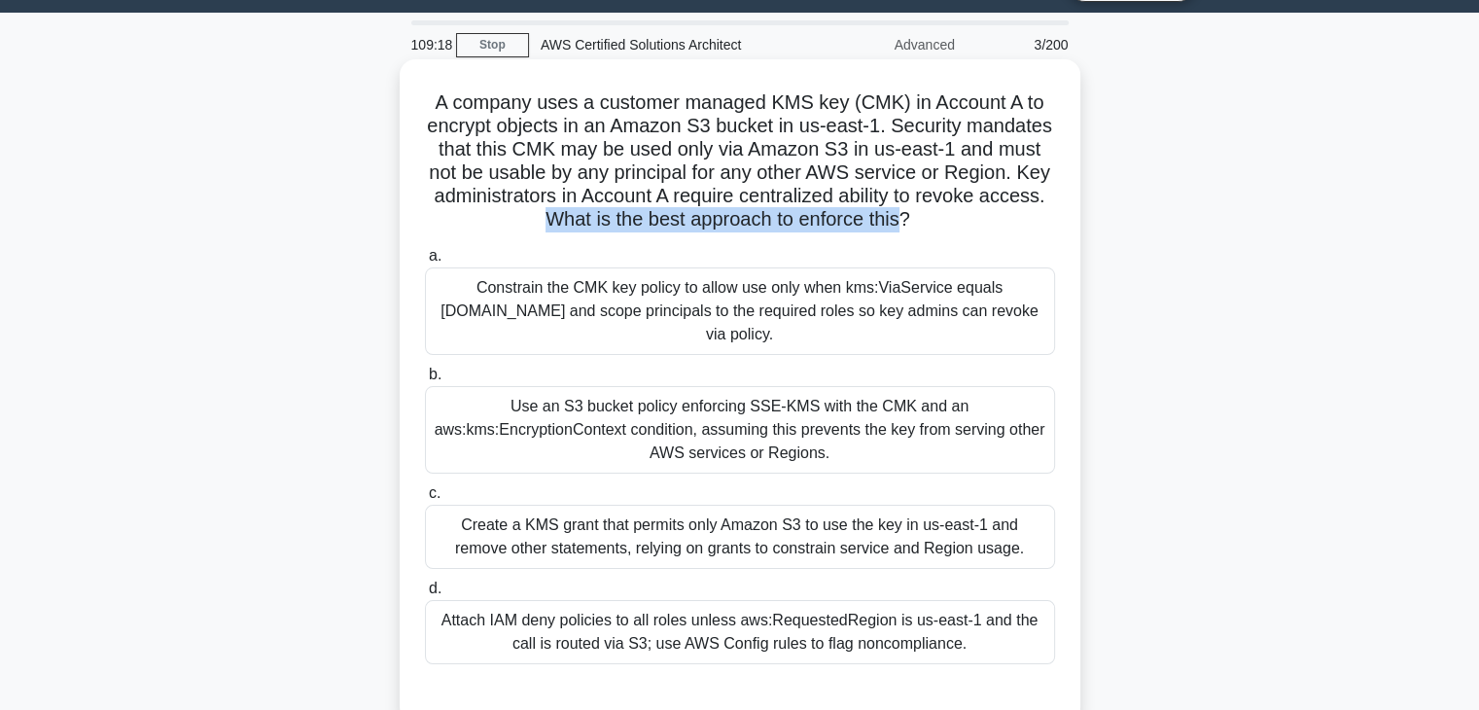
drag, startPoint x: 580, startPoint y: 228, endPoint x: 872, endPoint y: 220, distance: 291.8
click at [872, 220] on h5 "A company uses a customer managed KMS key (CMK) in Account A to encrypt objects…" at bounding box center [740, 161] width 634 height 142
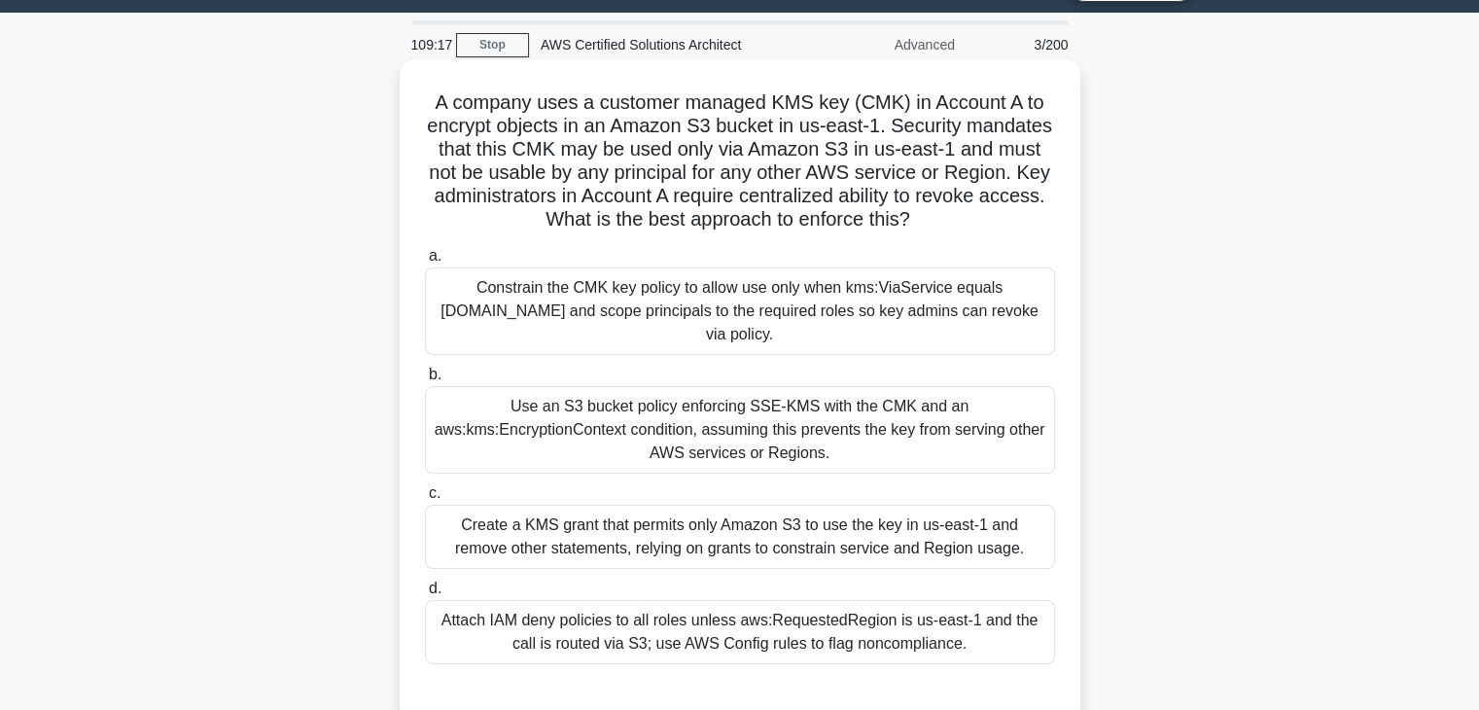
click at [828, 203] on h5 "A company uses a customer managed KMS key (CMK) in Account A to encrypt objects…" at bounding box center [740, 161] width 634 height 142
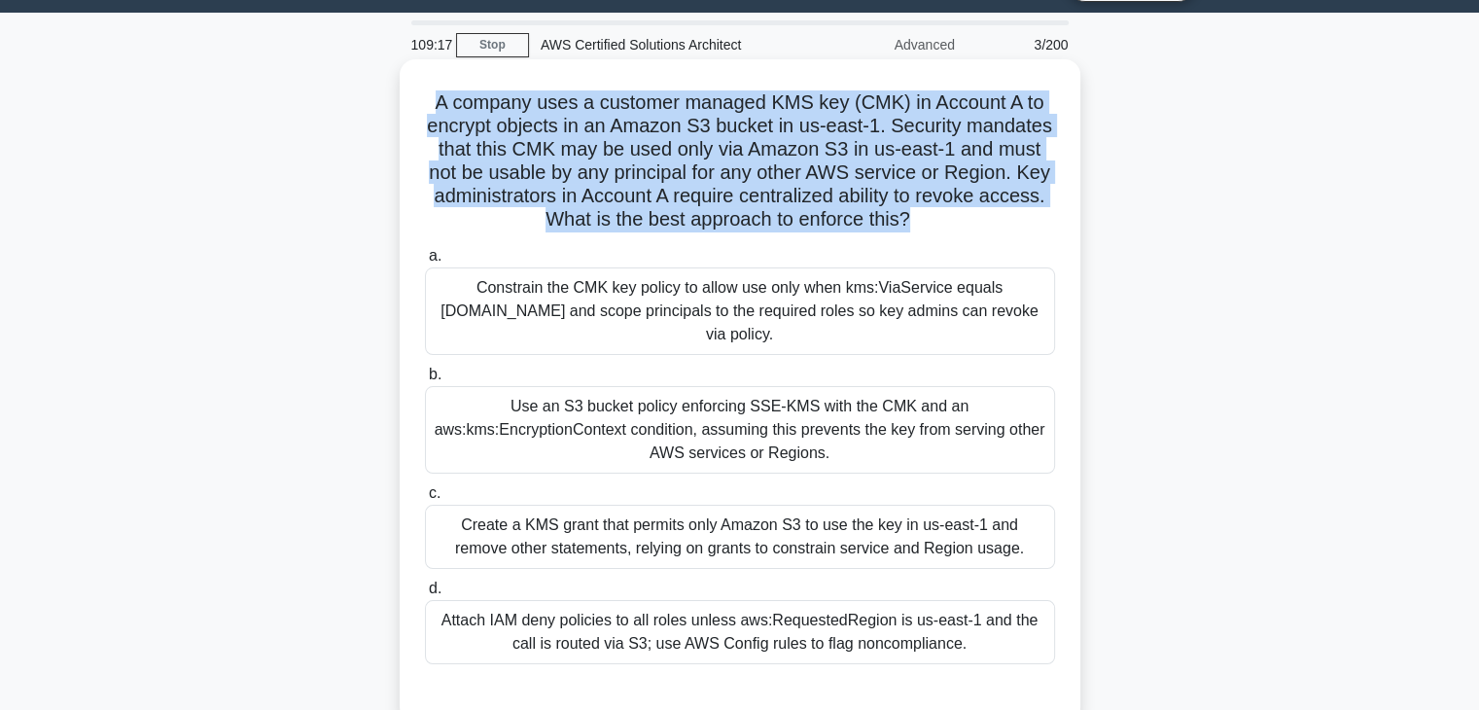
click at [828, 203] on h5 "A company uses a customer managed KMS key (CMK) in Account A to encrypt objects…" at bounding box center [740, 161] width 634 height 142
click at [797, 204] on h5 "A company uses a customer managed KMS key (CMK) in Account A to encrypt objects…" at bounding box center [740, 161] width 634 height 142
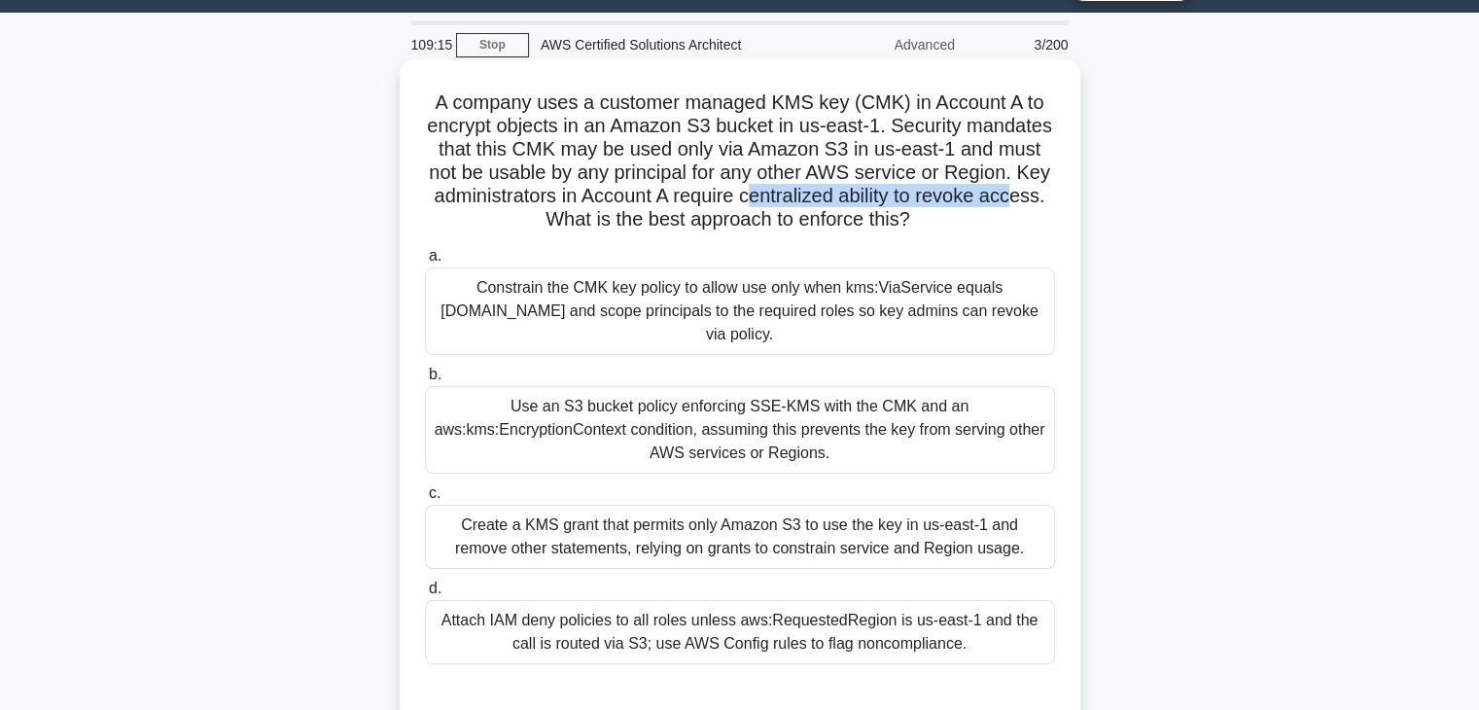
drag, startPoint x: 751, startPoint y: 204, endPoint x: 1031, endPoint y: 206, distance: 280.0
click at [1029, 206] on h5 "A company uses a customer managed KMS key (CMK) in Account A to encrypt objects…" at bounding box center [740, 161] width 634 height 142
click at [697, 249] on label "a. Constrain the CMK key policy to allow use only when kms:ViaService equals s3…" at bounding box center [740, 299] width 630 height 111
click at [425, 250] on input "a. Constrain the CMK key policy to allow use only when kms:ViaService equals s3…" at bounding box center [425, 256] width 0 height 13
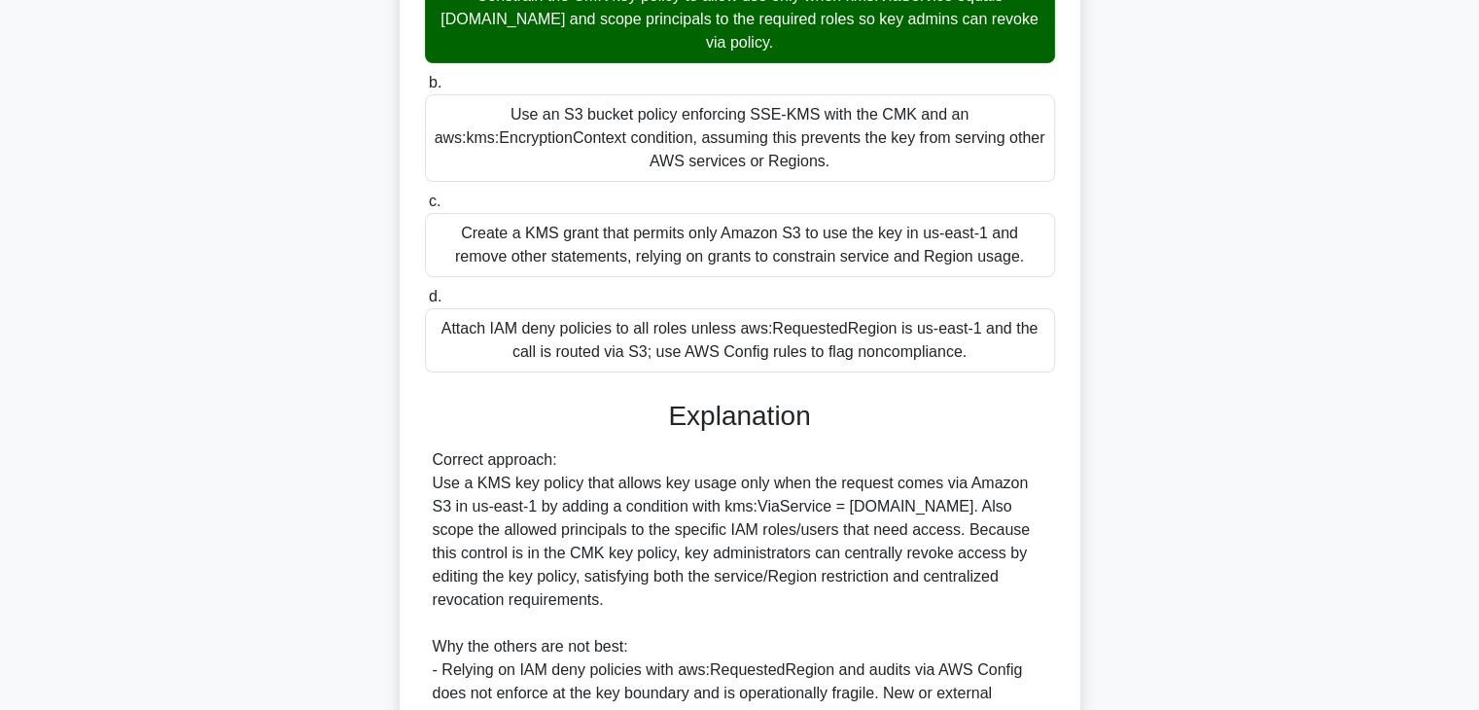
scroll to position [438, 0]
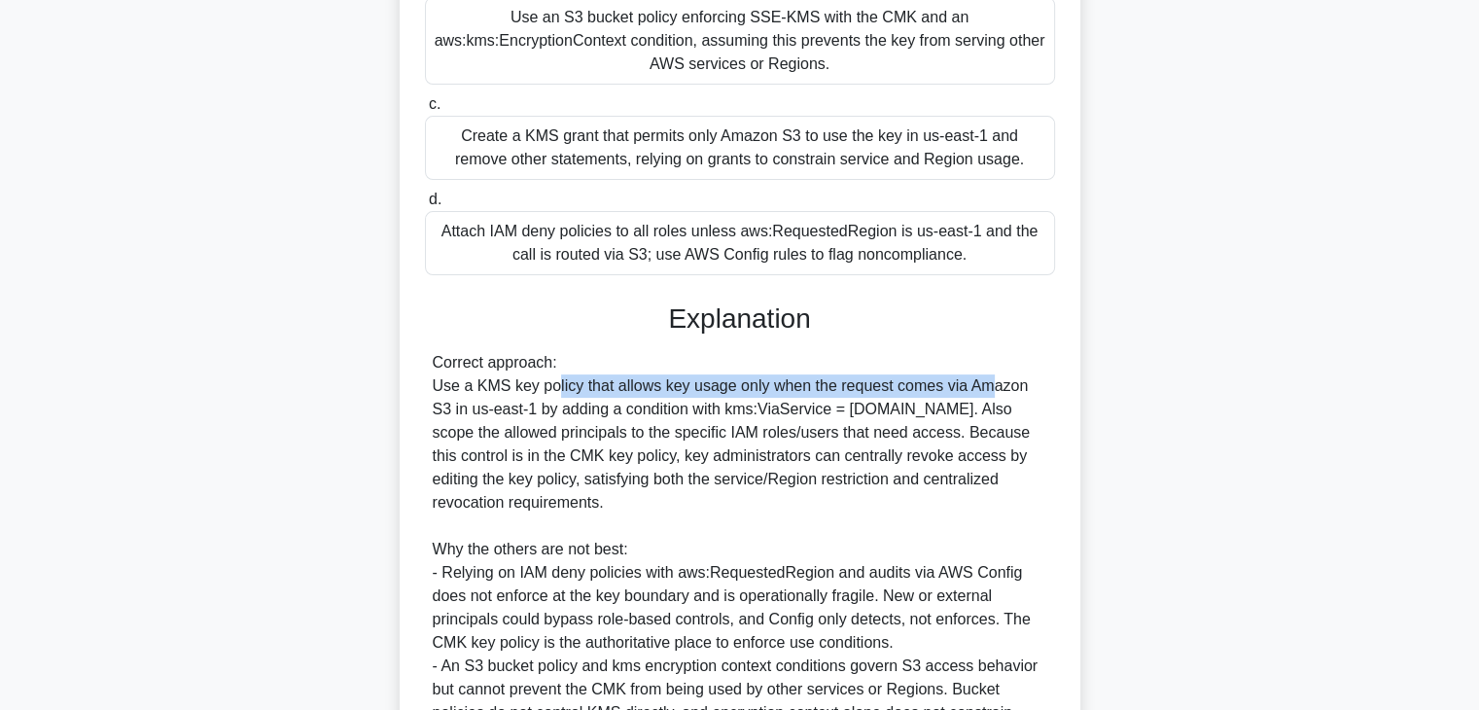
drag, startPoint x: 578, startPoint y: 387, endPoint x: 983, endPoint y: 382, distance: 405.5
click at [983, 382] on div "Correct approach: Use a KMS key policy that allows key usage only when the requ…" at bounding box center [740, 596] width 614 height 490
click at [910, 389] on div "Correct approach: Use a KMS key policy that allows key usage only when the requ…" at bounding box center [740, 596] width 614 height 490
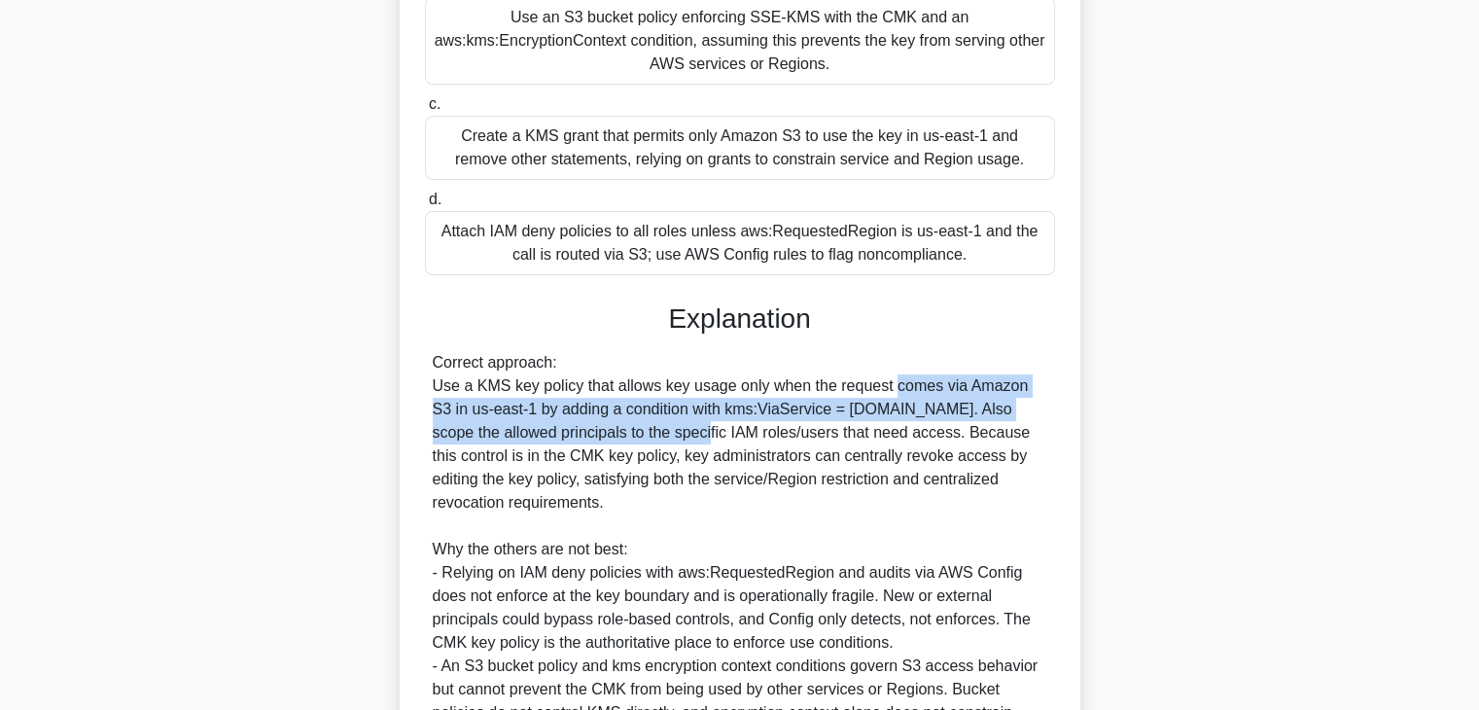
drag, startPoint x: 910, startPoint y: 389, endPoint x: 620, endPoint y: 439, distance: 294.1
click at [620, 439] on div "Correct approach: Use a KMS key policy that allows key usage only when the requ…" at bounding box center [740, 596] width 614 height 490
click at [452, 439] on div "Correct approach: Use a KMS key policy that allows key usage only when the requ…" at bounding box center [740, 596] width 614 height 490
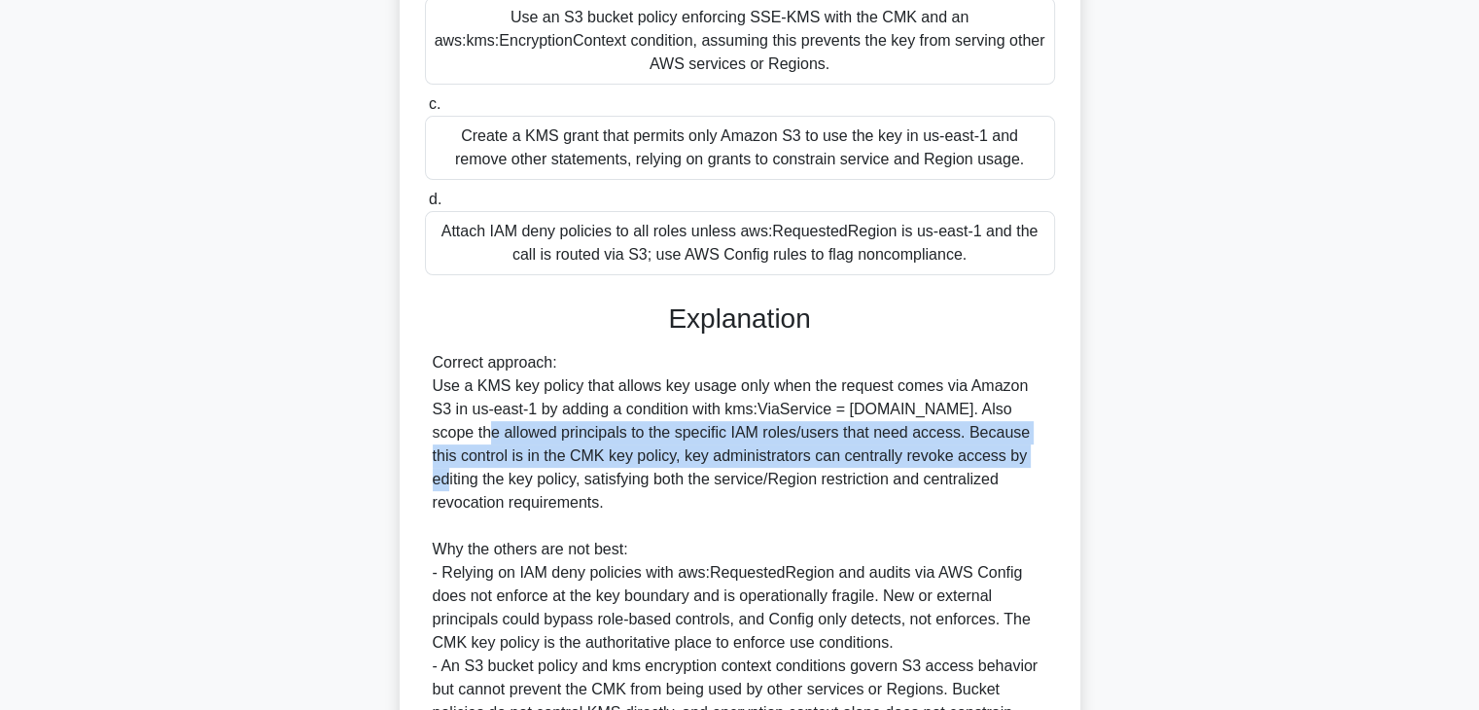
drag, startPoint x: 452, startPoint y: 439, endPoint x: 1023, endPoint y: 455, distance: 570.9
click at [1023, 455] on div "Correct approach: Use a KMS key policy that allows key usage only when the requ…" at bounding box center [740, 596] width 614 height 490
click at [712, 427] on div "Correct approach: Use a KMS key policy that allows key usage only when the requ…" at bounding box center [740, 596] width 614 height 490
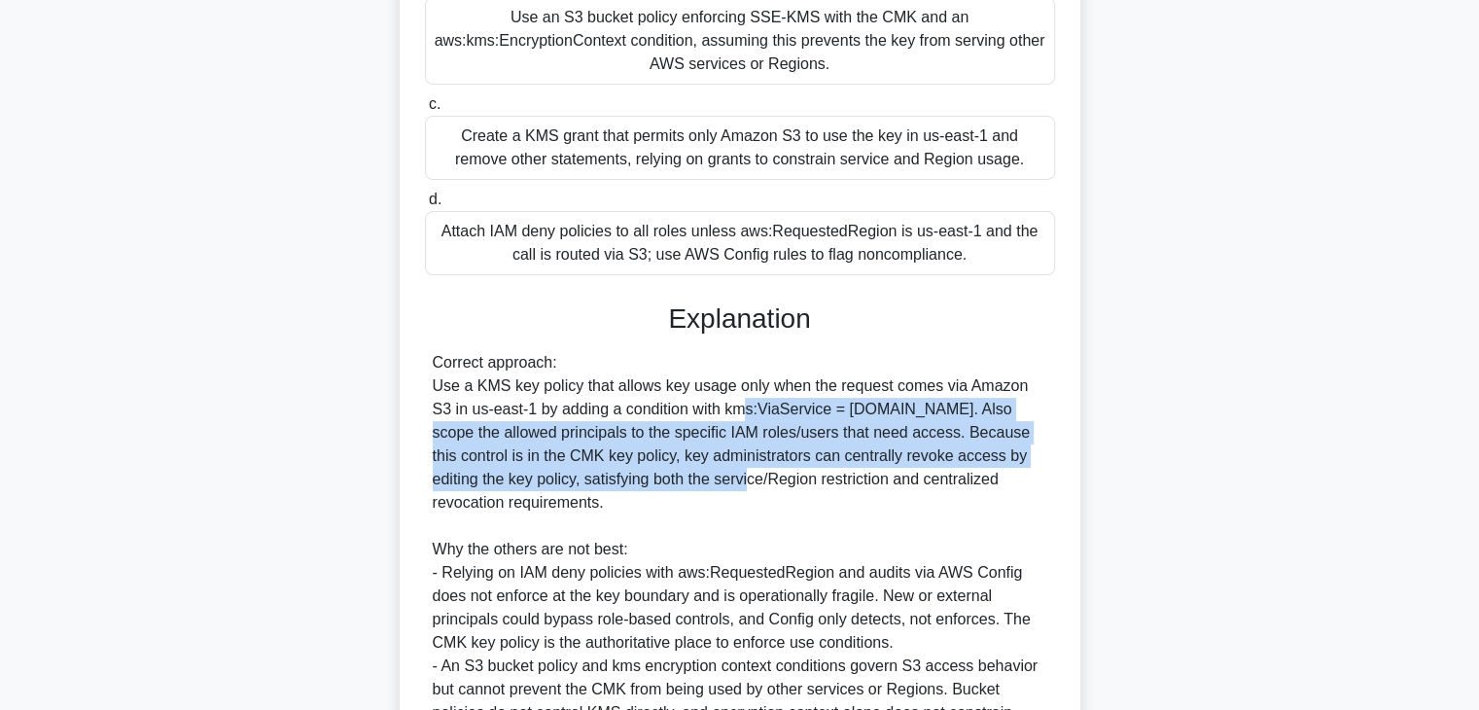
drag, startPoint x: 719, startPoint y: 406, endPoint x: 729, endPoint y: 486, distance: 80.3
click at [729, 486] on div "Correct approach: Use a KMS key policy that allows key usage only when the requ…" at bounding box center [740, 596] width 614 height 490
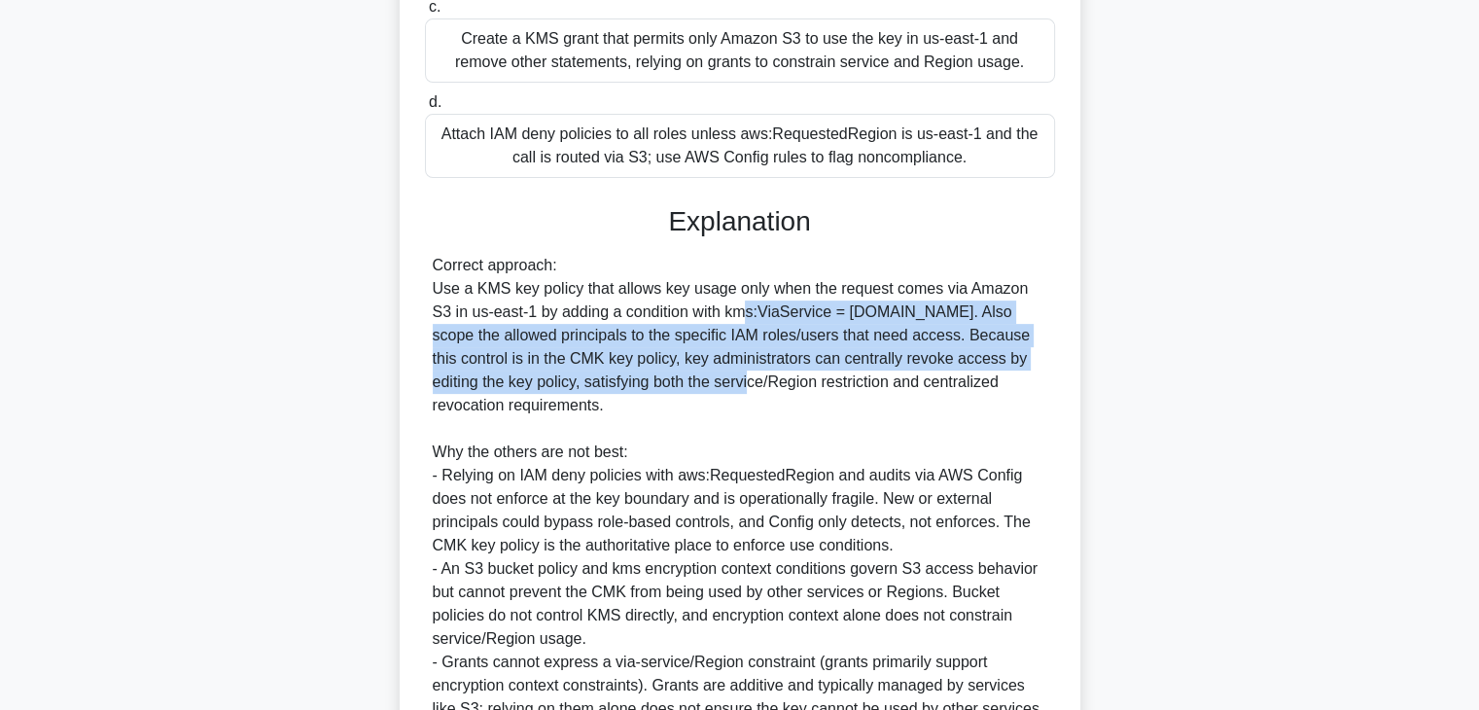
drag, startPoint x: 658, startPoint y: 409, endPoint x: 669, endPoint y: 301, distance: 108.5
click at [669, 301] on div "Correct approach: Use a KMS key policy that allows key usage only when the requ…" at bounding box center [740, 499] width 614 height 490
drag, startPoint x: 660, startPoint y: 279, endPoint x: 677, endPoint y: 411, distance: 133.3
click at [677, 411] on div "Correct approach: Use a KMS key policy that allows key usage only when the requ…" at bounding box center [740, 499] width 614 height 490
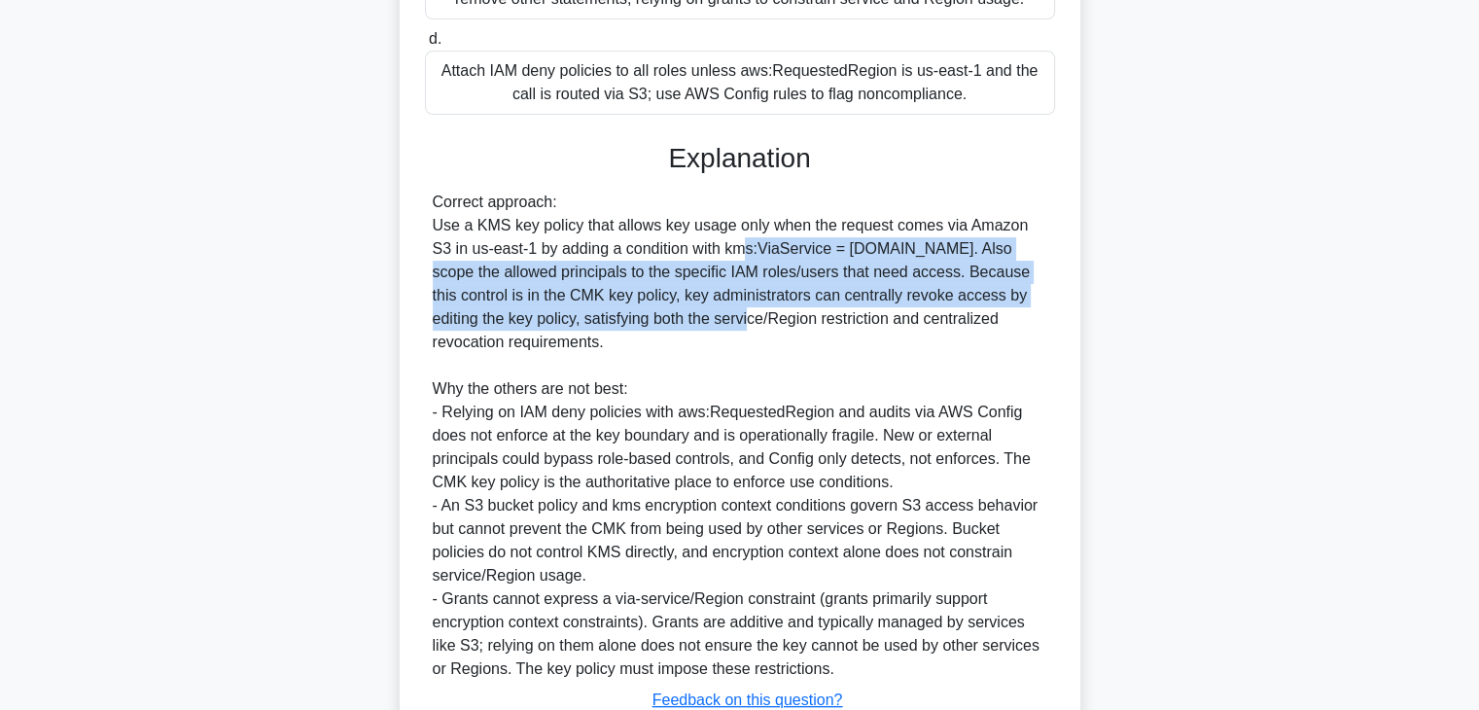
scroll to position [633, 0]
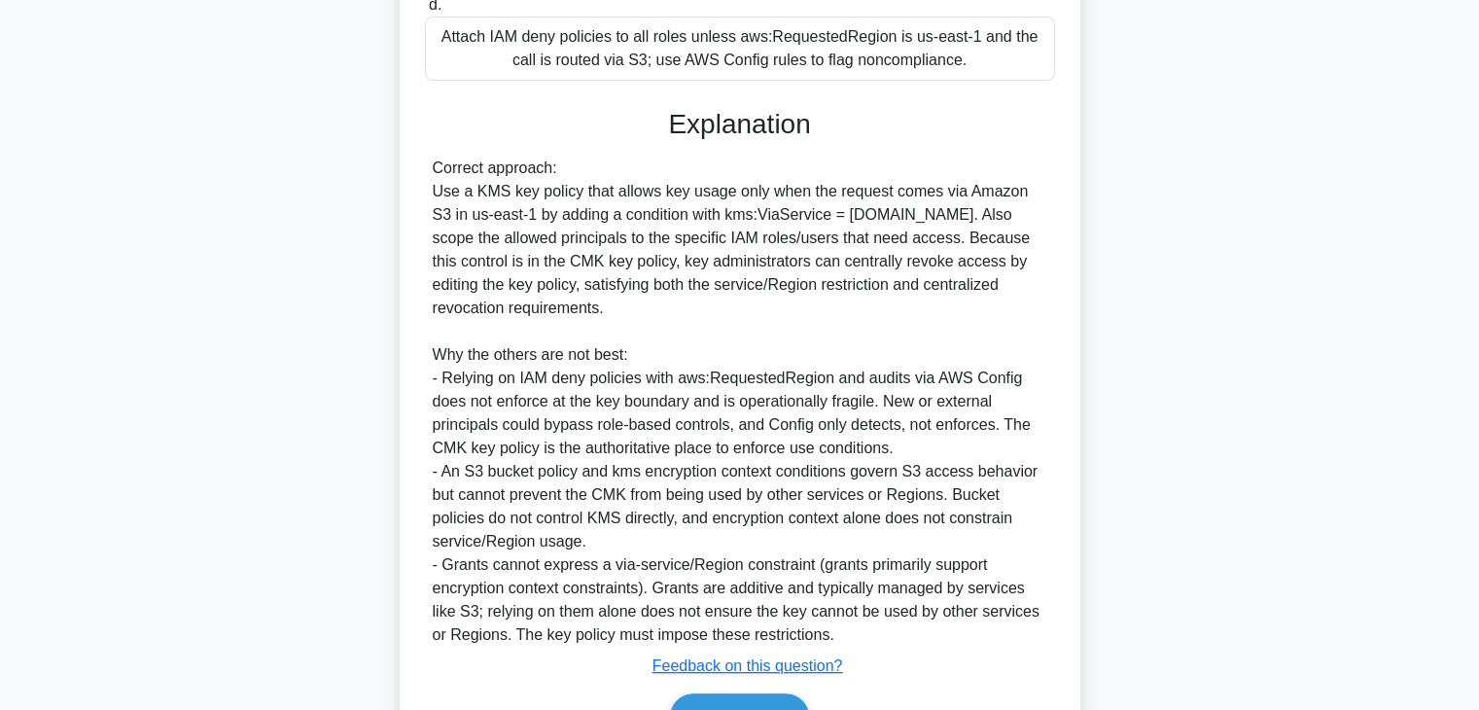
click at [447, 381] on div "Correct approach: Use a KMS key policy that allows key usage only when the requ…" at bounding box center [740, 402] width 614 height 490
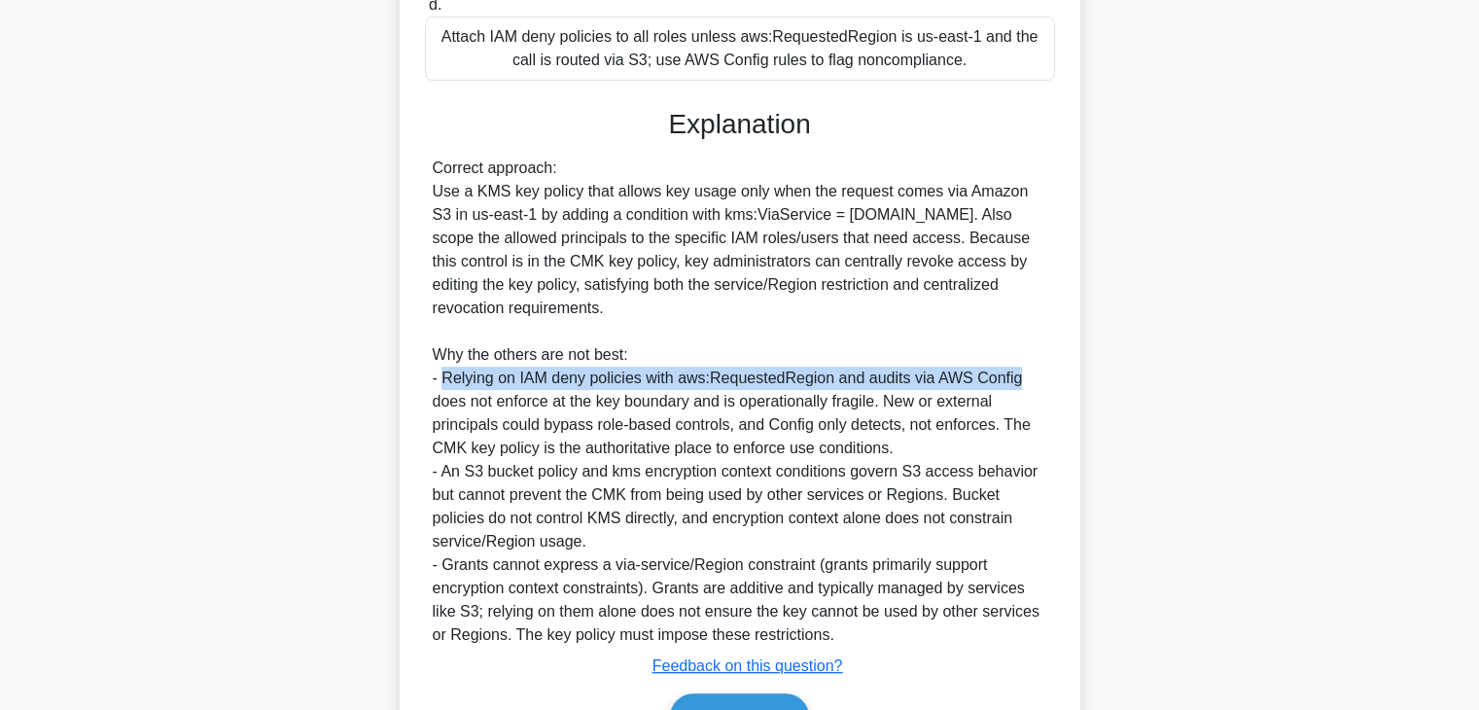
drag, startPoint x: 447, startPoint y: 381, endPoint x: 985, endPoint y: 369, distance: 537.8
click at [985, 369] on div "Correct approach: Use a KMS key policy that allows key usage only when the requ…" at bounding box center [740, 402] width 614 height 490
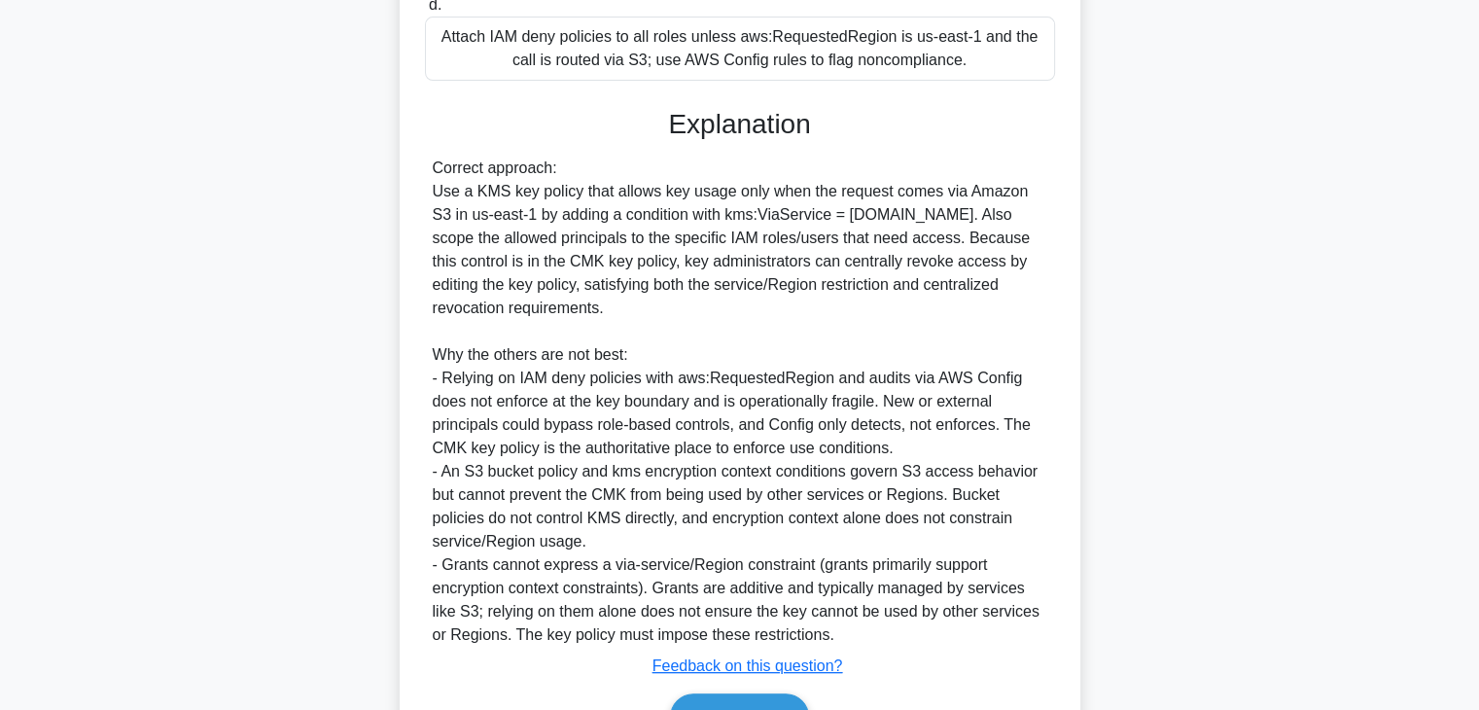
click at [852, 402] on div "Correct approach: Use a KMS key policy that allows key usage only when the requ…" at bounding box center [740, 402] width 614 height 490
click at [889, 403] on div "Correct approach: Use a KMS key policy that allows key usage only when the requ…" at bounding box center [740, 402] width 614 height 490
click at [954, 426] on div "Correct approach: Use a KMS key policy that allows key usage only when the requ…" at bounding box center [740, 402] width 614 height 490
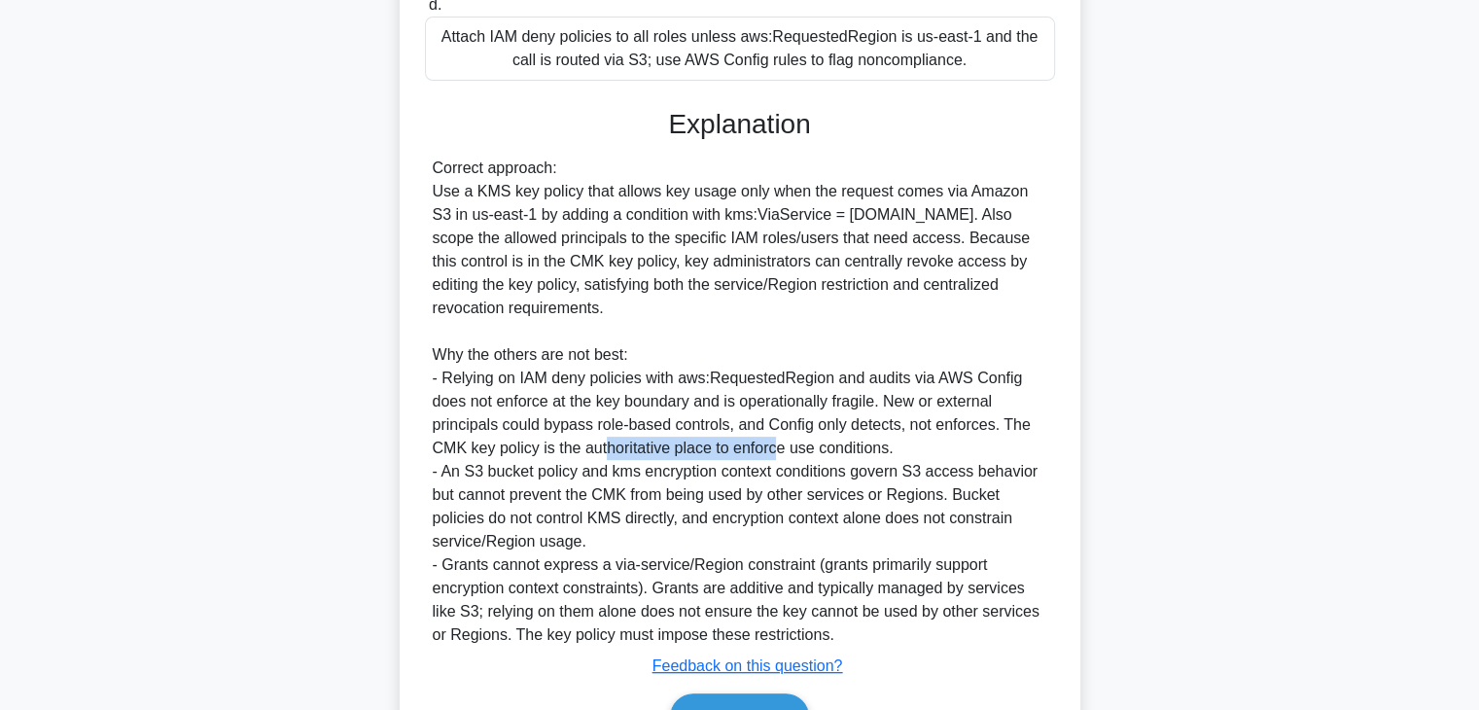
drag, startPoint x: 631, startPoint y: 455, endPoint x: 778, endPoint y: 448, distance: 147.0
click at [778, 448] on div "Correct approach: Use a KMS key policy that allows key usage only when the requ…" at bounding box center [740, 402] width 614 height 490
click at [766, 450] on div "Correct approach: Use a KMS key policy that allows key usage only when the requ…" at bounding box center [740, 402] width 614 height 490
drag, startPoint x: 766, startPoint y: 450, endPoint x: 877, endPoint y: 451, distance: 110.8
click at [877, 451] on div "Correct approach: Use a KMS key policy that allows key usage only when the requ…" at bounding box center [740, 402] width 614 height 490
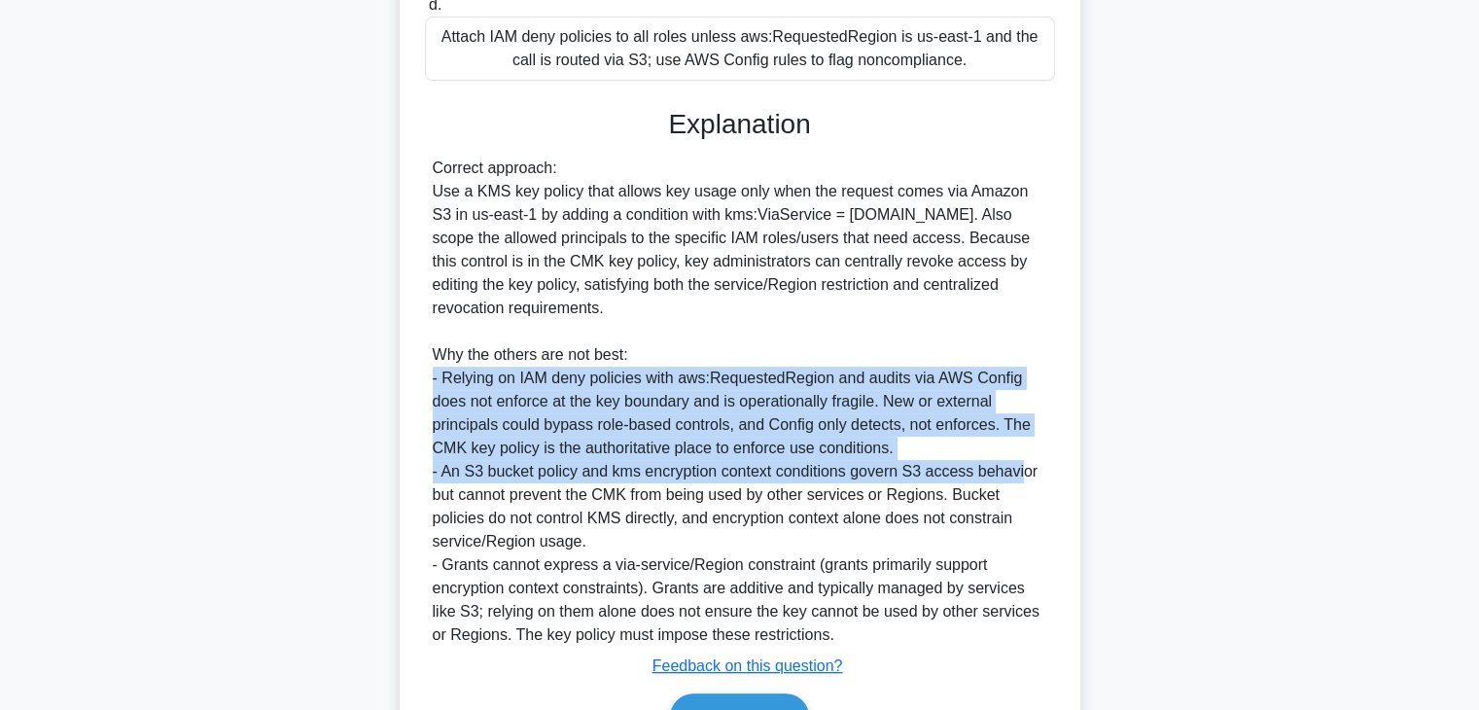
drag, startPoint x: 1003, startPoint y: 444, endPoint x: 1022, endPoint y: 476, distance: 37.0
click at [1022, 476] on div "Correct approach: Use a KMS key policy that allows key usage only when the requ…" at bounding box center [740, 402] width 614 height 490
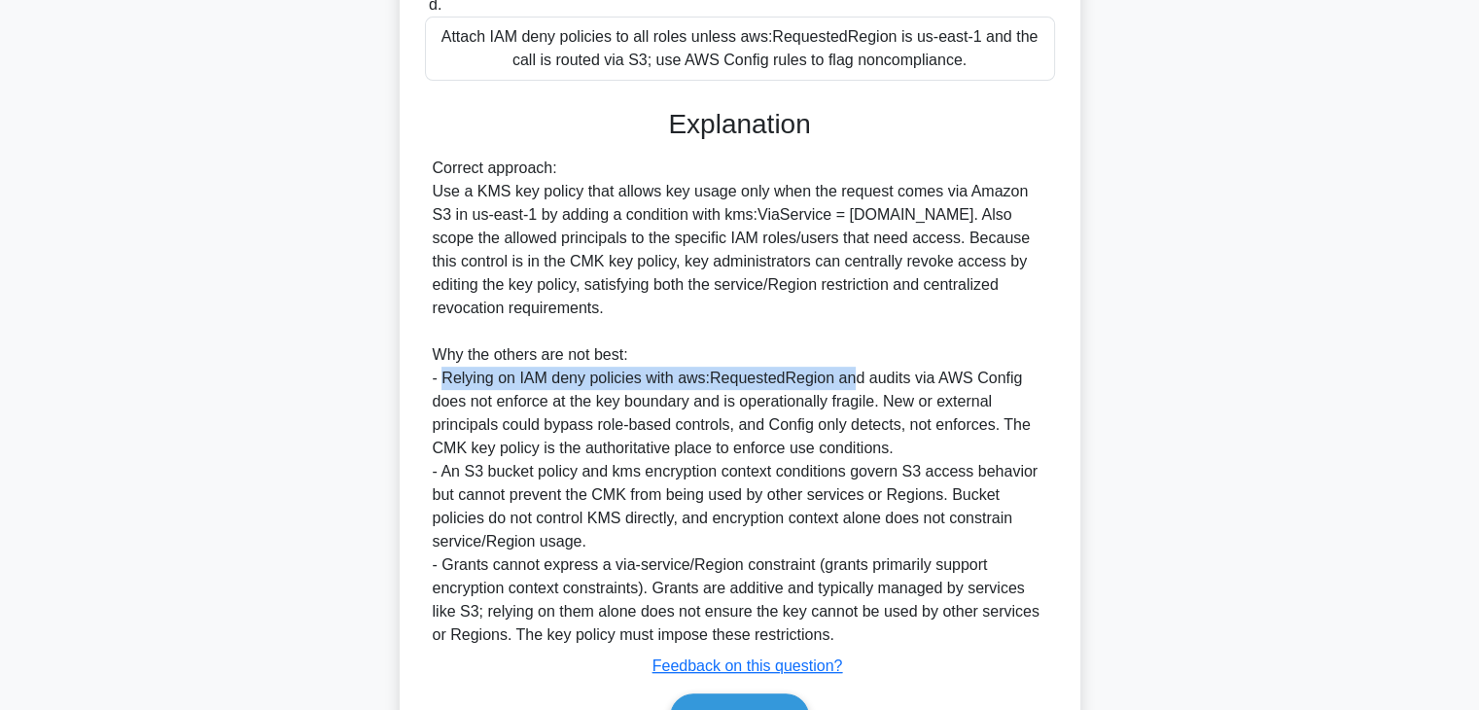
drag, startPoint x: 445, startPoint y: 380, endPoint x: 847, endPoint y: 373, distance: 401.6
click at [847, 373] on div "Correct approach: Use a KMS key policy that allows key usage only when the requ…" at bounding box center [740, 402] width 614 height 490
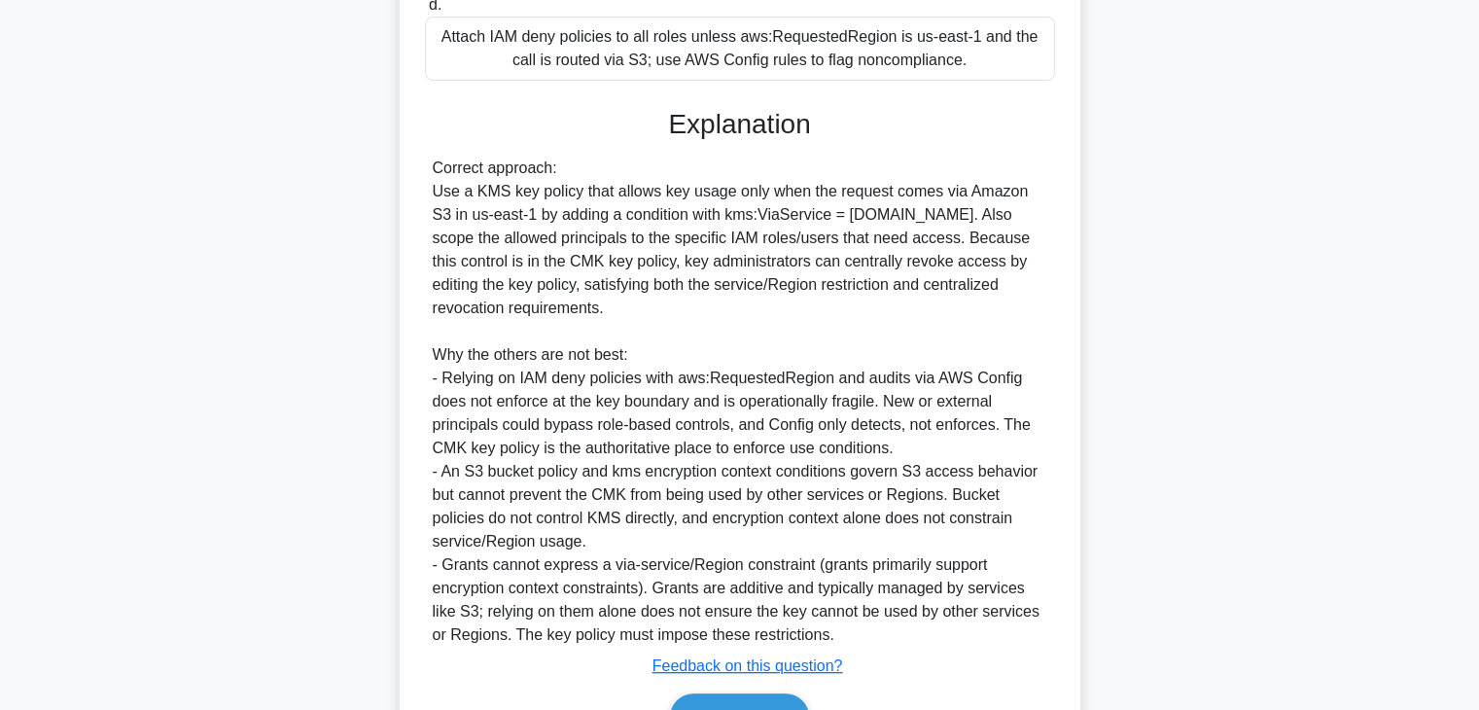
click at [923, 384] on div "Correct approach: Use a KMS key policy that allows key usage only when the requ…" at bounding box center [740, 402] width 614 height 490
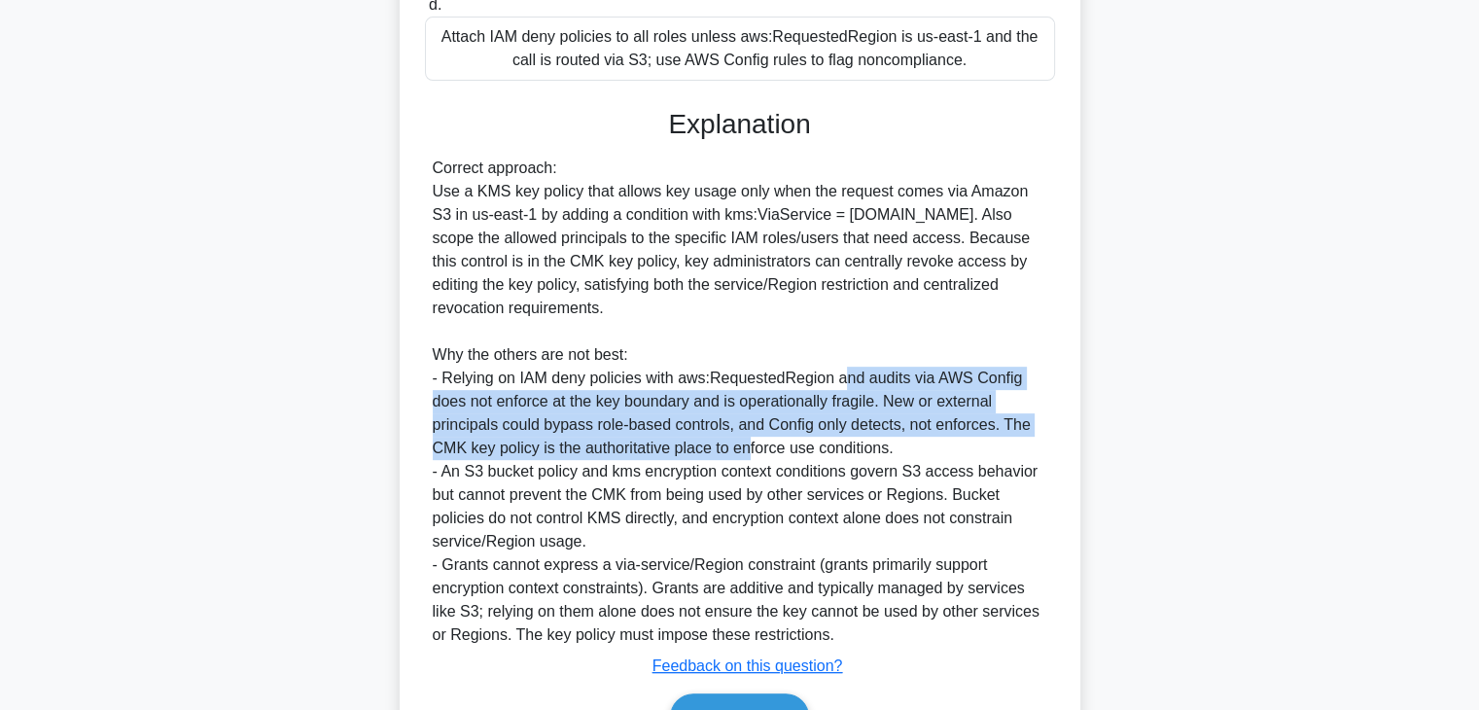
drag, startPoint x: 965, startPoint y: 382, endPoint x: 746, endPoint y: 437, distance: 225.4
click at [746, 437] on div "Correct approach: Use a KMS key policy that allows key usage only when the requ…" at bounding box center [740, 402] width 614 height 490
click at [737, 403] on div "Correct approach: Use a KMS key policy that allows key usage only when the requ…" at bounding box center [740, 402] width 614 height 490
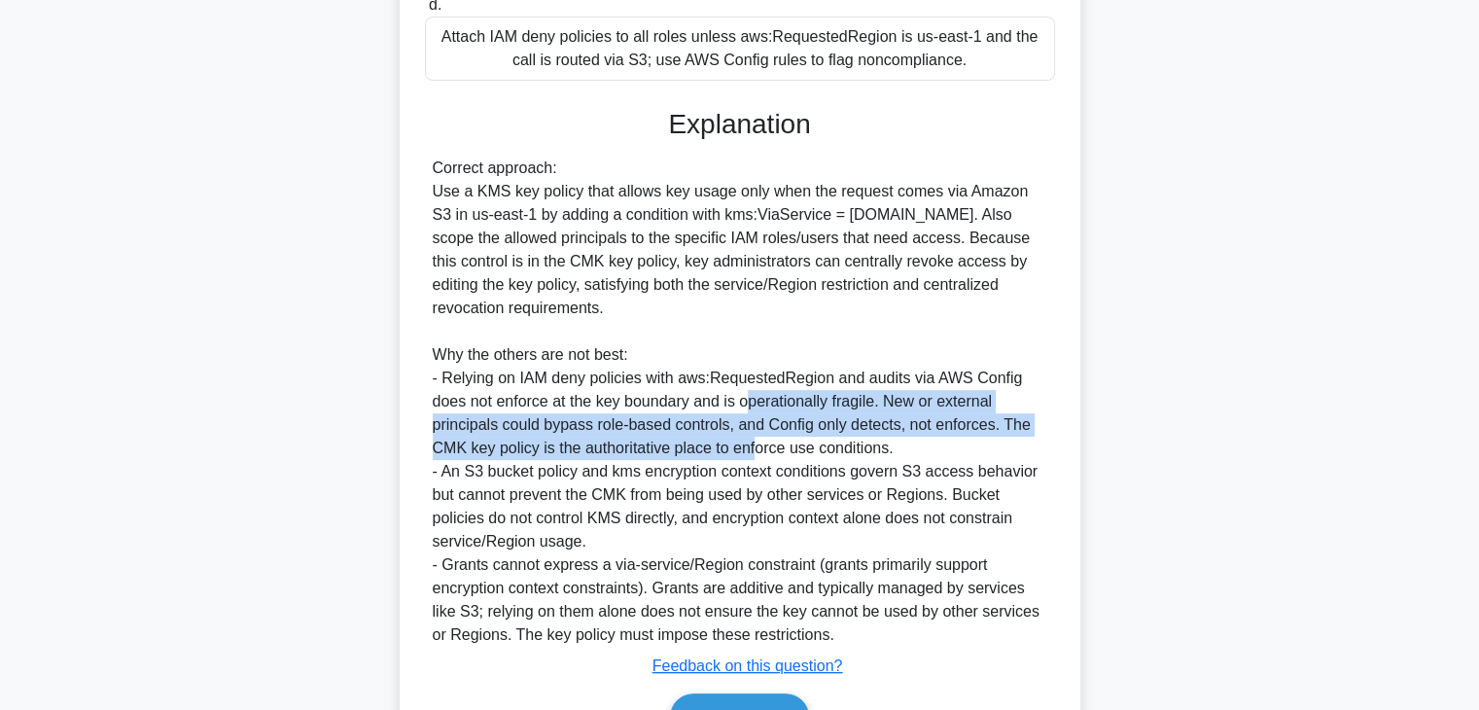
drag, startPoint x: 752, startPoint y: 402, endPoint x: 758, endPoint y: 442, distance: 41.4
click at [758, 442] on div "Correct approach: Use a KMS key policy that allows key usage only when the requ…" at bounding box center [740, 402] width 614 height 490
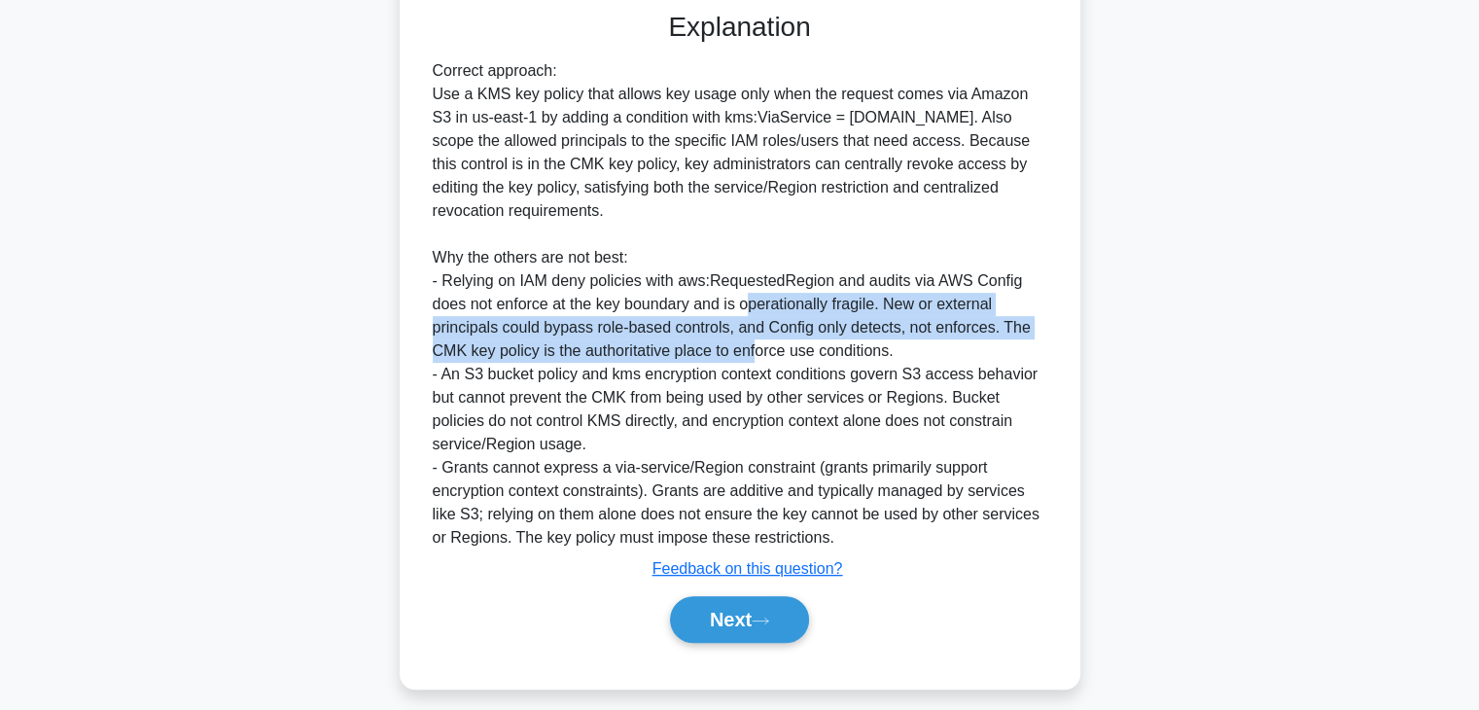
click at [885, 305] on div "Correct approach: Use a KMS key policy that allows key usage only when the requ…" at bounding box center [740, 304] width 614 height 490
drag, startPoint x: 885, startPoint y: 305, endPoint x: 910, endPoint y: 352, distance: 53.1
click at [910, 352] on div "Correct approach: Use a KMS key policy that allows key usage only when the requ…" at bounding box center [740, 304] width 614 height 490
click at [735, 328] on div "Correct approach: Use a KMS key policy that allows key usage only when the requ…" at bounding box center [740, 304] width 614 height 490
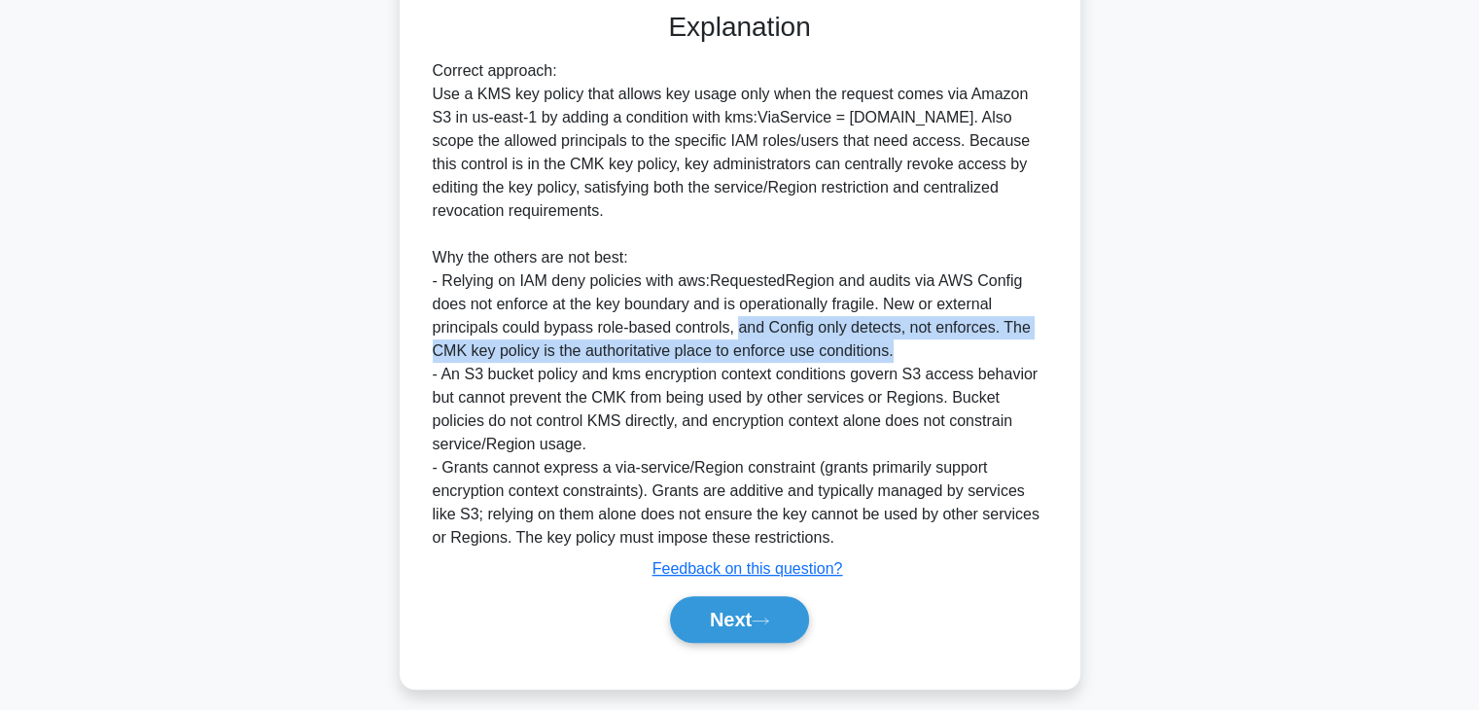
drag, startPoint x: 735, startPoint y: 328, endPoint x: 905, endPoint y: 351, distance: 171.7
click at [905, 351] on div "Correct approach: Use a KMS key policy that allows key usage only when the requ…" at bounding box center [740, 304] width 614 height 490
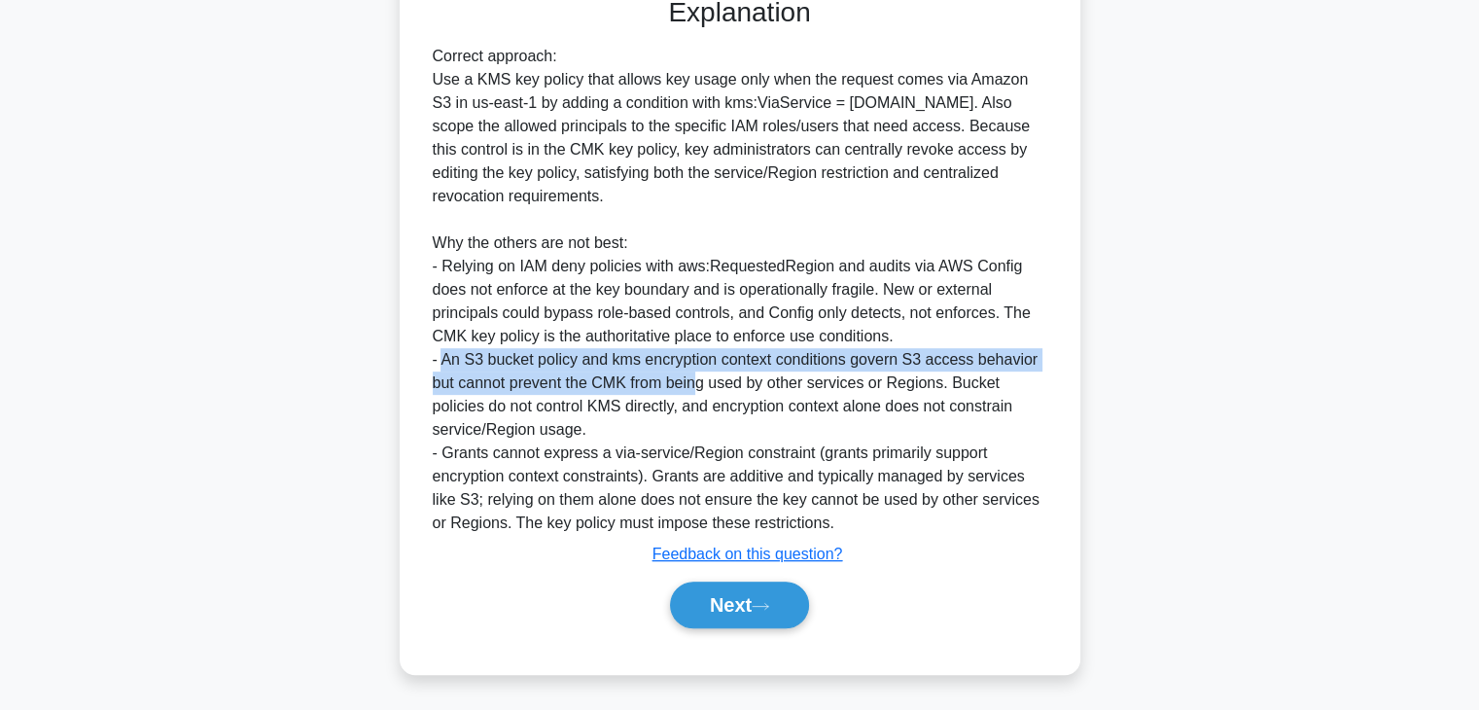
drag, startPoint x: 443, startPoint y: 366, endPoint x: 700, endPoint y: 386, distance: 257.5
click at [700, 386] on div "Correct approach: Use a KMS key policy that allows key usage only when the requ…" at bounding box center [740, 290] width 614 height 490
click at [768, 357] on div "Correct approach: Use a KMS key policy that allows key usage only when the requ…" at bounding box center [740, 290] width 614 height 490
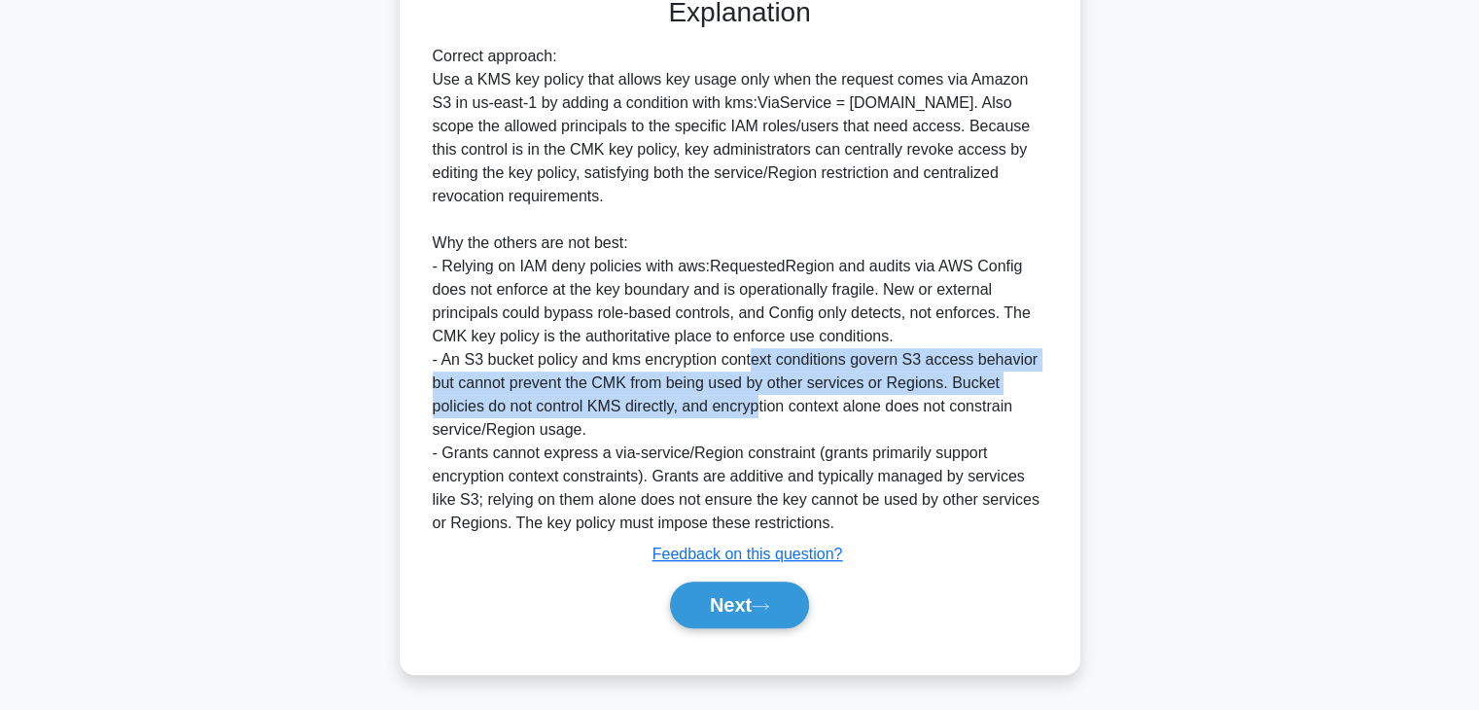
drag, startPoint x: 752, startPoint y: 370, endPoint x: 758, endPoint y: 409, distance: 39.5
click at [758, 409] on div "Correct approach: Use a KMS key policy that allows key usage only when the requ…" at bounding box center [740, 290] width 614 height 490
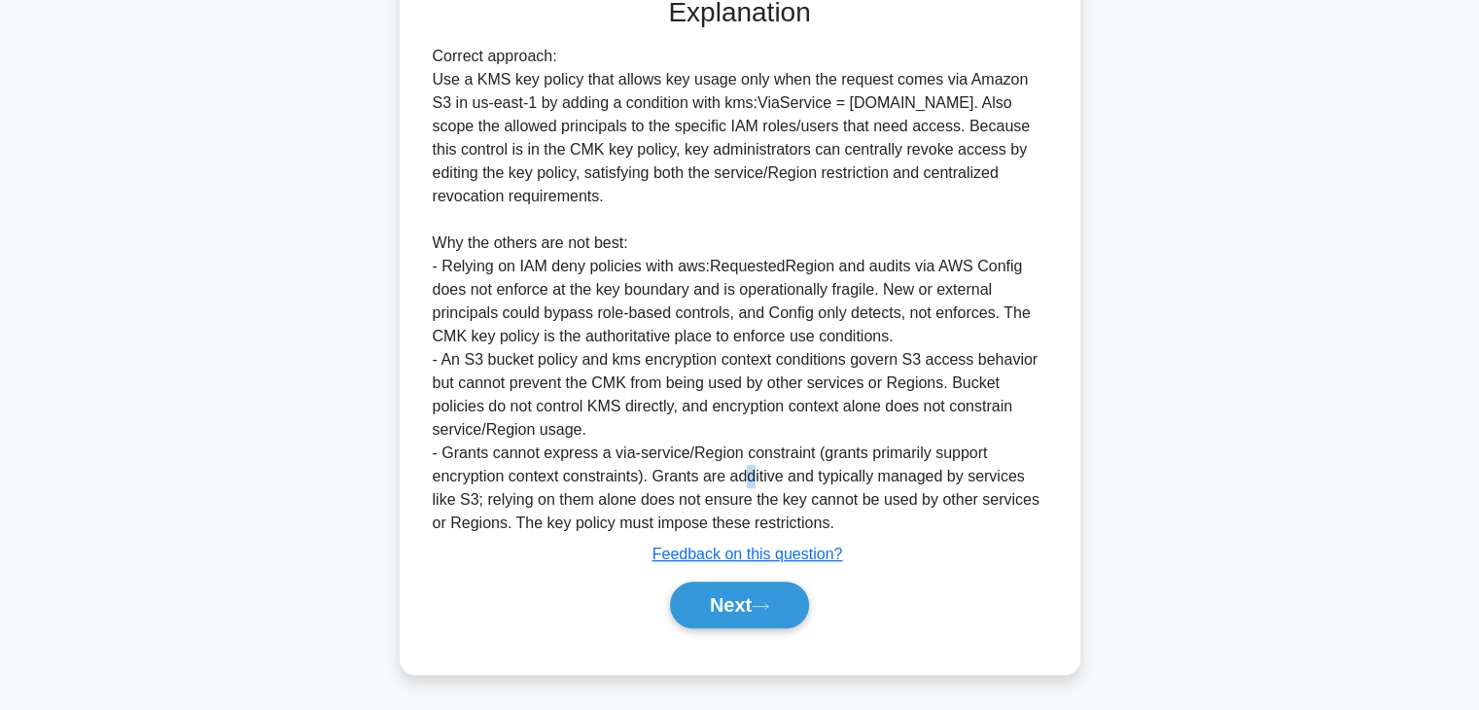
drag, startPoint x: 747, startPoint y: 472, endPoint x: 752, endPoint y: 498, distance: 26.7
click at [752, 497] on div "Correct approach: Use a KMS key policy that allows key usage only when the requ…" at bounding box center [740, 290] width 614 height 490
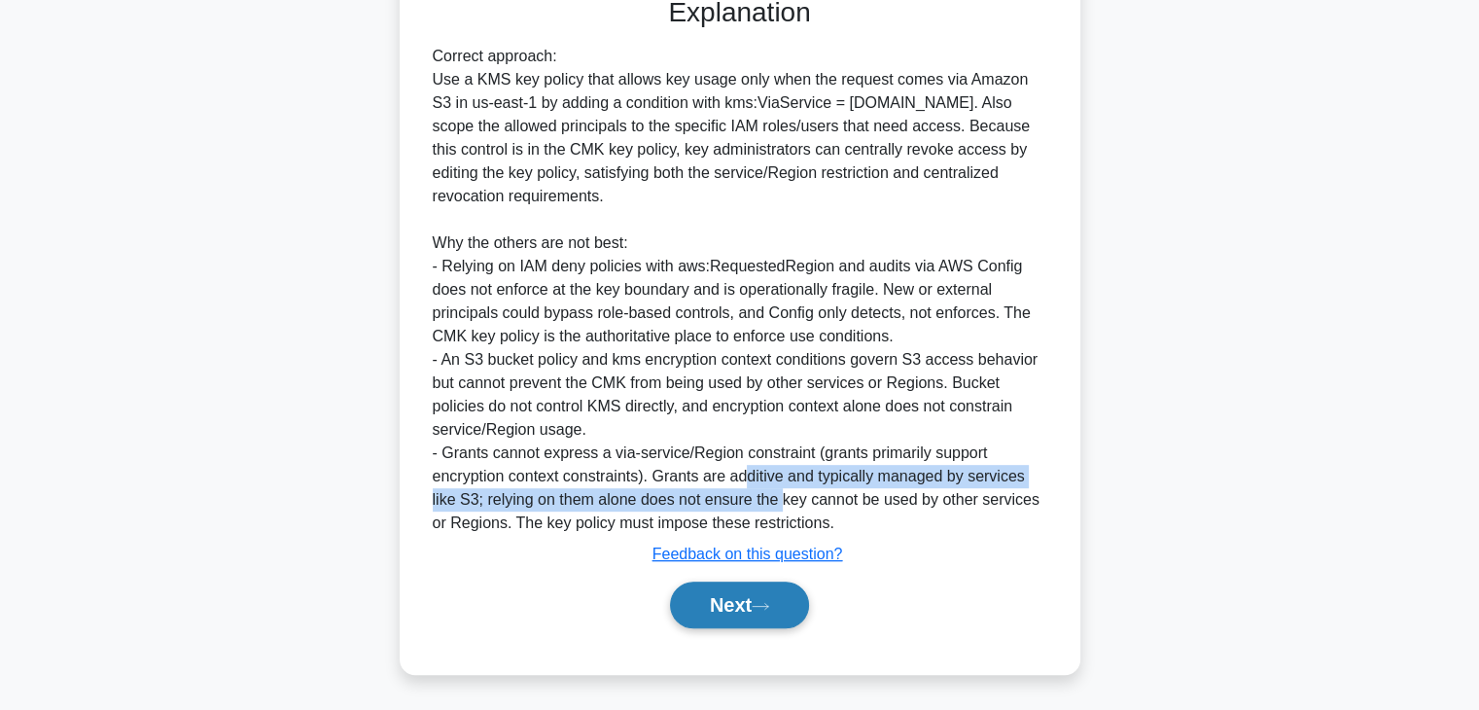
click at [755, 592] on button "Next" at bounding box center [739, 604] width 139 height 47
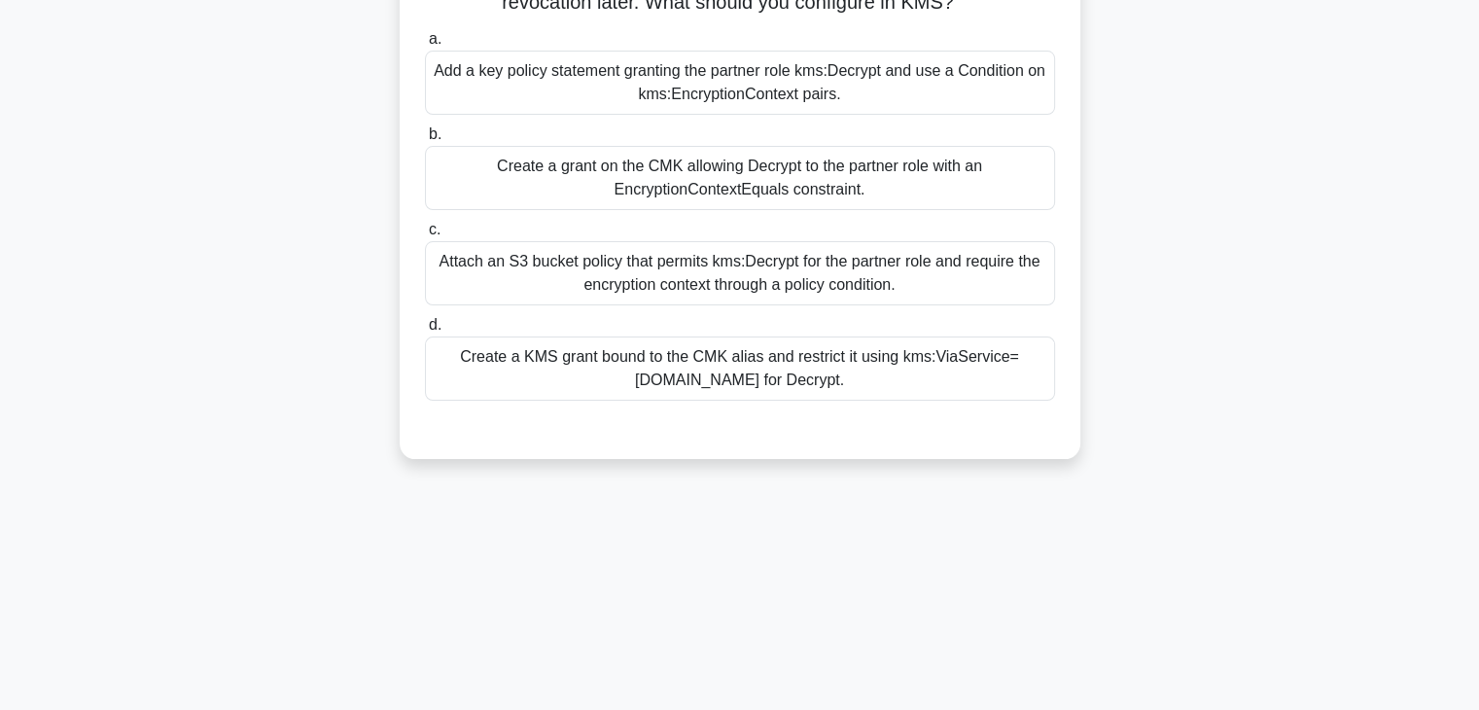
scroll to position [0, 0]
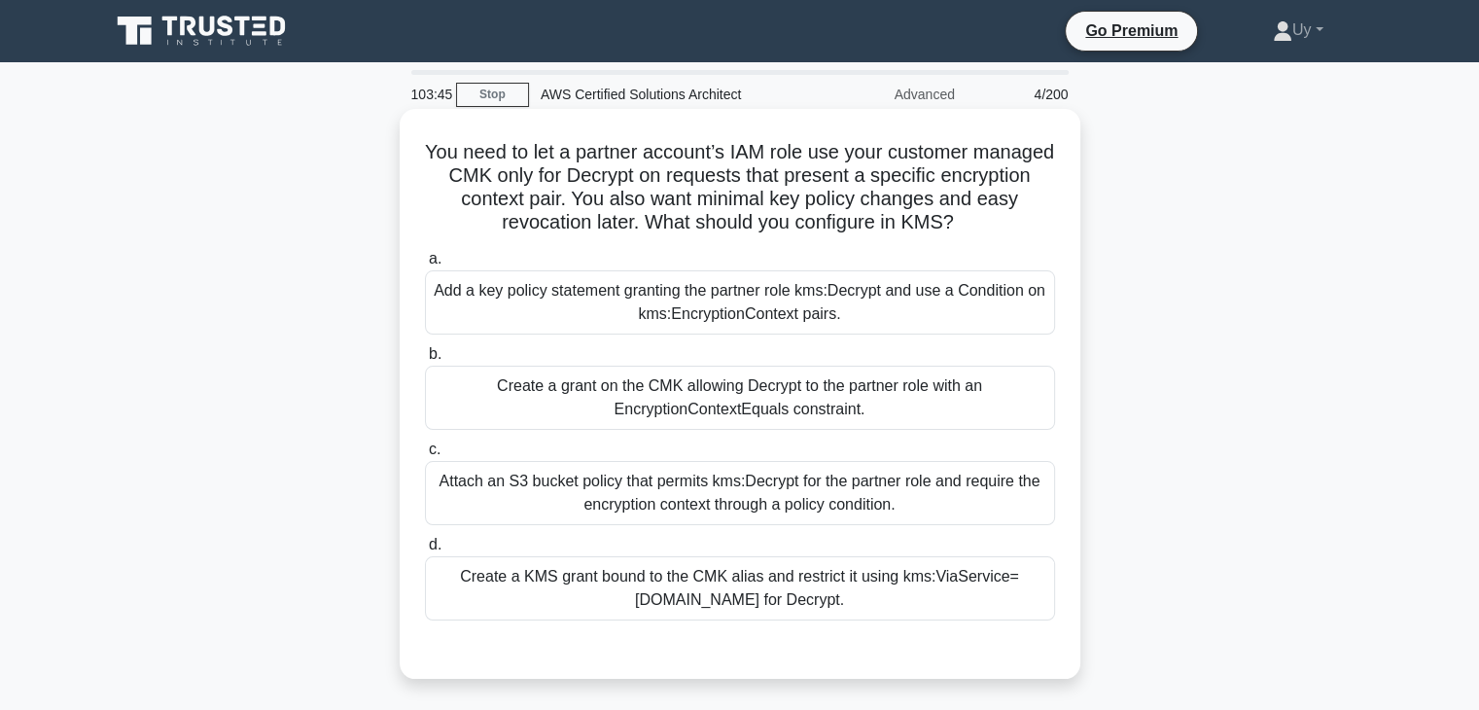
click at [701, 280] on div "Add a key policy statement granting the partner role kms:Decrypt and use a Cond…" at bounding box center [740, 302] width 630 height 64
click at [425, 265] on input "a. Add a key policy statement granting the partner role kms:Decrypt and use a C…" at bounding box center [425, 259] width 0 height 13
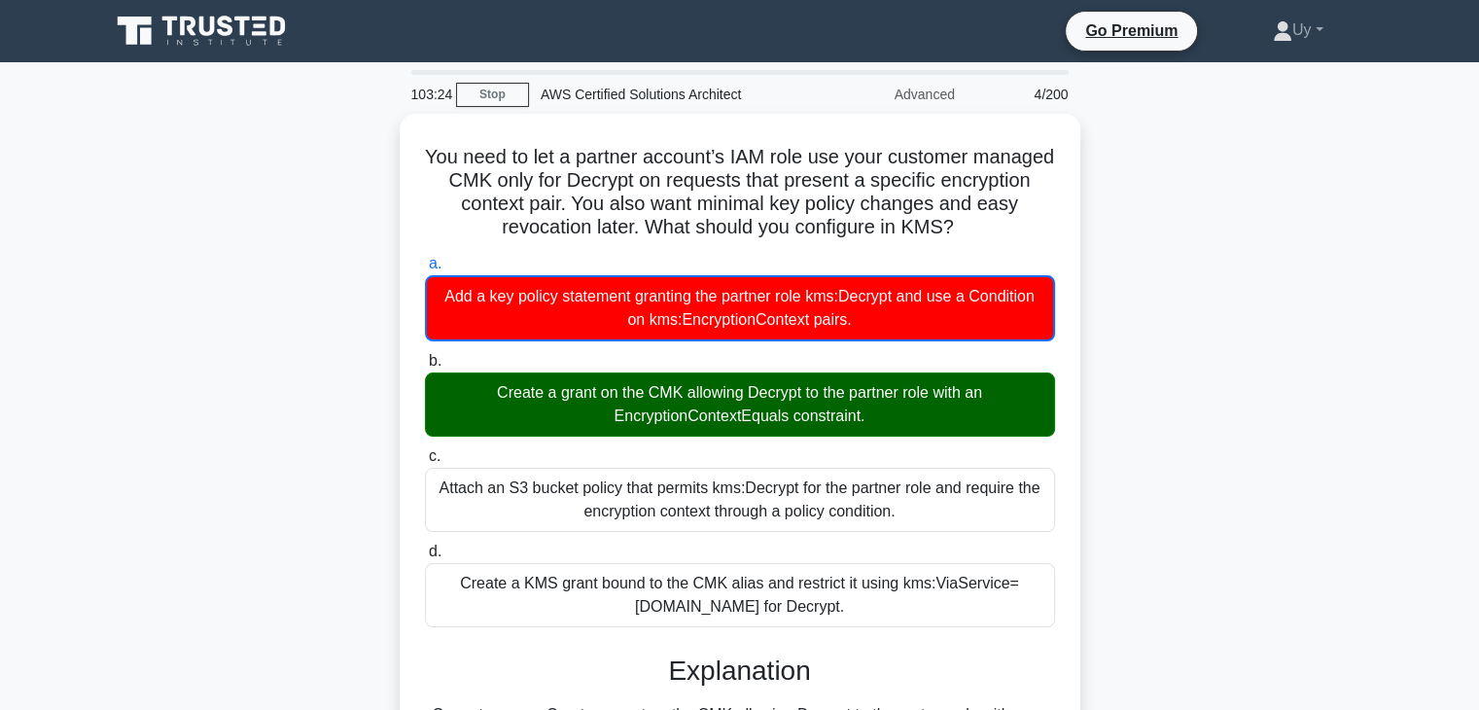
scroll to position [194, 0]
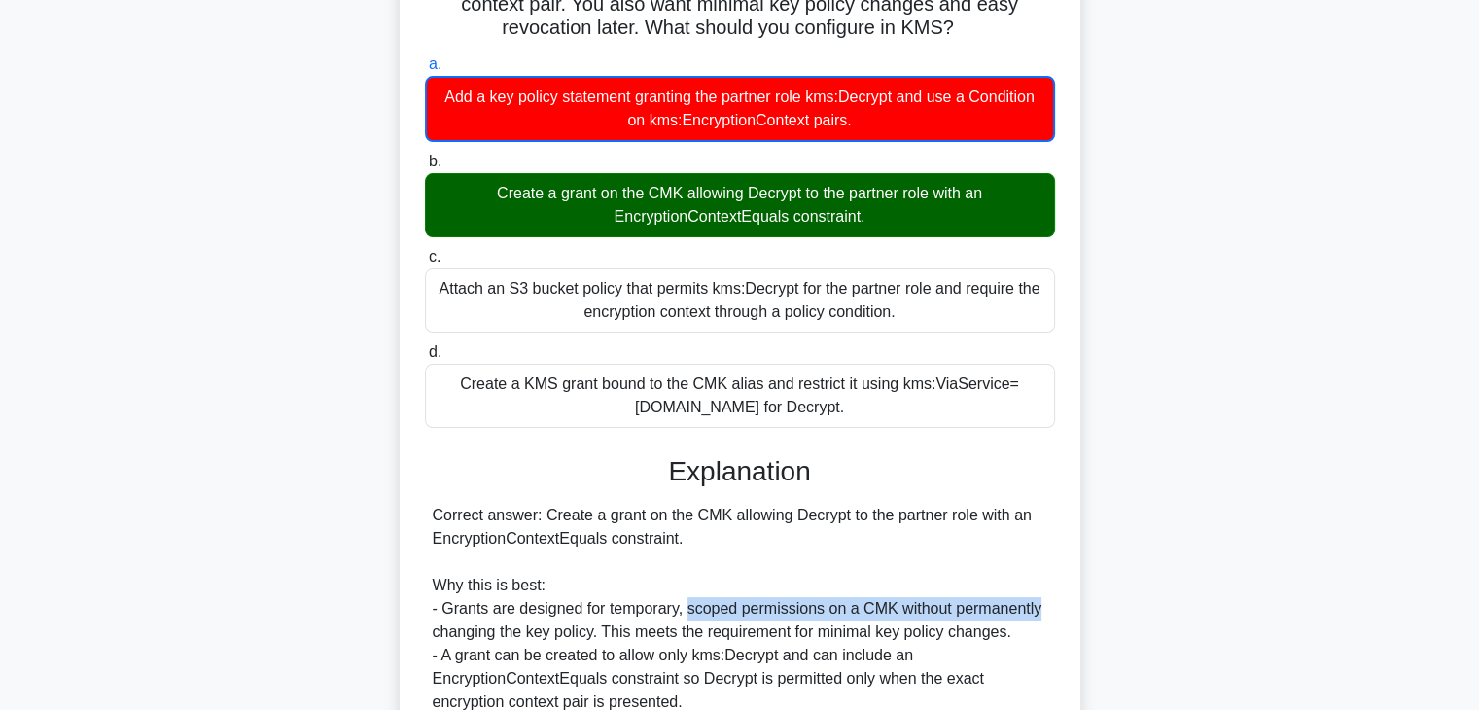
drag, startPoint x: 716, startPoint y: 611, endPoint x: 981, endPoint y: 619, distance: 265.6
drag, startPoint x: 595, startPoint y: 636, endPoint x: 599, endPoint y: 619, distance: 17.0
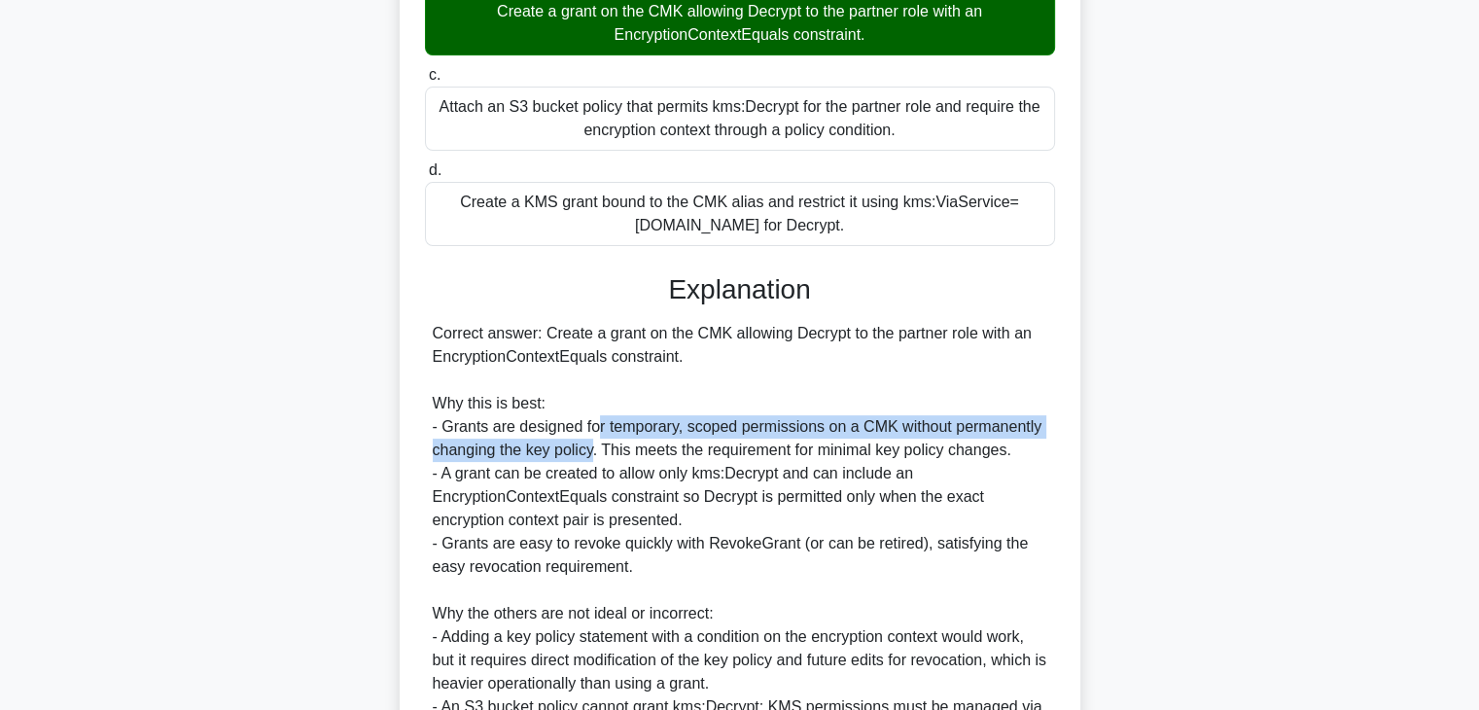
scroll to position [389, 0]
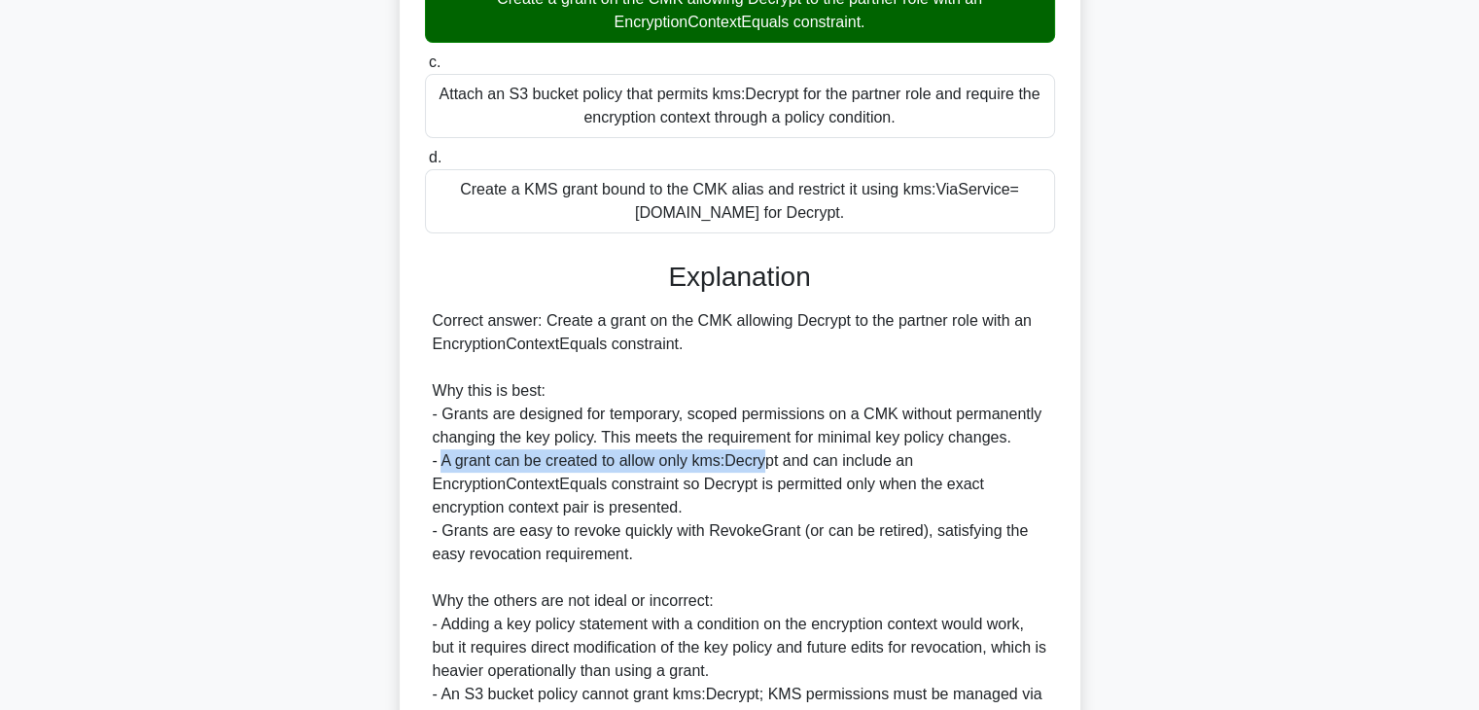
drag, startPoint x: 442, startPoint y: 463, endPoint x: 765, endPoint y: 463, distance: 322.8
click at [765, 463] on div "Correct answer: Create a grant on the CMK allowing Decrypt to the partner role …" at bounding box center [740, 565] width 614 height 513
